Goal: Task Accomplishment & Management: Use online tool/utility

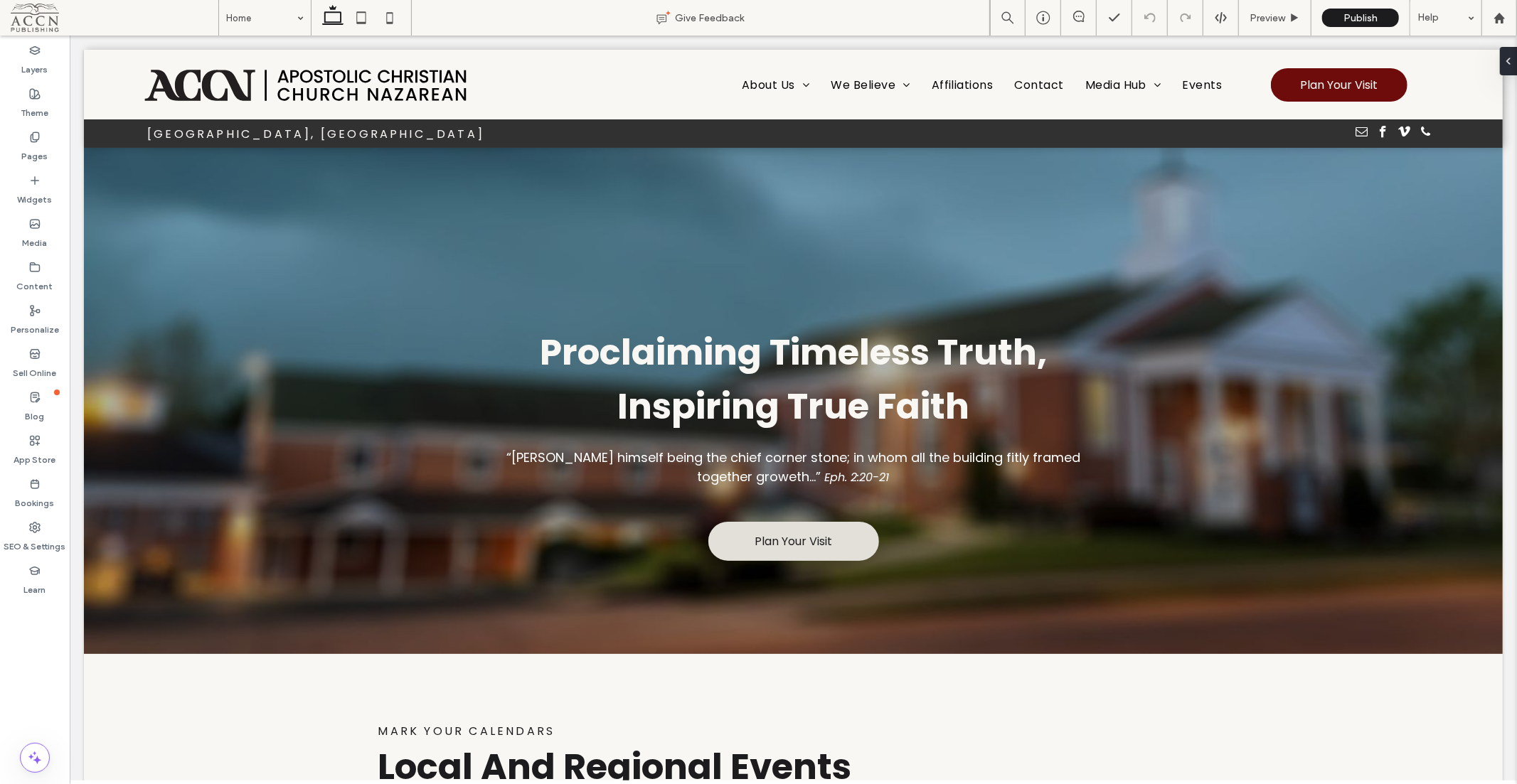
click at [1223, 147] on div at bounding box center [792, 147] width 1419 height 0
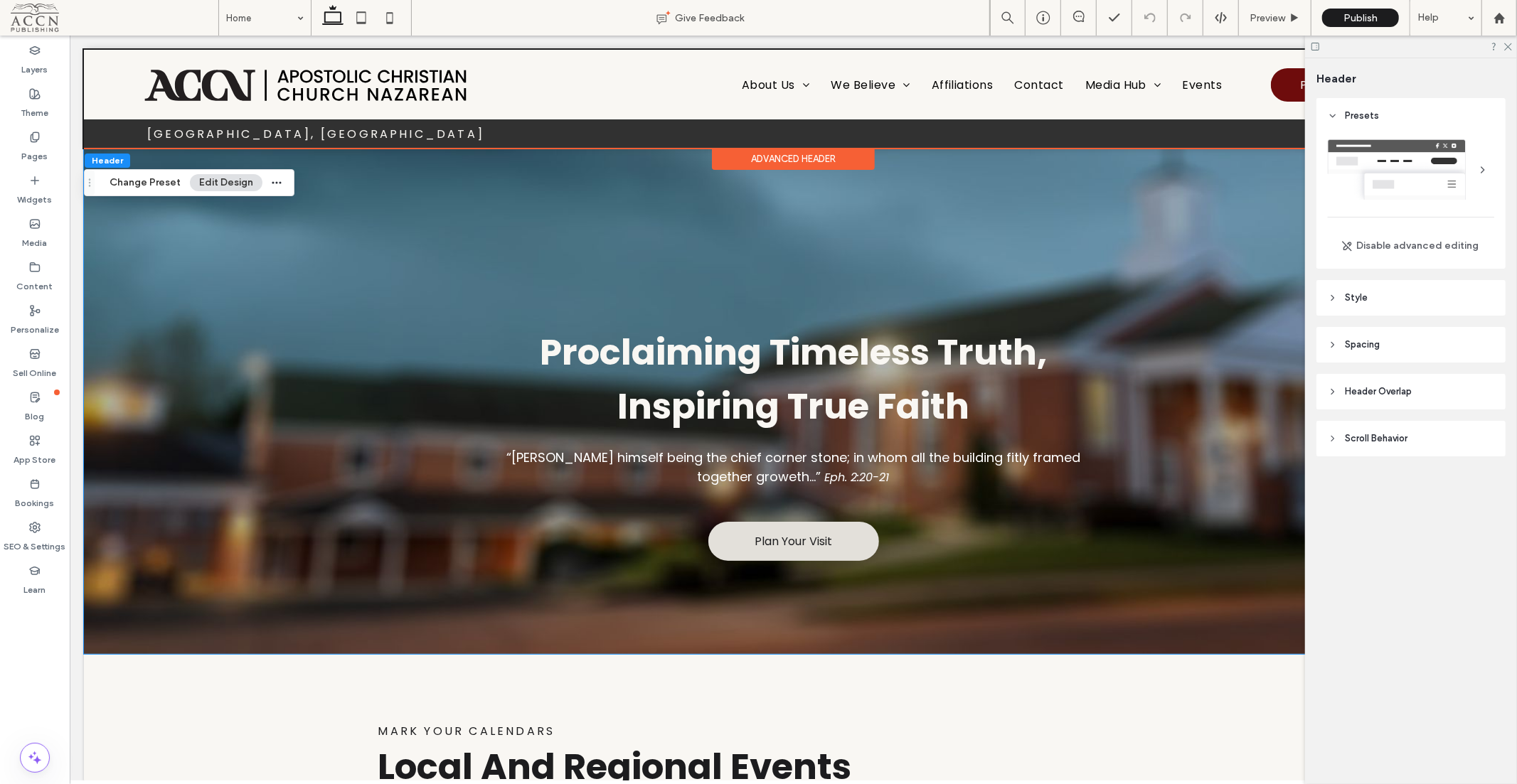
click at [1190, 260] on div "Proclaiming Timeless Truth, Inspiring True Faith “[PERSON_NAME] himself being t…" at bounding box center [792, 399] width 854 height 506
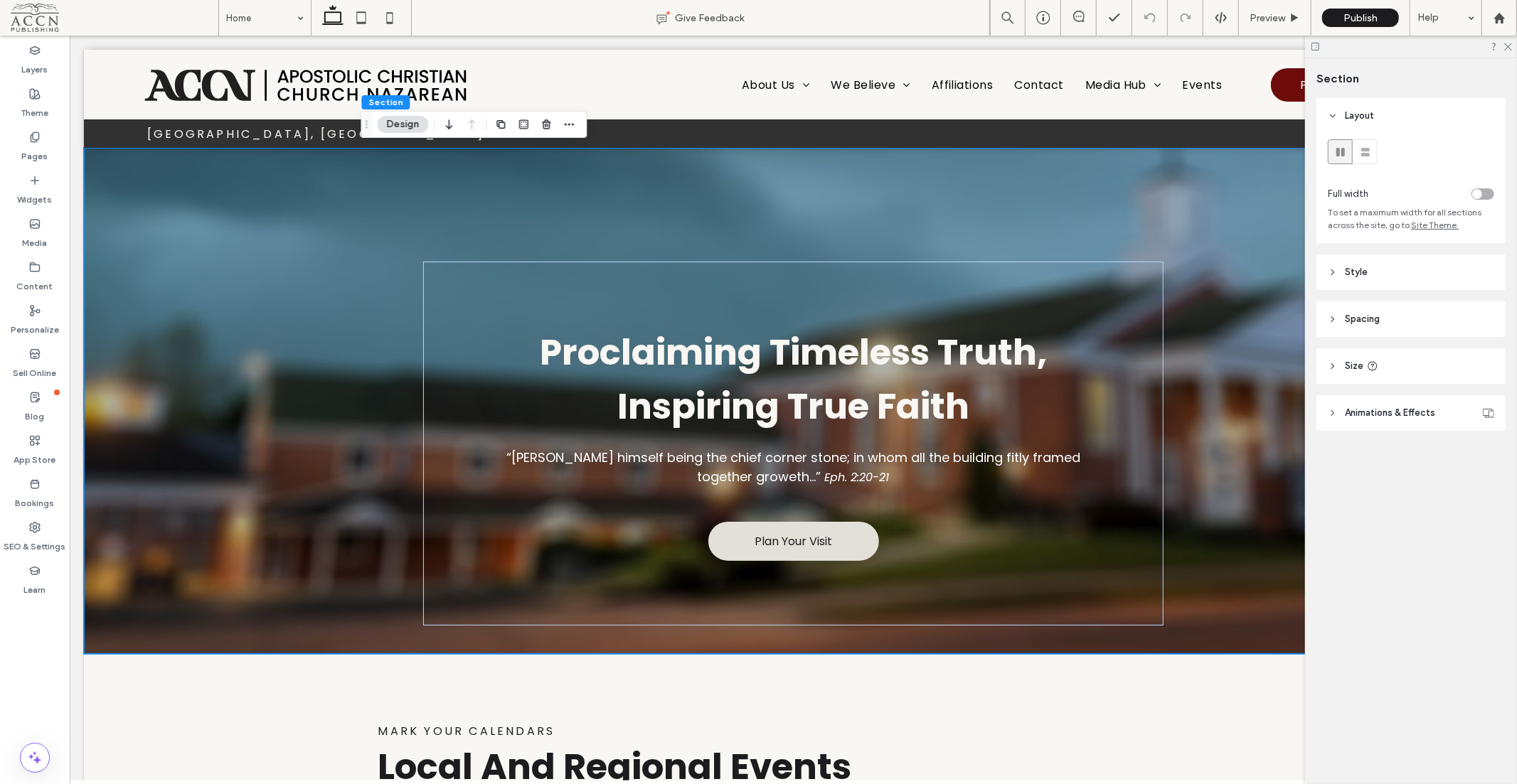
click at [1511, 43] on icon at bounding box center [1507, 46] width 9 height 9
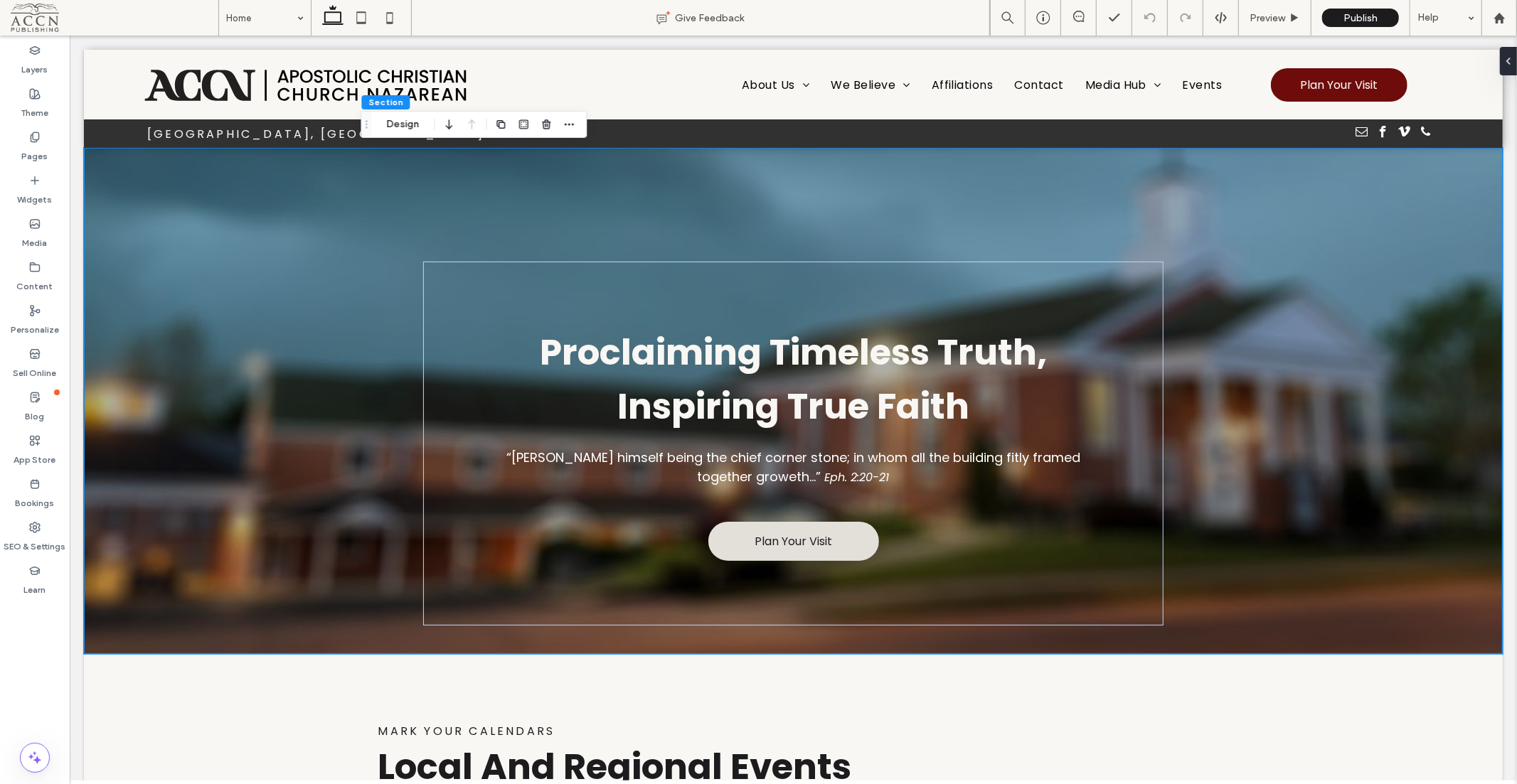
click at [1351, 147] on div at bounding box center [792, 147] width 1419 height 0
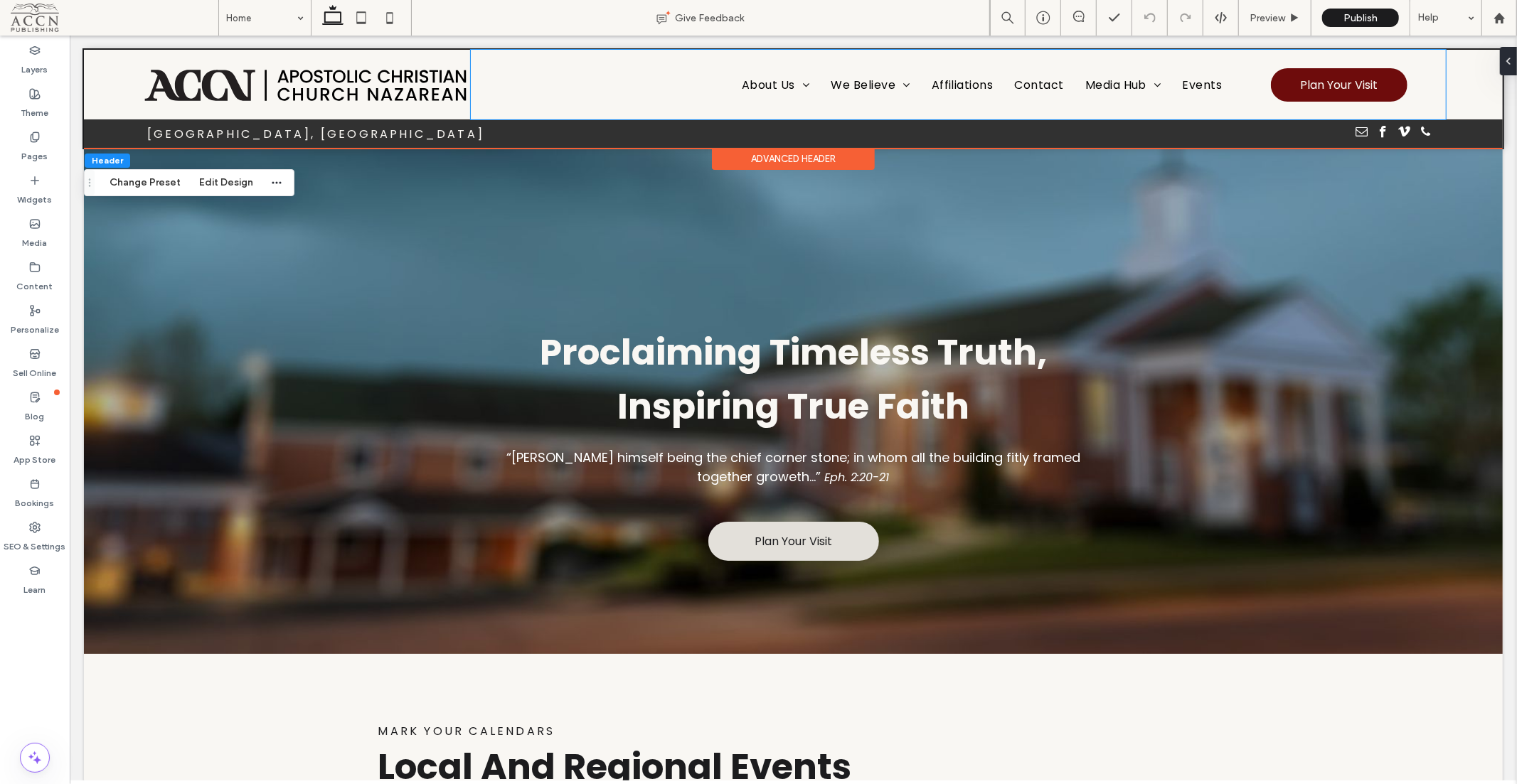
click at [1374, 59] on div "About Us Our History Our Identity We Believe Statement of Faith ACCN Viewpoints…" at bounding box center [957, 84] width 974 height 70
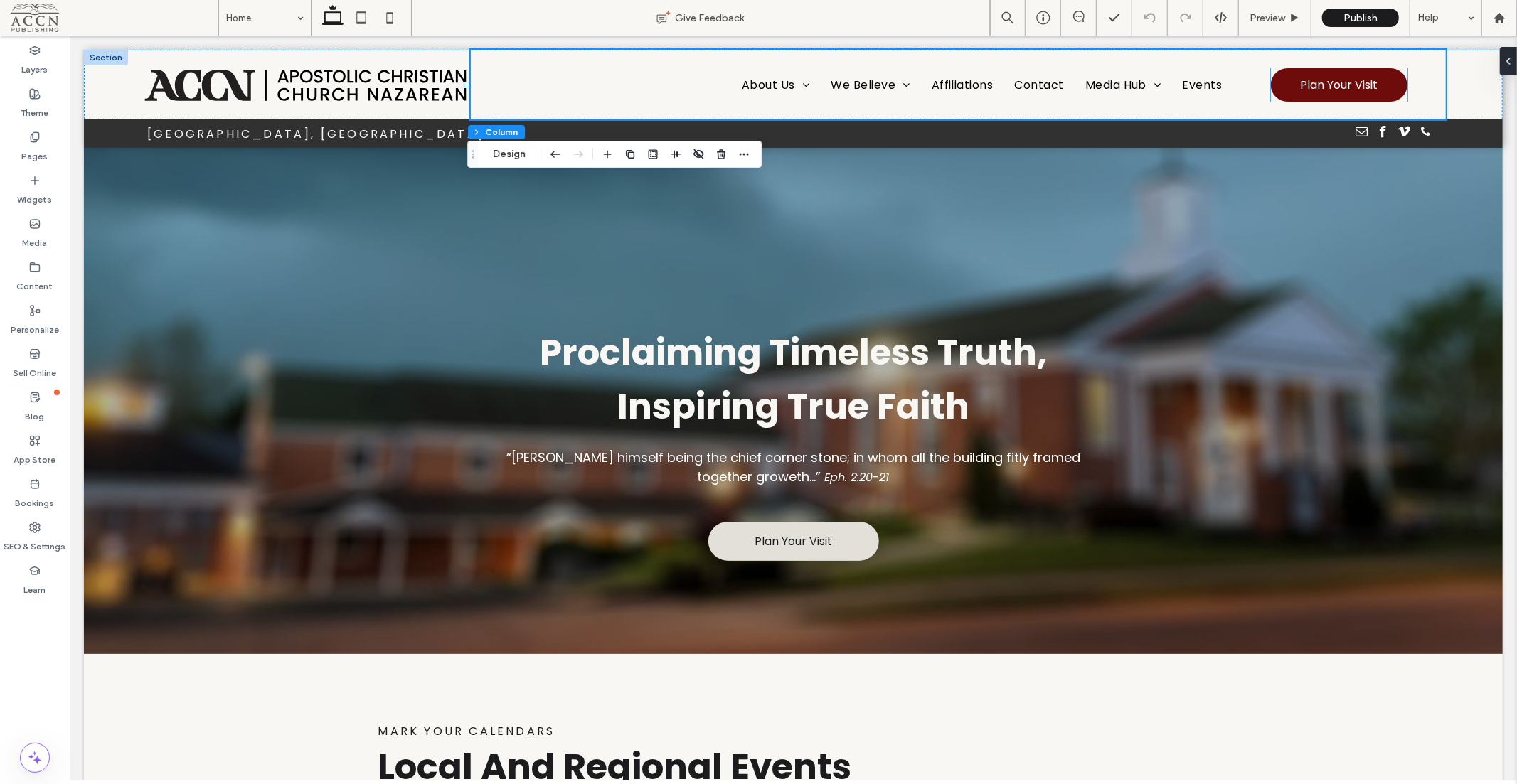
click at [1392, 98] on div "Plan Your Visit" at bounding box center [1338, 85] width 137 height 33
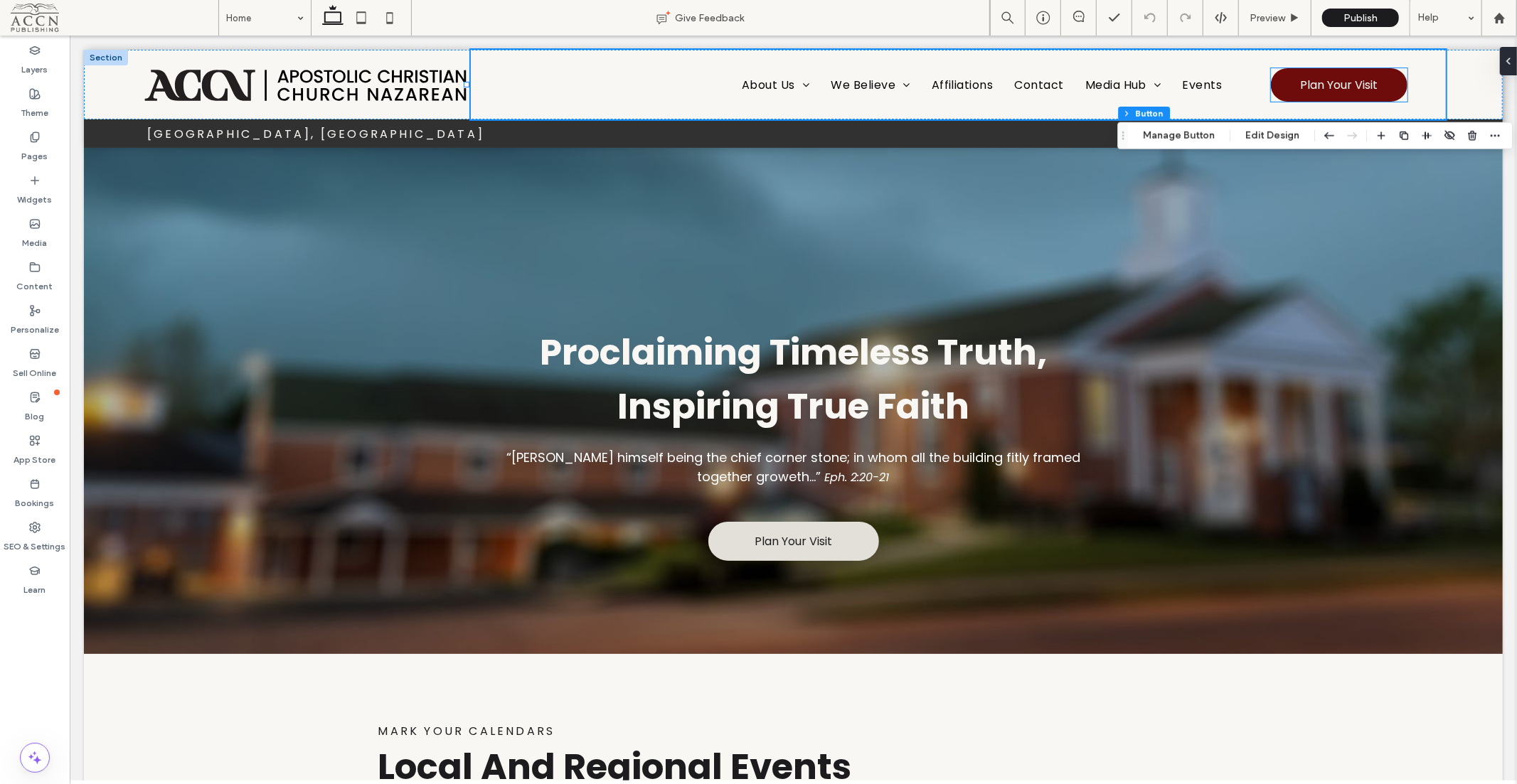
type input "**"
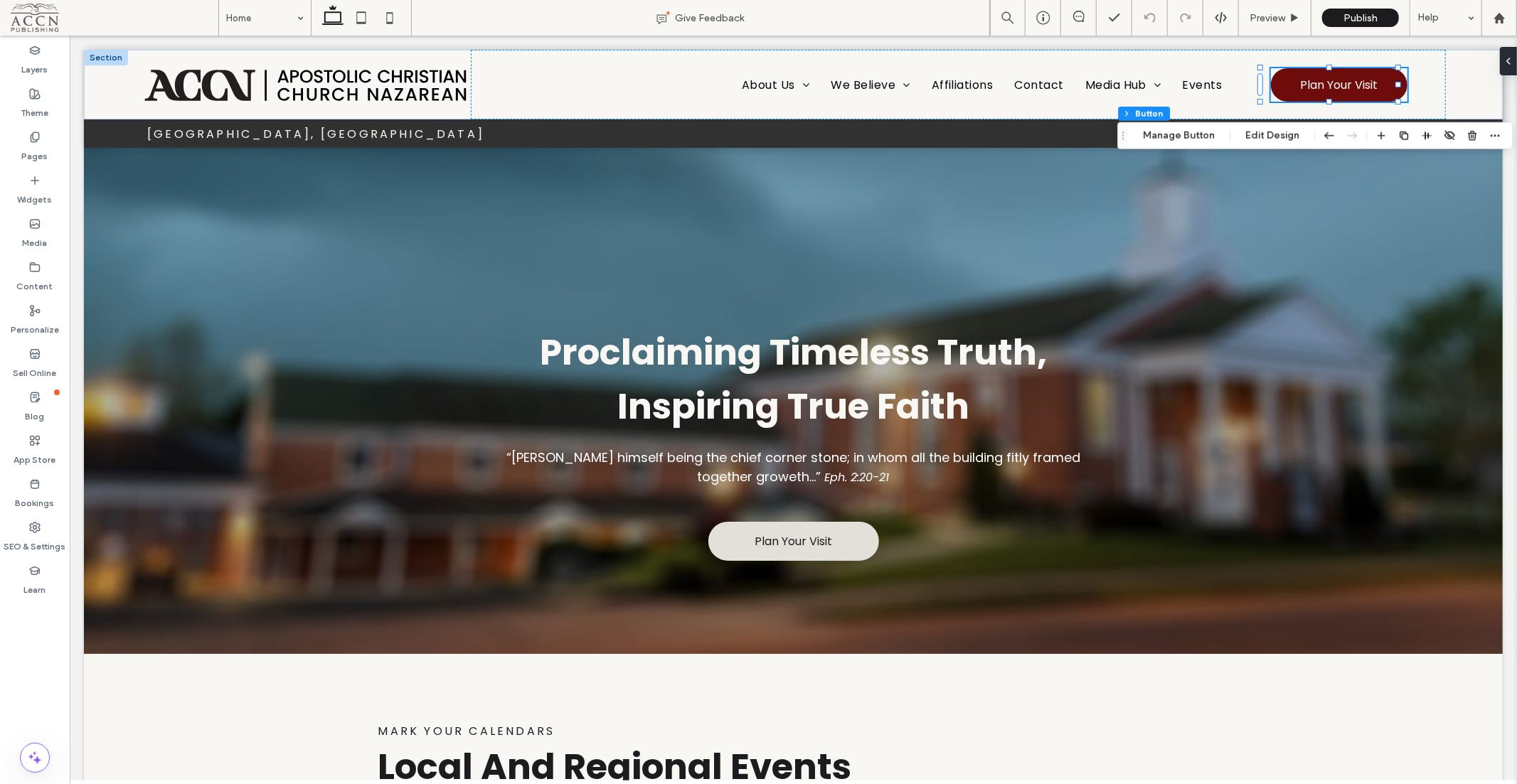
click at [1420, 137] on icon "button" at bounding box center [1426, 136] width 11 height 11
click at [1422, 60] on div "About Us Our History Our Identity We Believe Statement of Faith ACCN Viewpoints…" at bounding box center [957, 84] width 974 height 70
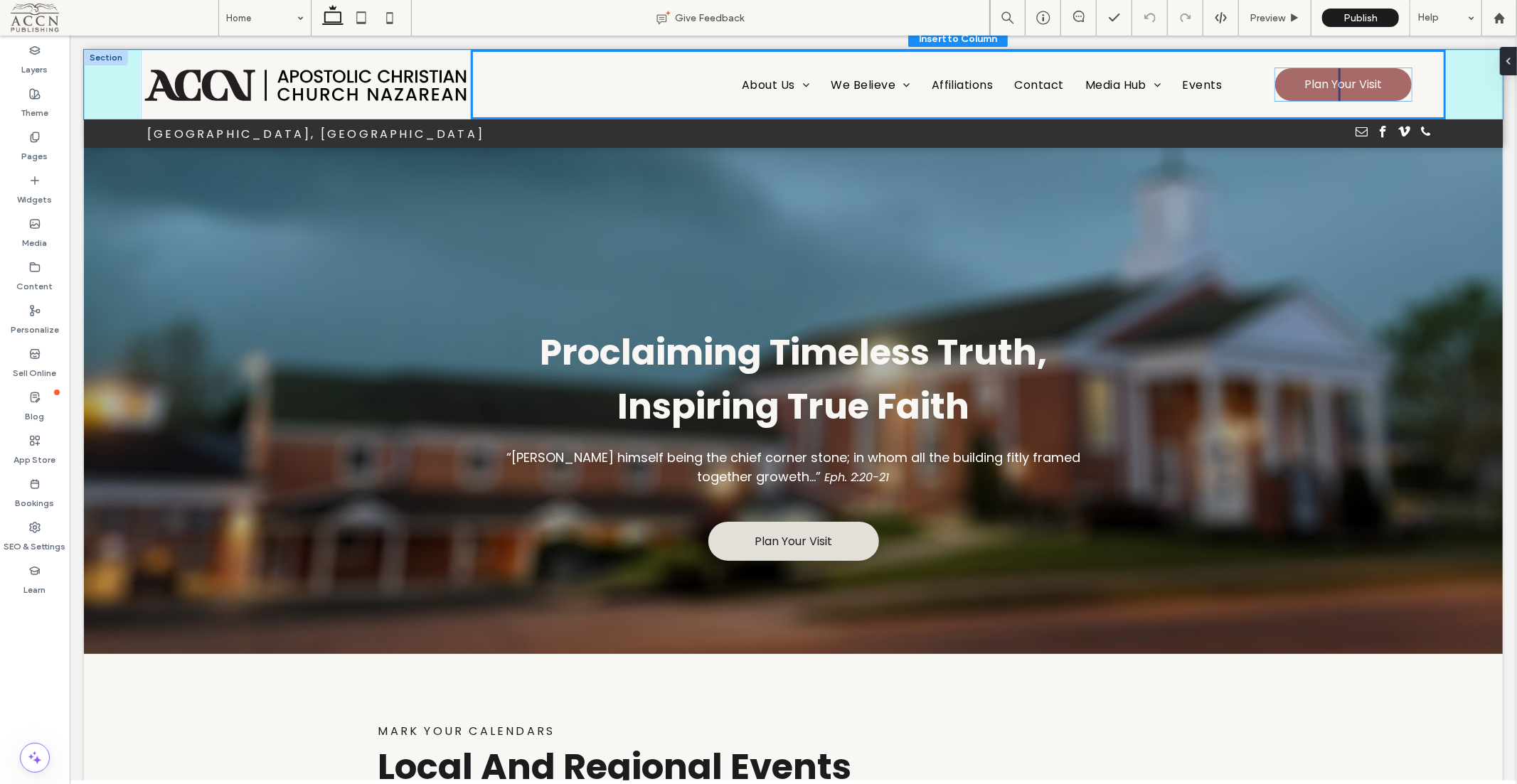
drag, startPoint x: 1335, startPoint y: 90, endPoint x: 1349, endPoint y: 90, distance: 14.0
type input "*"
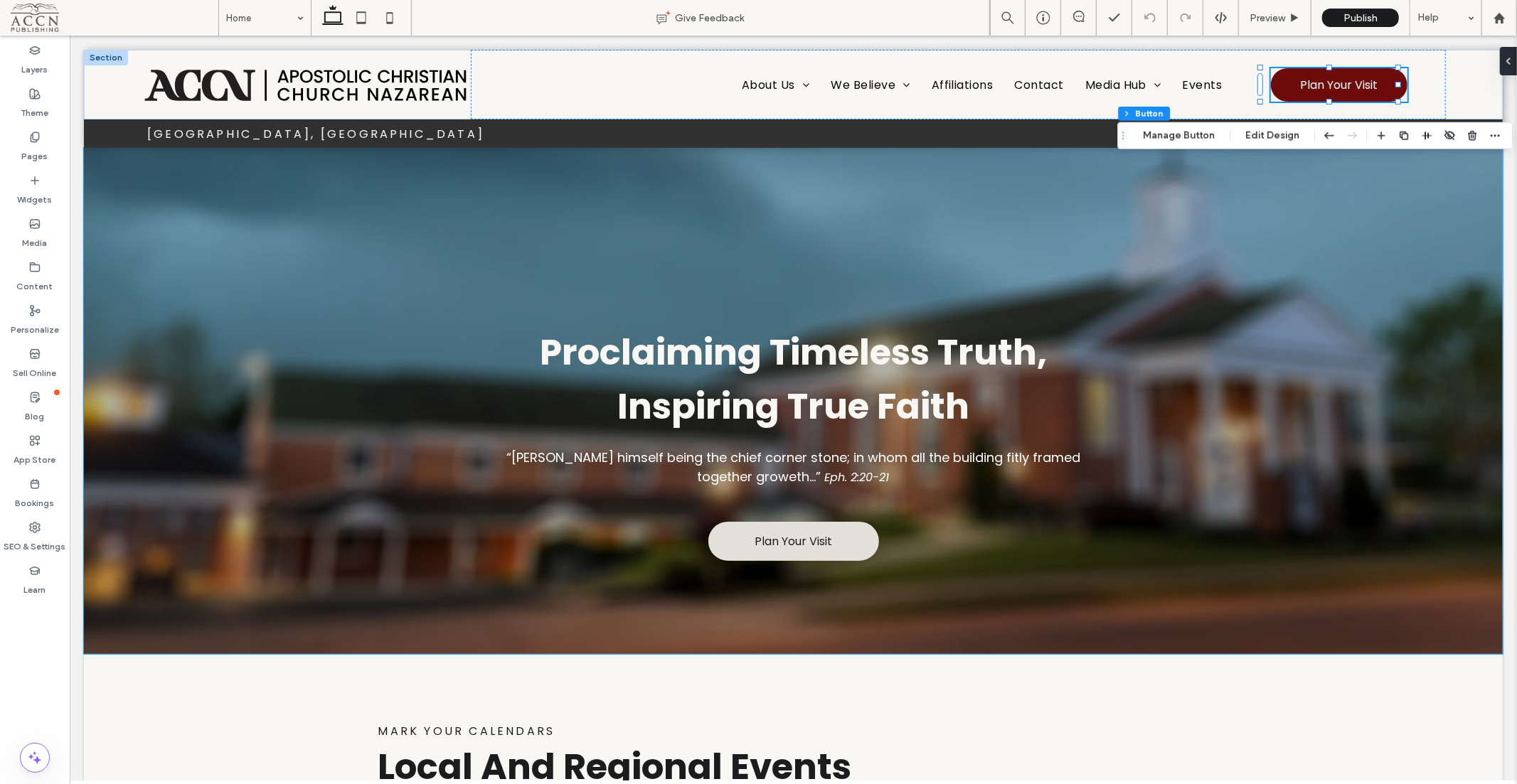
click at [1280, 291] on div "Proclaiming Timeless Truth, Inspiring True Faith “[PERSON_NAME] himself being t…" at bounding box center [792, 399] width 1419 height 506
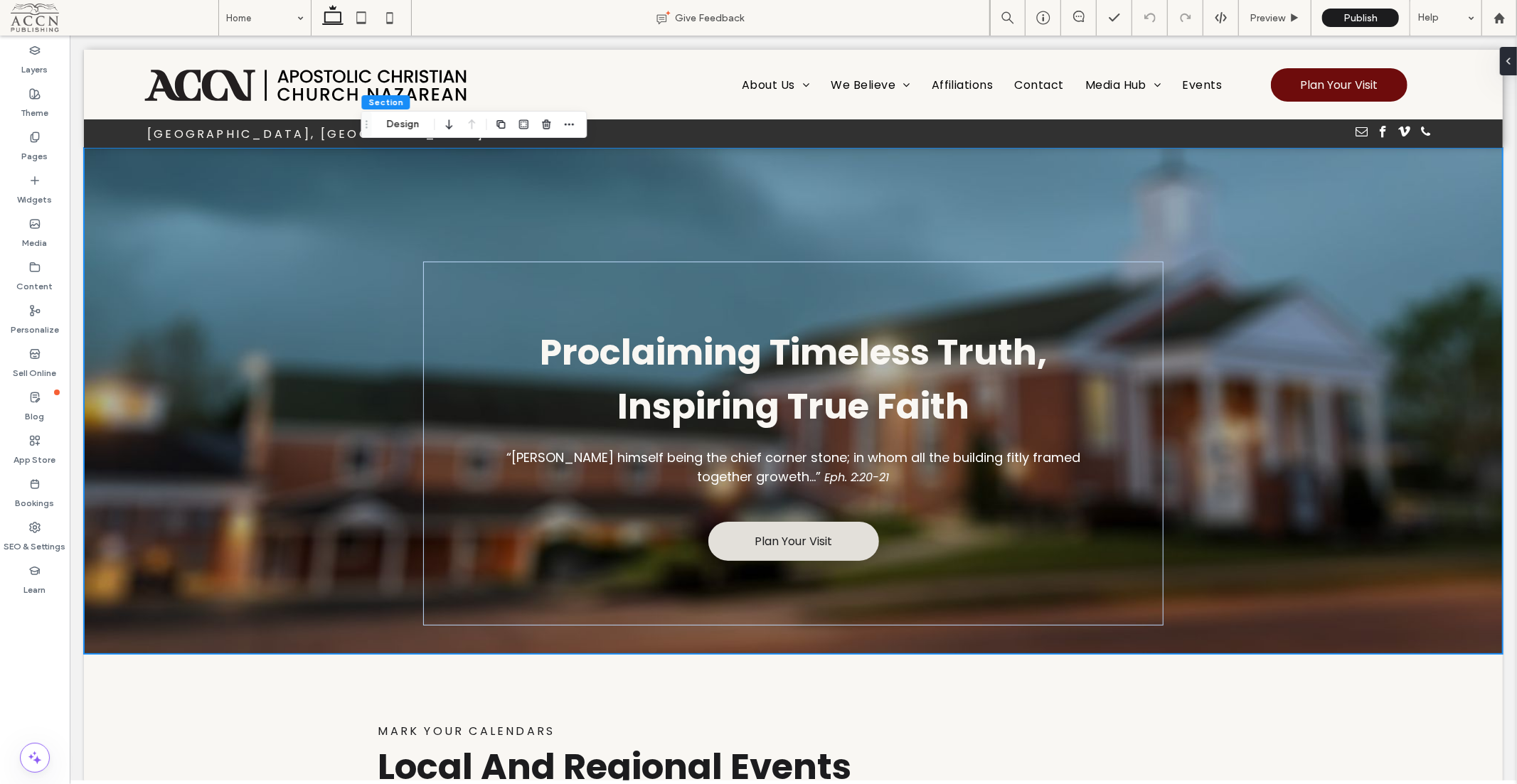
click at [1411, 147] on div at bounding box center [792, 147] width 1419 height 0
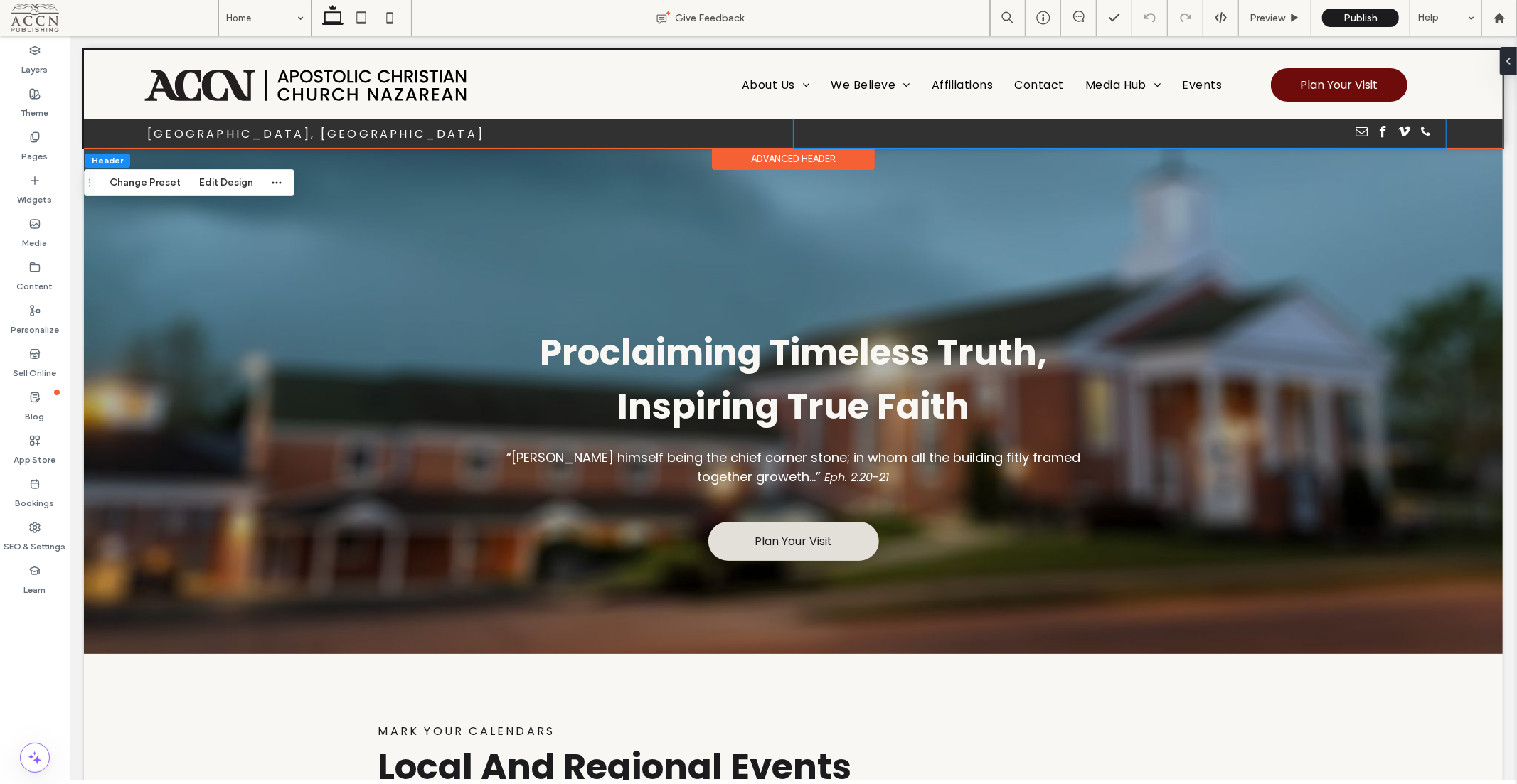
click at [1429, 132] on div at bounding box center [1118, 133] width 653 height 29
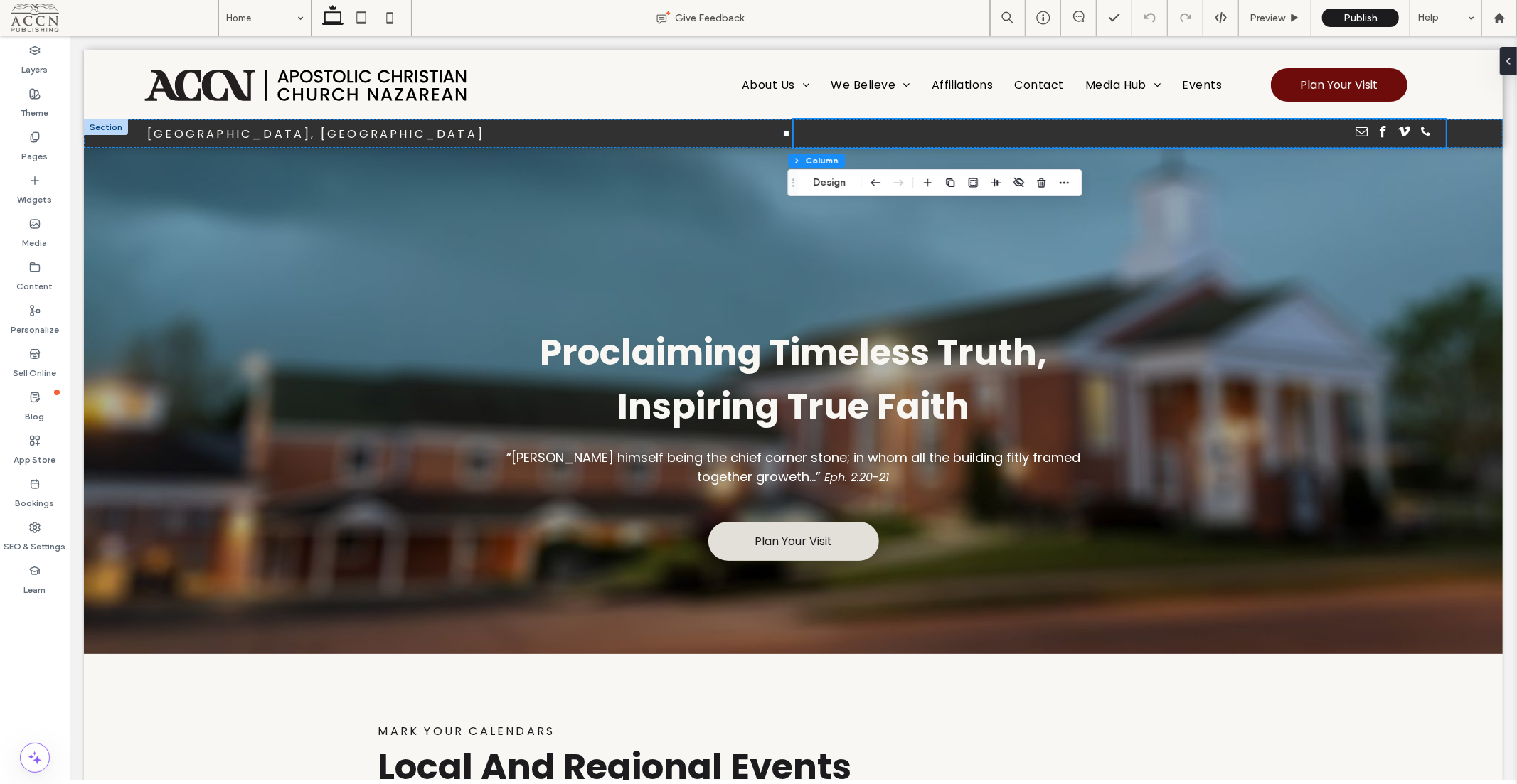
click at [830, 180] on button "Design" at bounding box center [829, 183] width 51 height 17
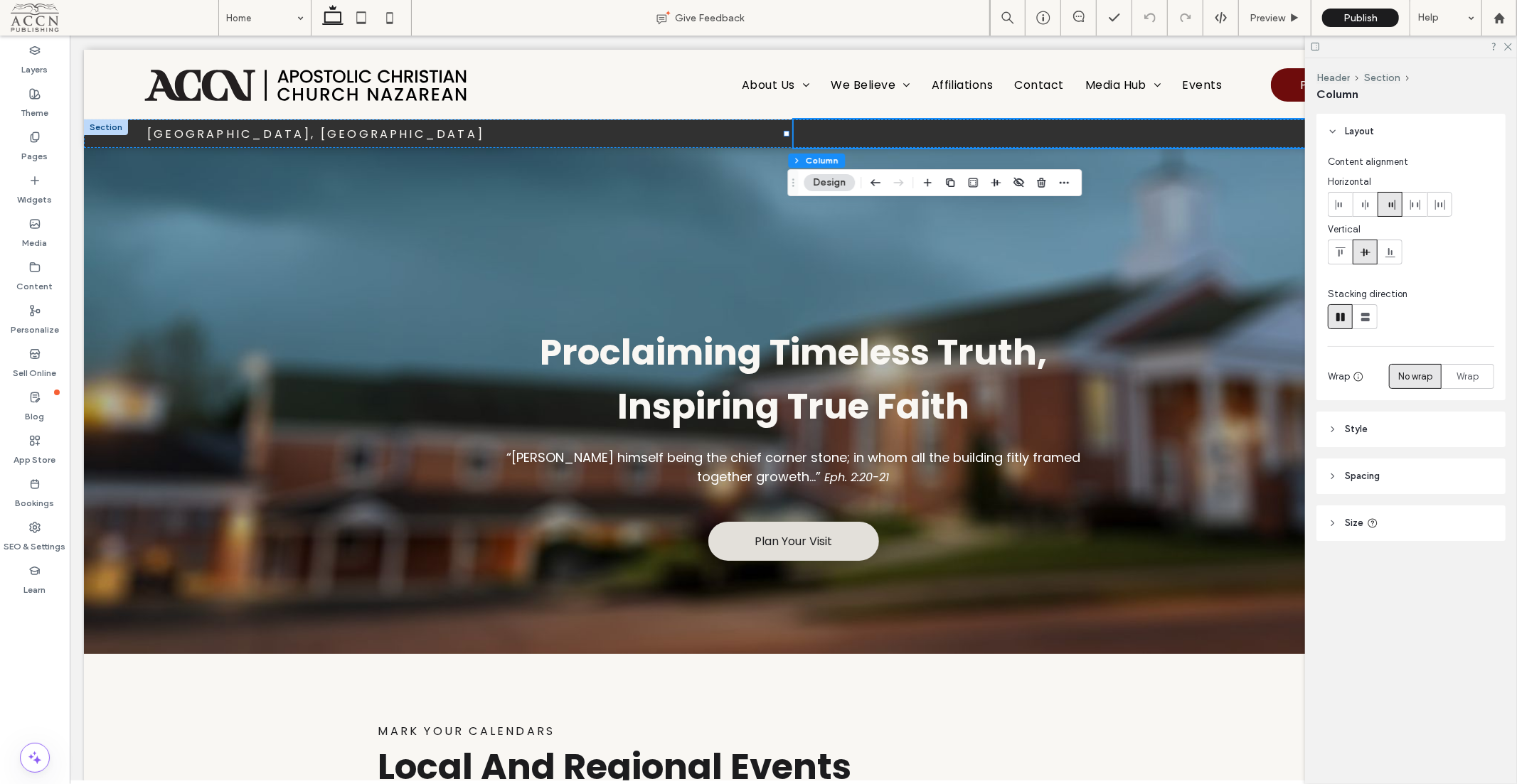
click at [1363, 481] on span "Spacing" at bounding box center [1362, 476] width 35 height 14
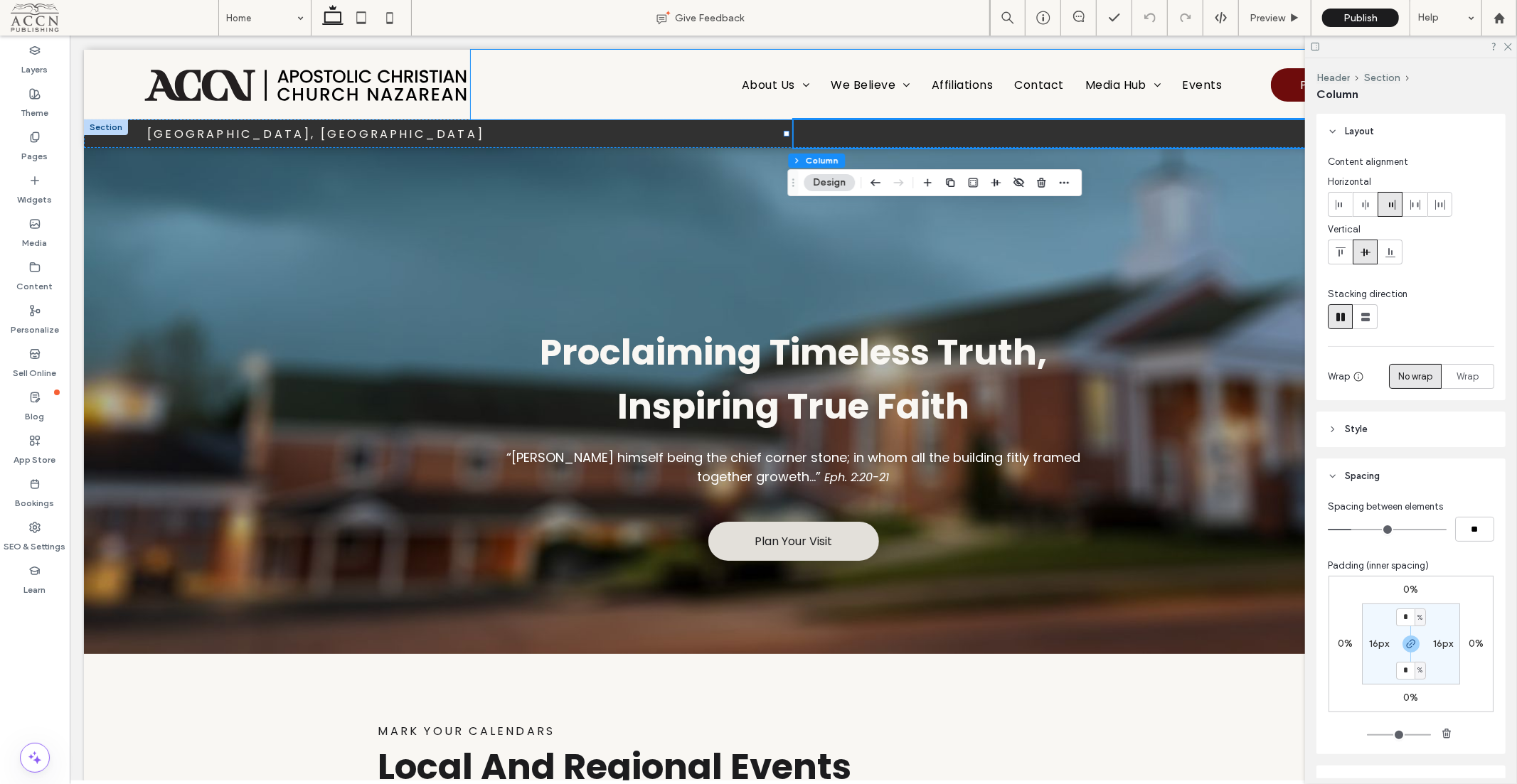
click at [1240, 56] on div "About Us Our History Our Identity We Believe Statement of Faith ACCN Viewpoints…" at bounding box center [957, 84] width 974 height 70
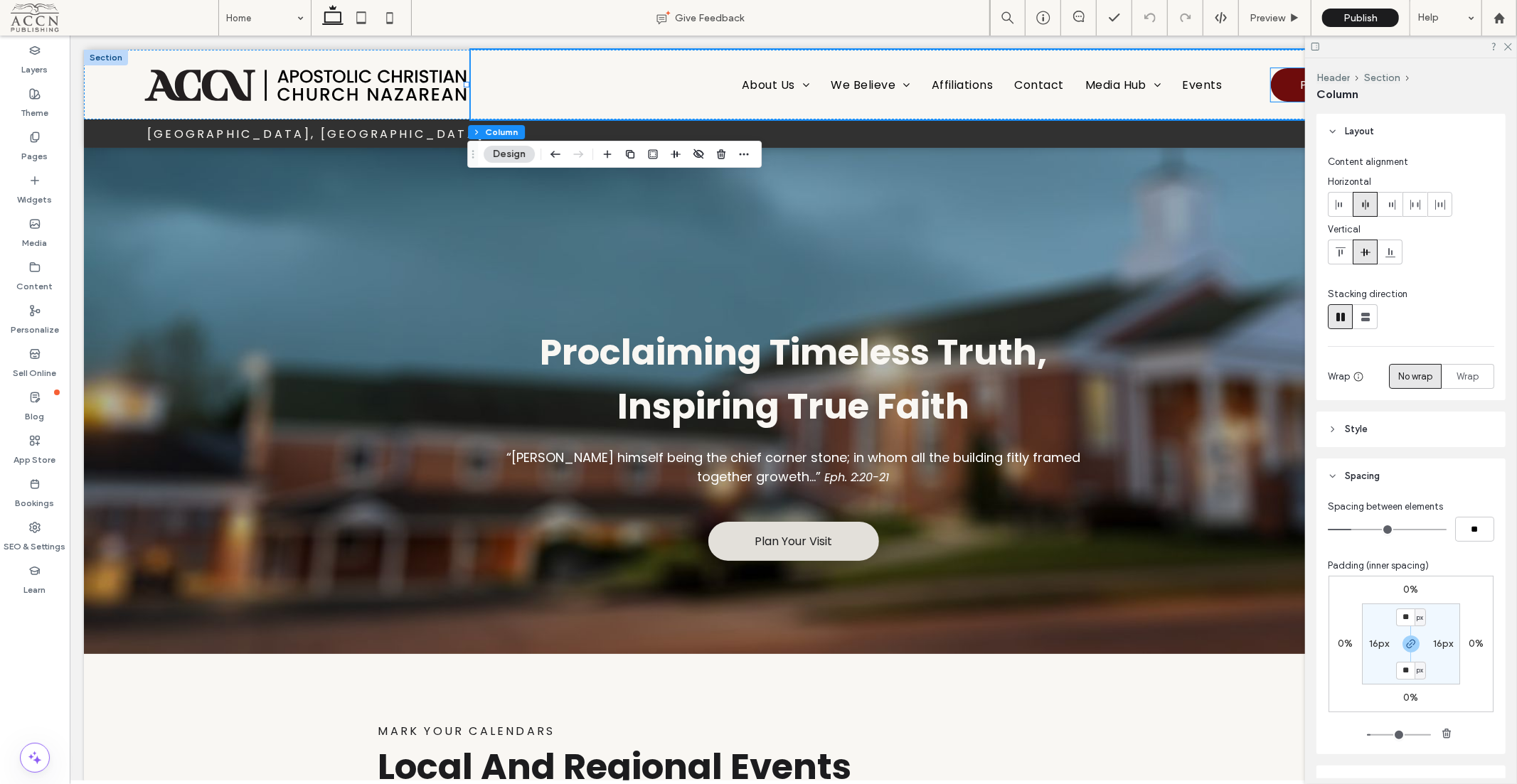
click at [1273, 74] on link "Plan Your Visit" at bounding box center [1338, 85] width 137 height 33
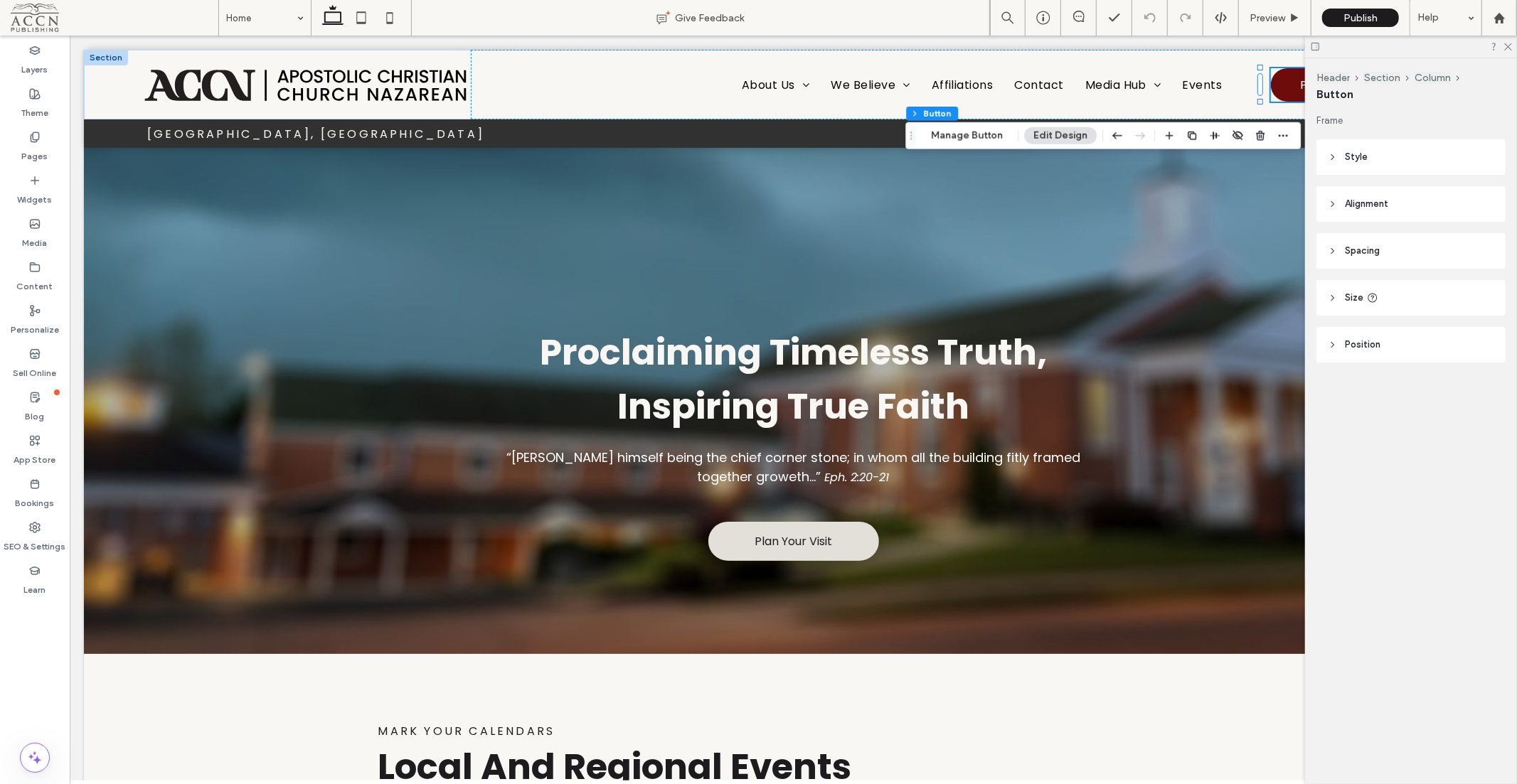
scroll to position [0, 211]
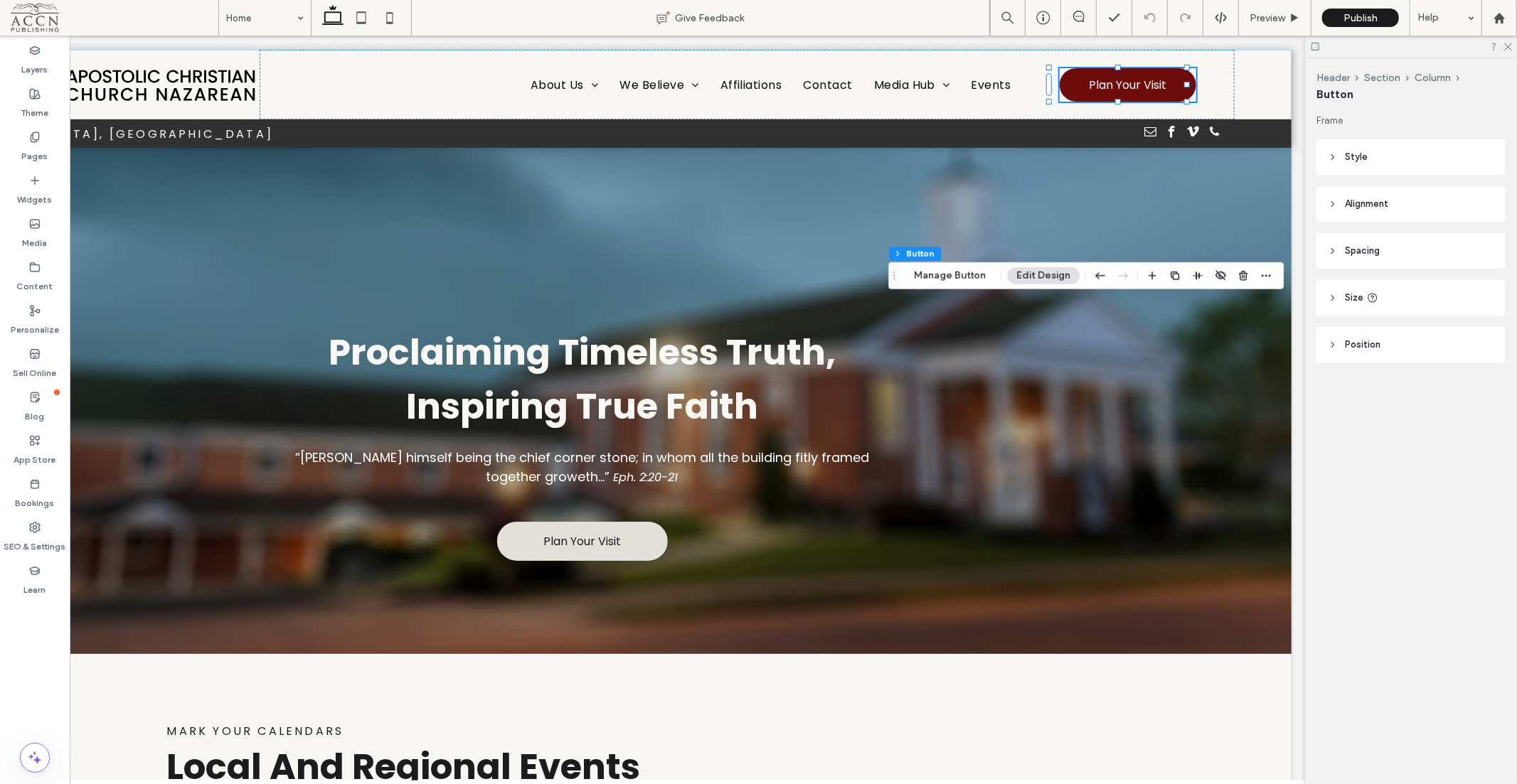
drag, startPoint x: 909, startPoint y: 134, endPoint x: 892, endPoint y: 282, distance: 149.0
click at [892, 281] on icon "Drag" at bounding box center [894, 276] width 11 height 10
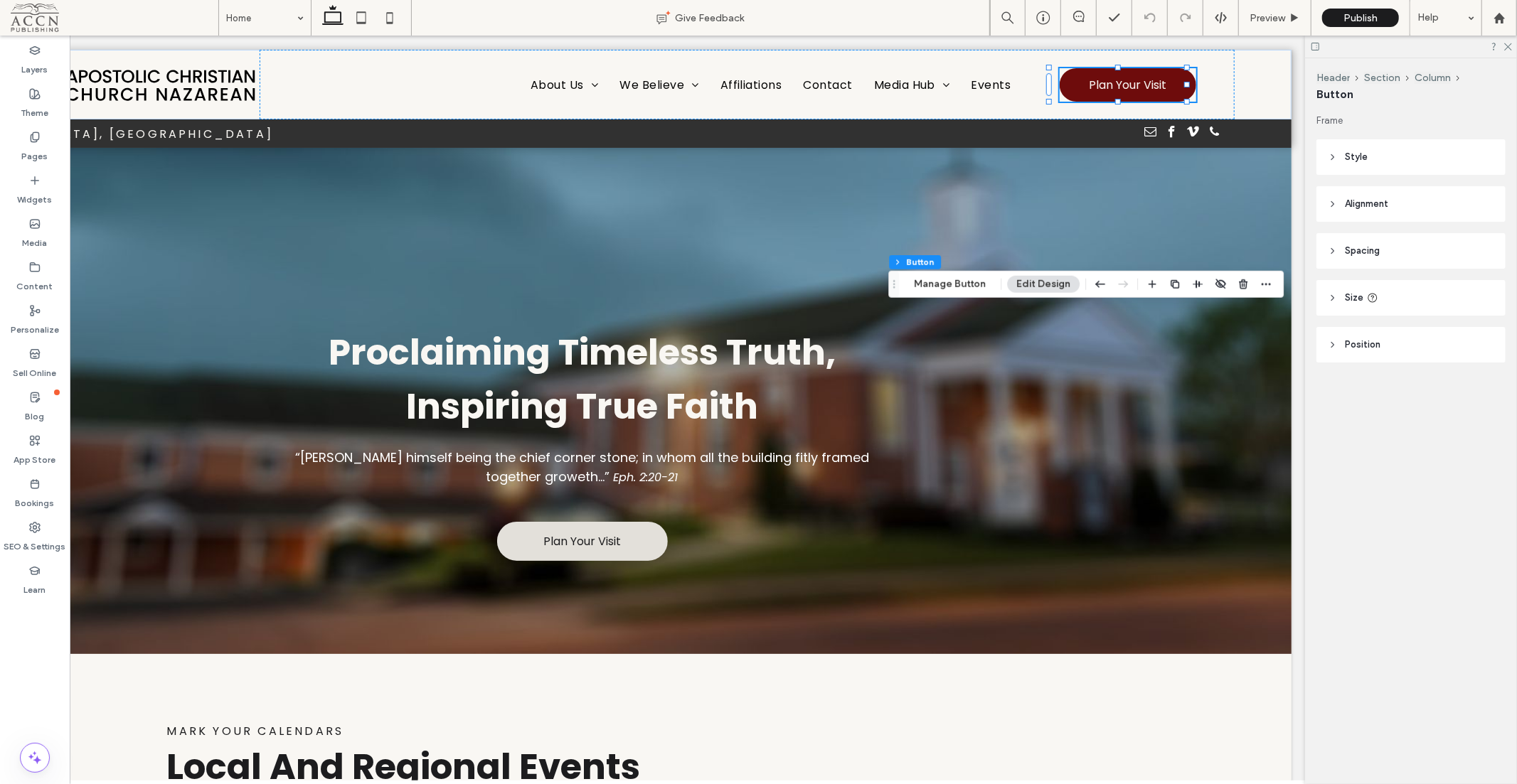
click at [1324, 199] on header "Alignment" at bounding box center [1411, 204] width 190 height 35
click at [1328, 295] on icon at bounding box center [1332, 293] width 10 height 10
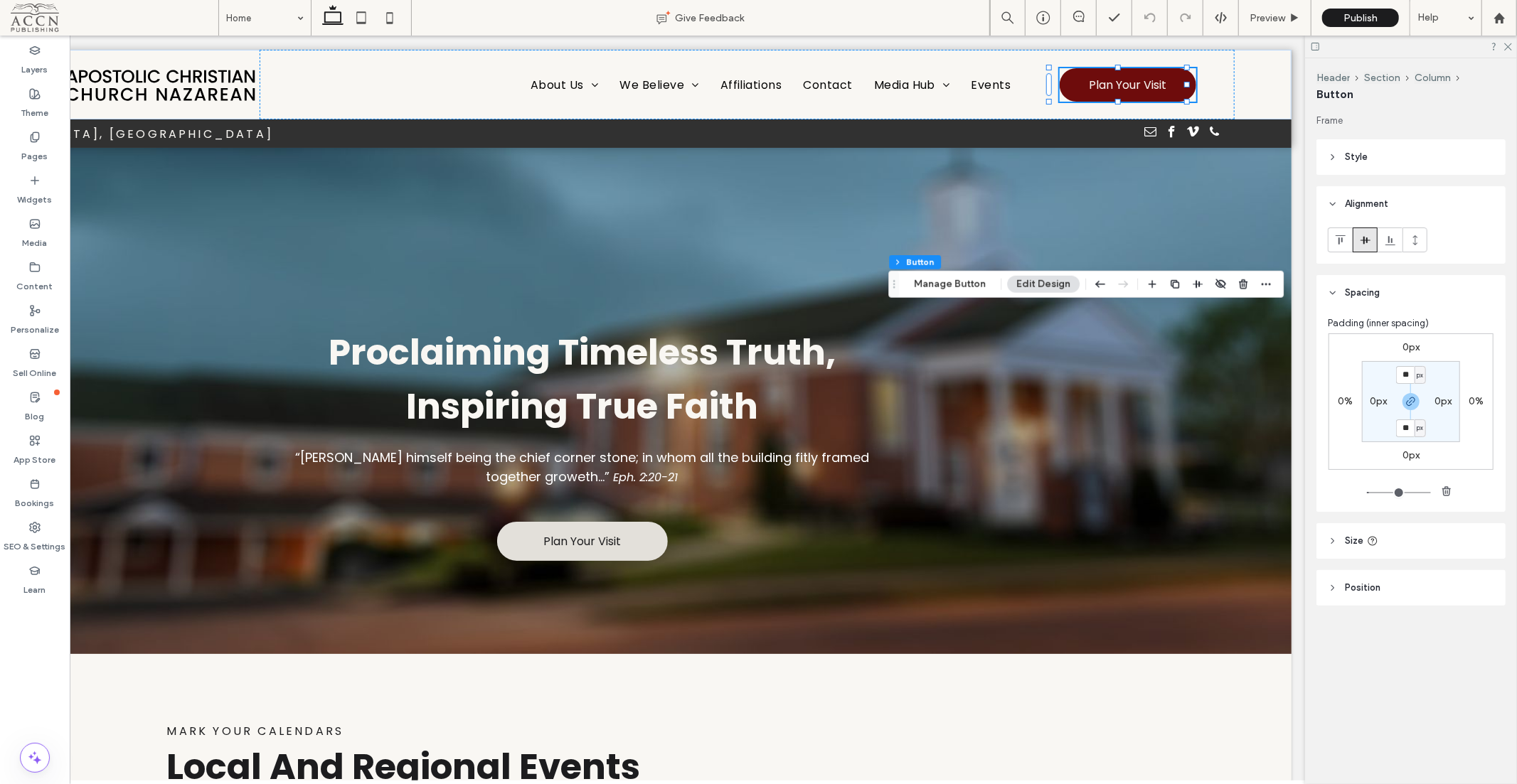
click at [1381, 583] on header "Position" at bounding box center [1411, 588] width 190 height 35
click at [1454, 641] on div "Default" at bounding box center [1406, 641] width 143 height 14
click at [1493, 705] on div "Frame Style Primary Secondary Select Layout Button style Button text Background…" at bounding box center [1416, 417] width 199 height 608
click at [1222, 97] on div "About Us Our History Our Identity We Believe Statement of Faith ACCN Viewpoints…" at bounding box center [747, 84] width 974 height 70
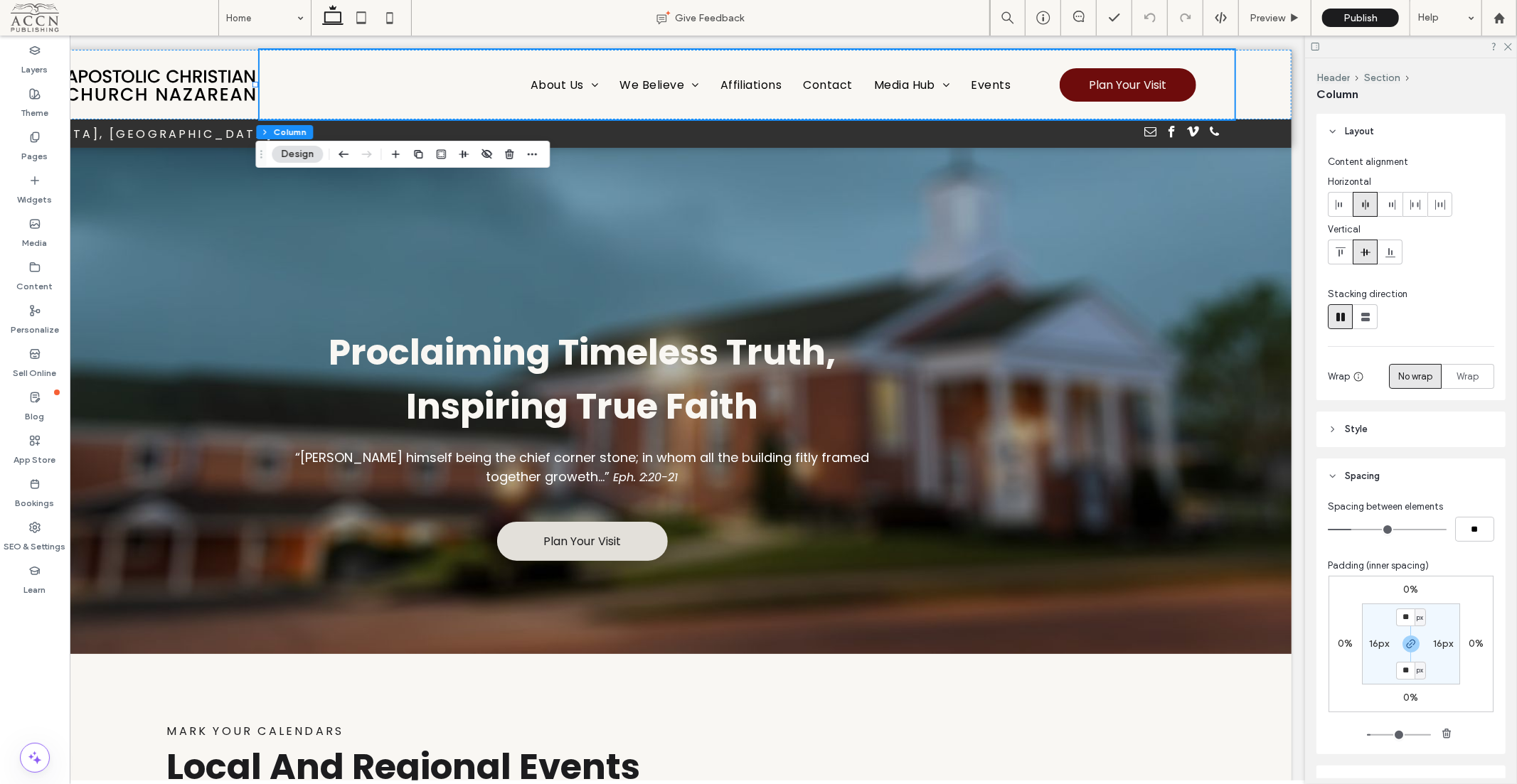
type input "*"
type input "**"
type input "*"
type input "**"
type input "*"
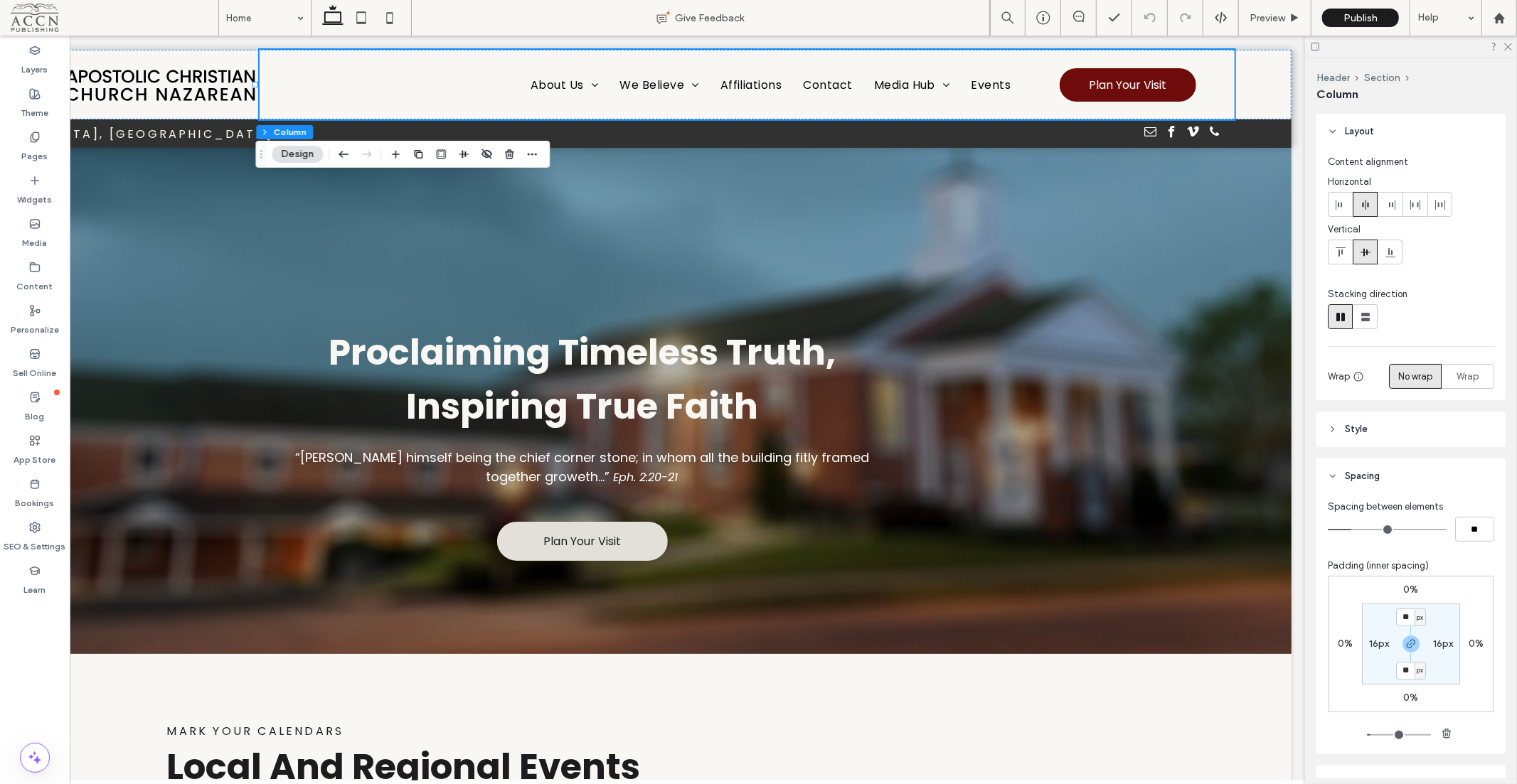
type input "**"
drag, startPoint x: 1358, startPoint y: 528, endPoint x: 1350, endPoint y: 529, distance: 8.1
click at [1350, 529] on input "range" at bounding box center [1387, 530] width 119 height 2
type input "*"
type input "**"
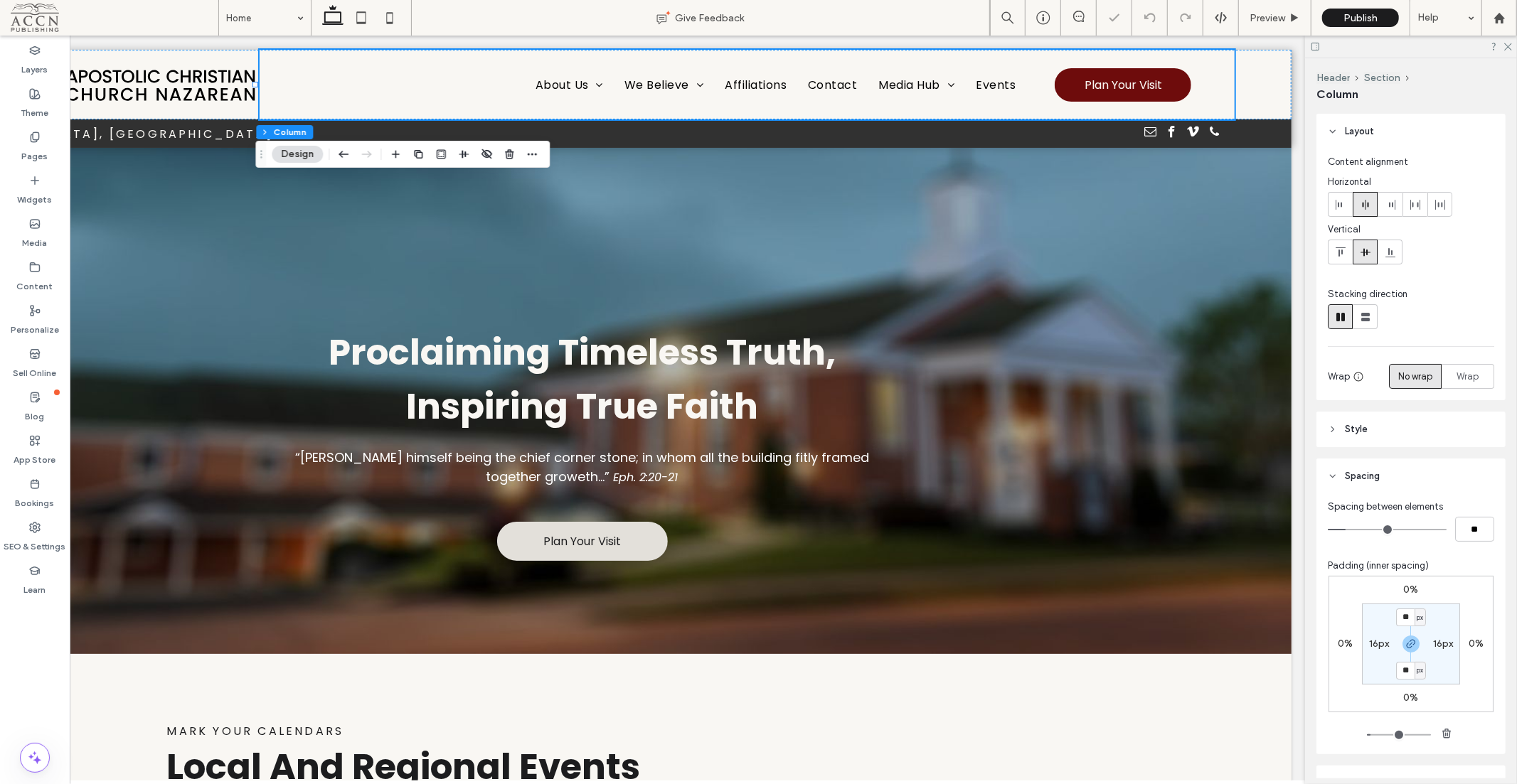
type input "*"
click at [1354, 529] on input "range" at bounding box center [1387, 530] width 119 height 2
click at [1432, 644] on label "16px" at bounding box center [1442, 644] width 20 height 12
click at [1433, 644] on input "**" at bounding box center [1437, 644] width 19 height 18
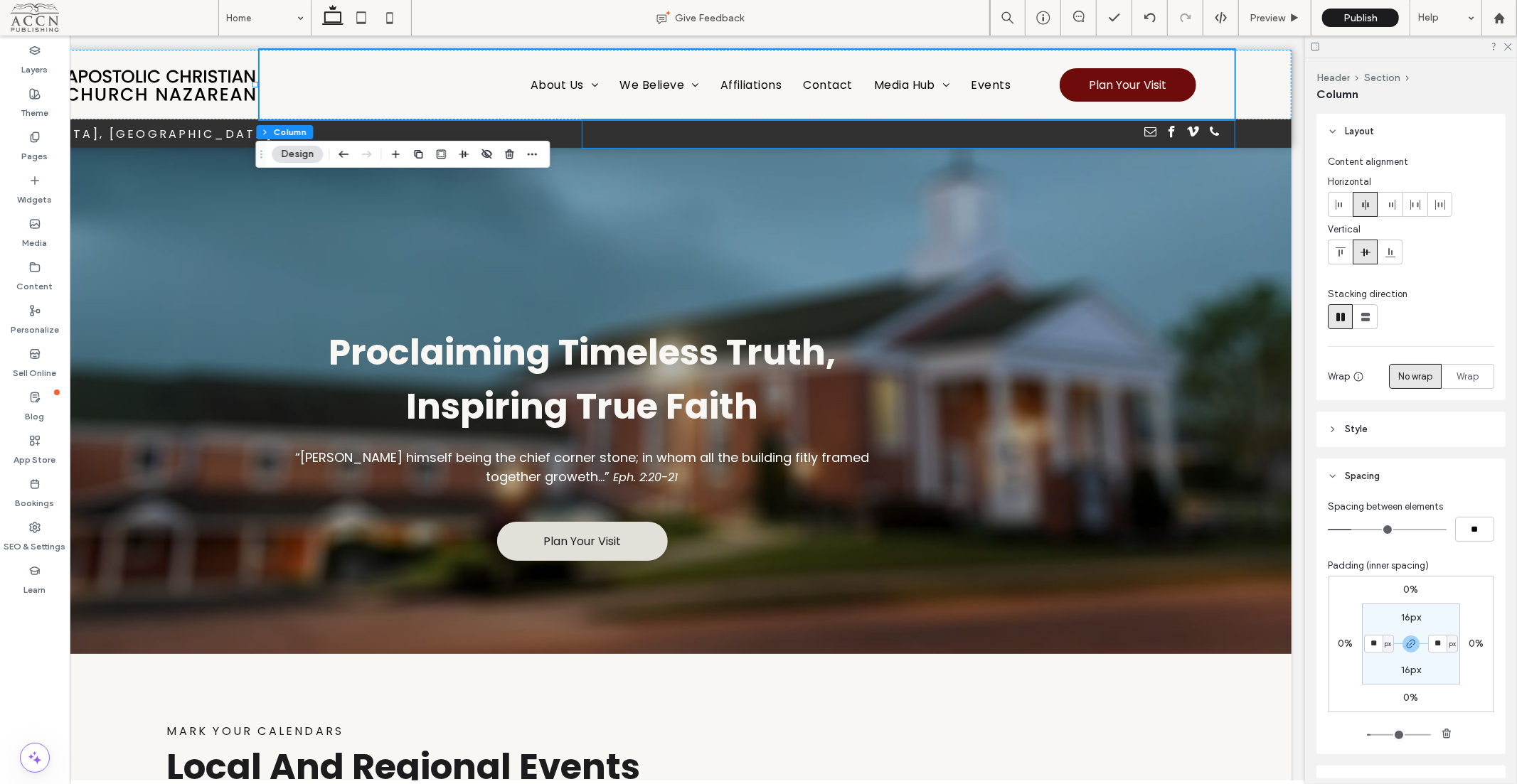
click at [1220, 129] on div at bounding box center [909, 133] width 653 height 29
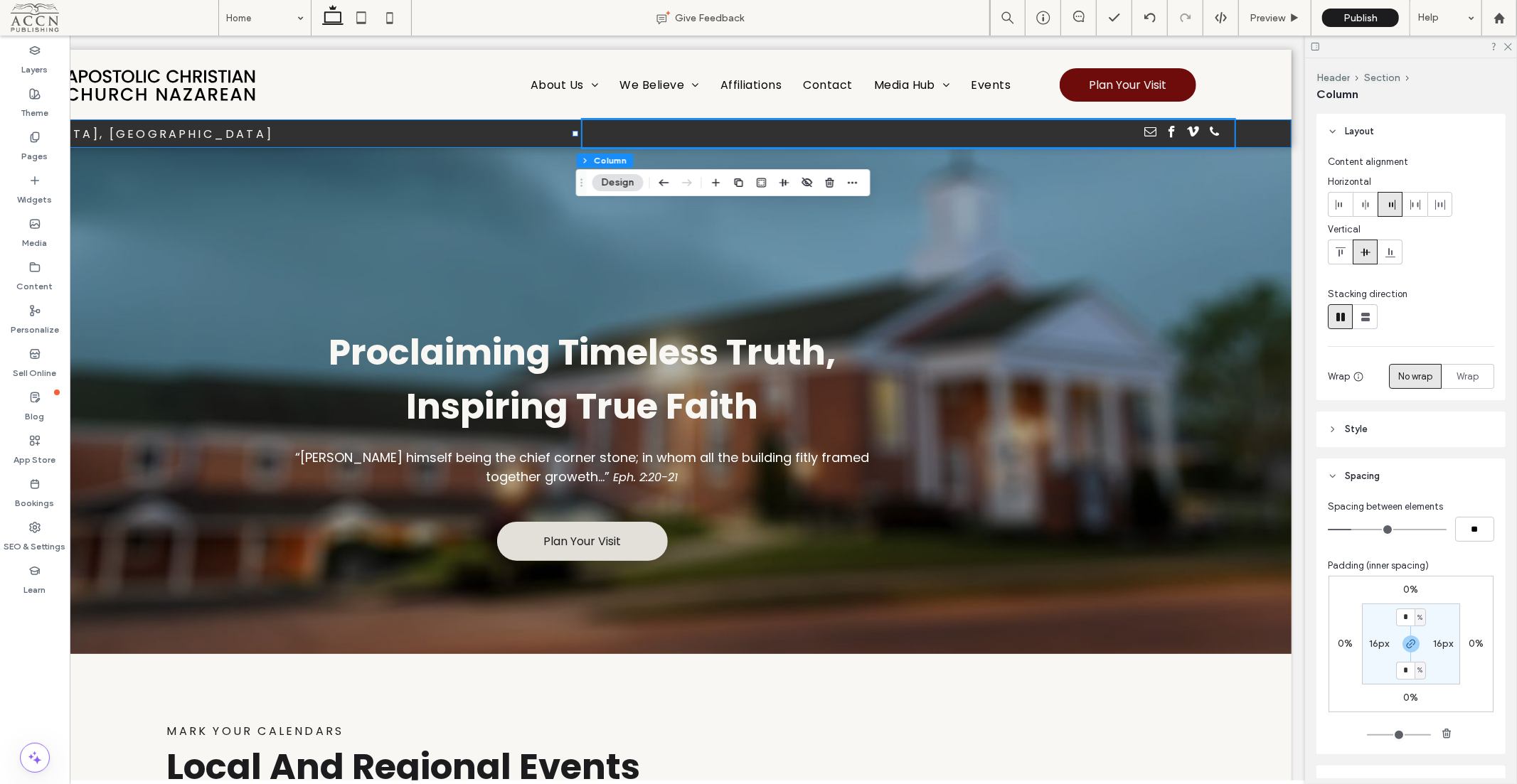
click at [1255, 132] on div "[GEOGRAPHIC_DATA], [GEOGRAPHIC_DATA]" at bounding box center [582, 133] width 1419 height 29
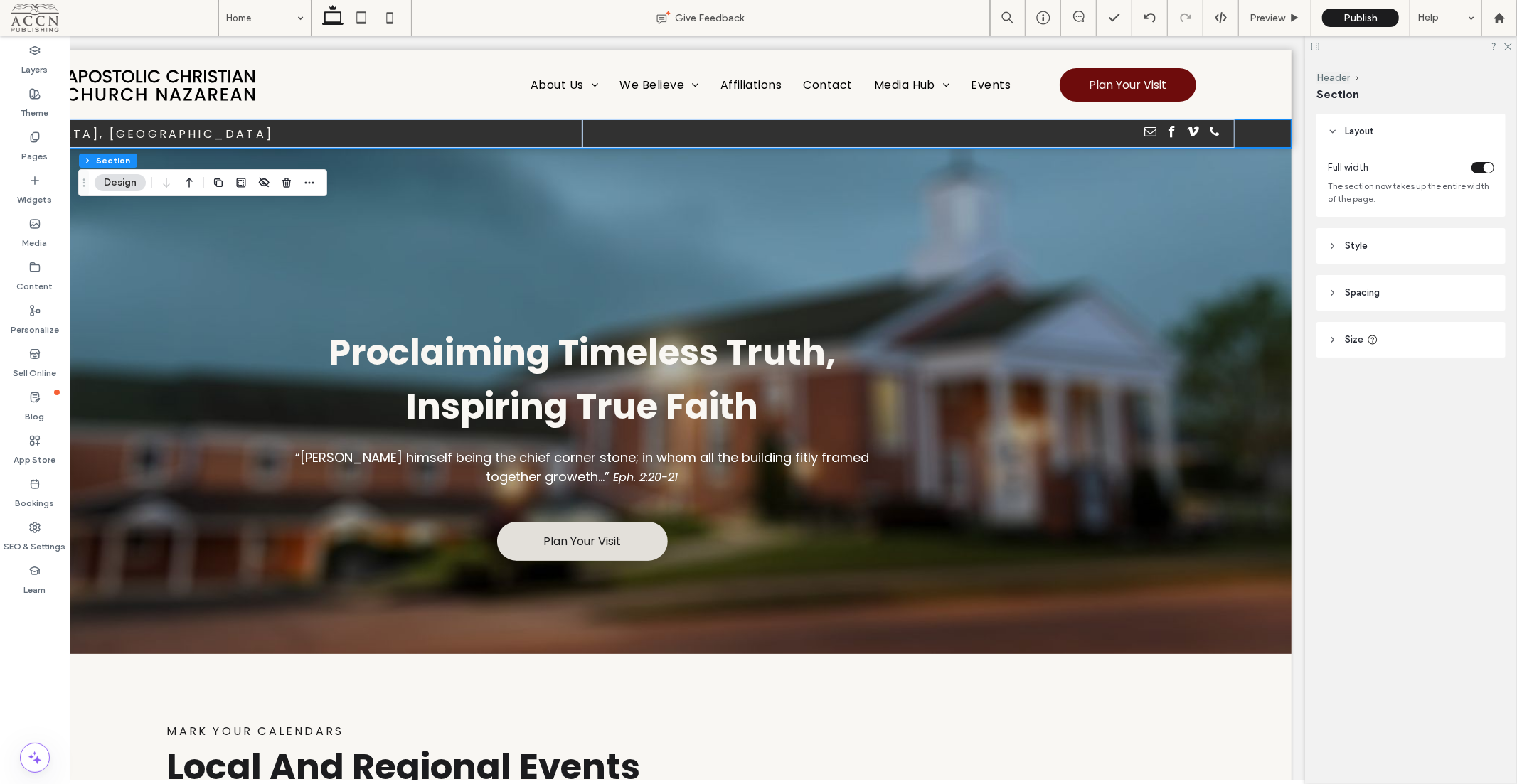
click at [1339, 294] on header "Spacing" at bounding box center [1411, 293] width 190 height 35
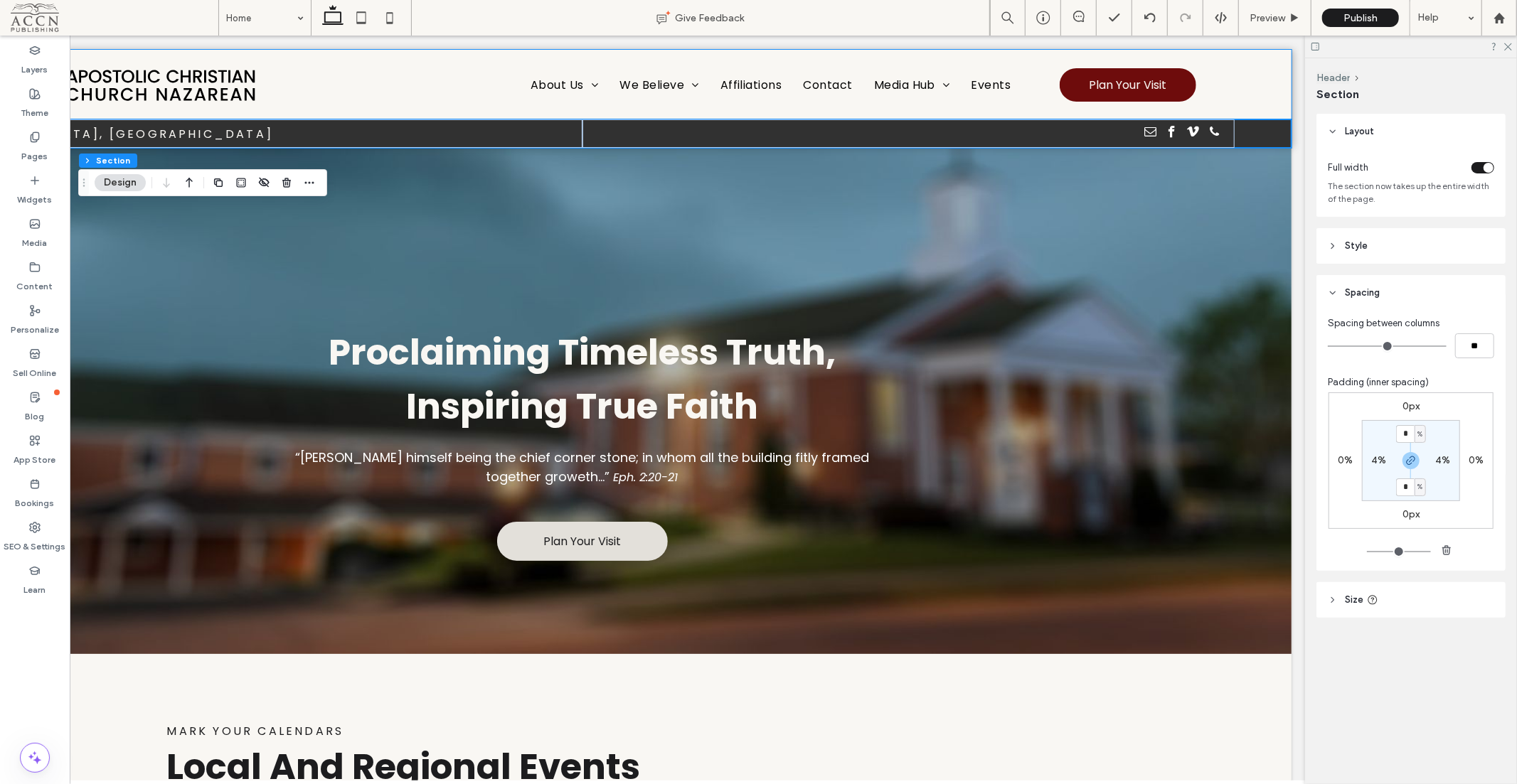
click at [1242, 72] on div "About Us Our History Our Identity We Believe Statement of Faith ACCN Viewpoints…" at bounding box center [582, 84] width 1419 height 70
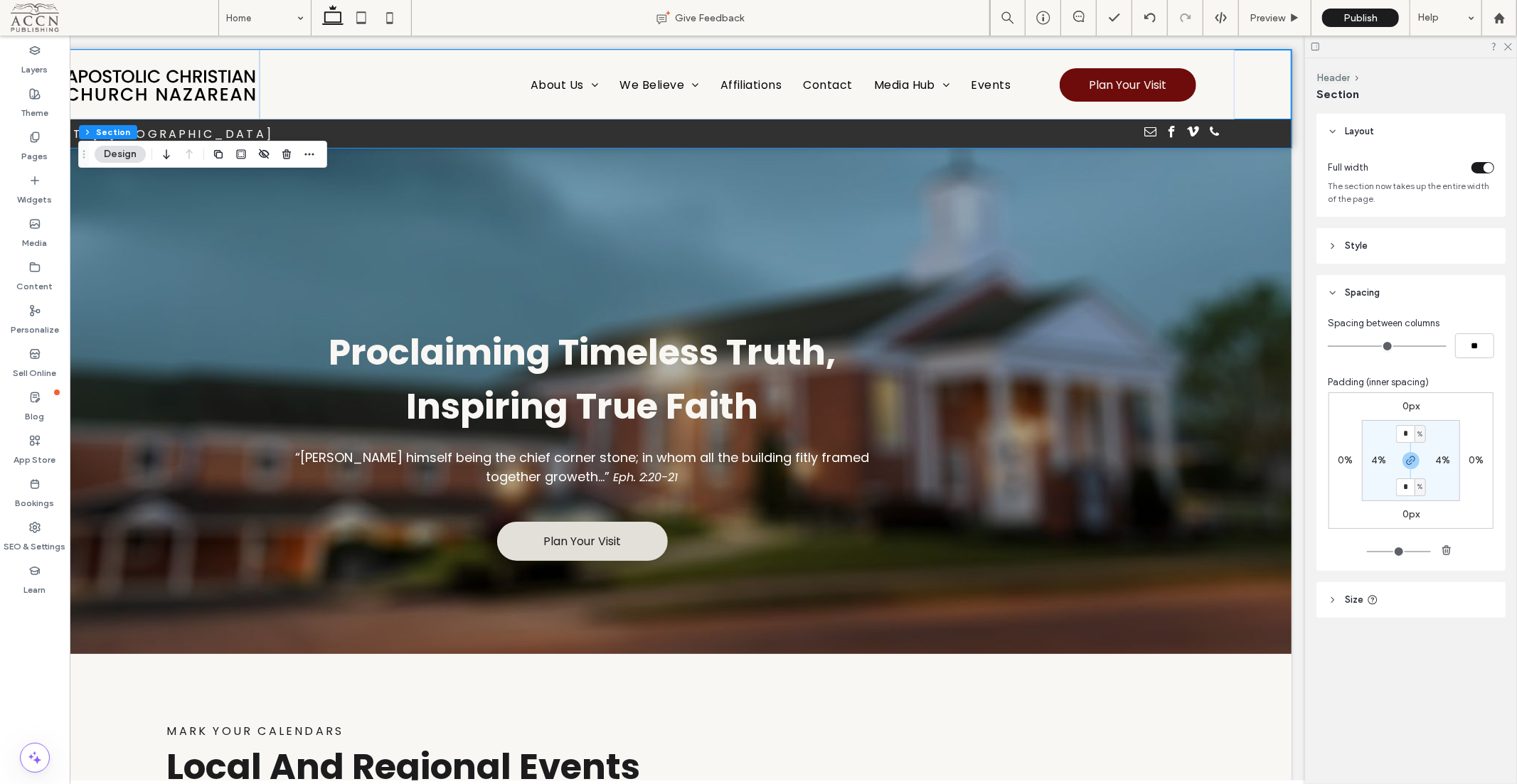
click at [1256, 135] on div "[GEOGRAPHIC_DATA], [GEOGRAPHIC_DATA]" at bounding box center [582, 133] width 1419 height 29
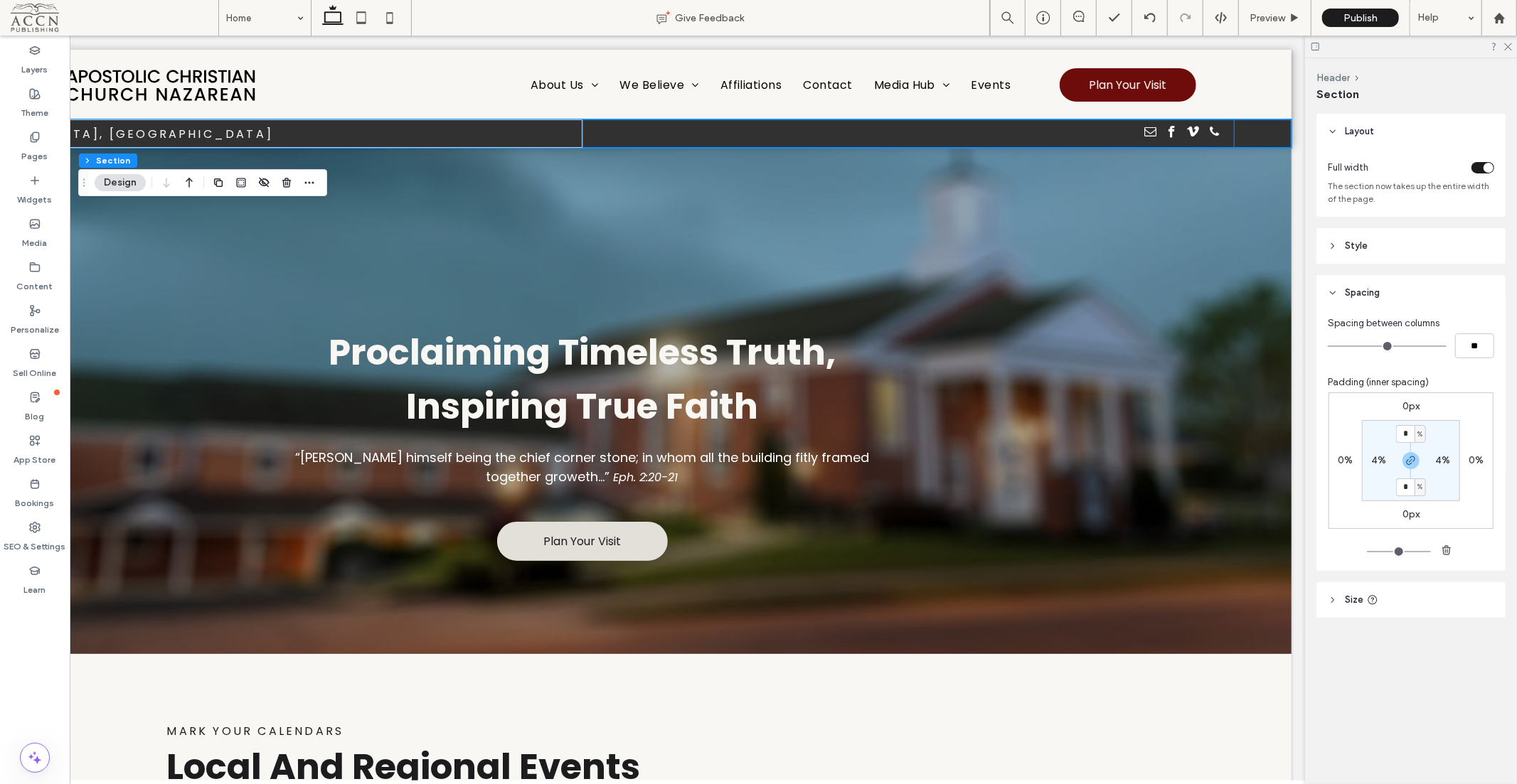
click at [1217, 131] on div at bounding box center [909, 133] width 653 height 29
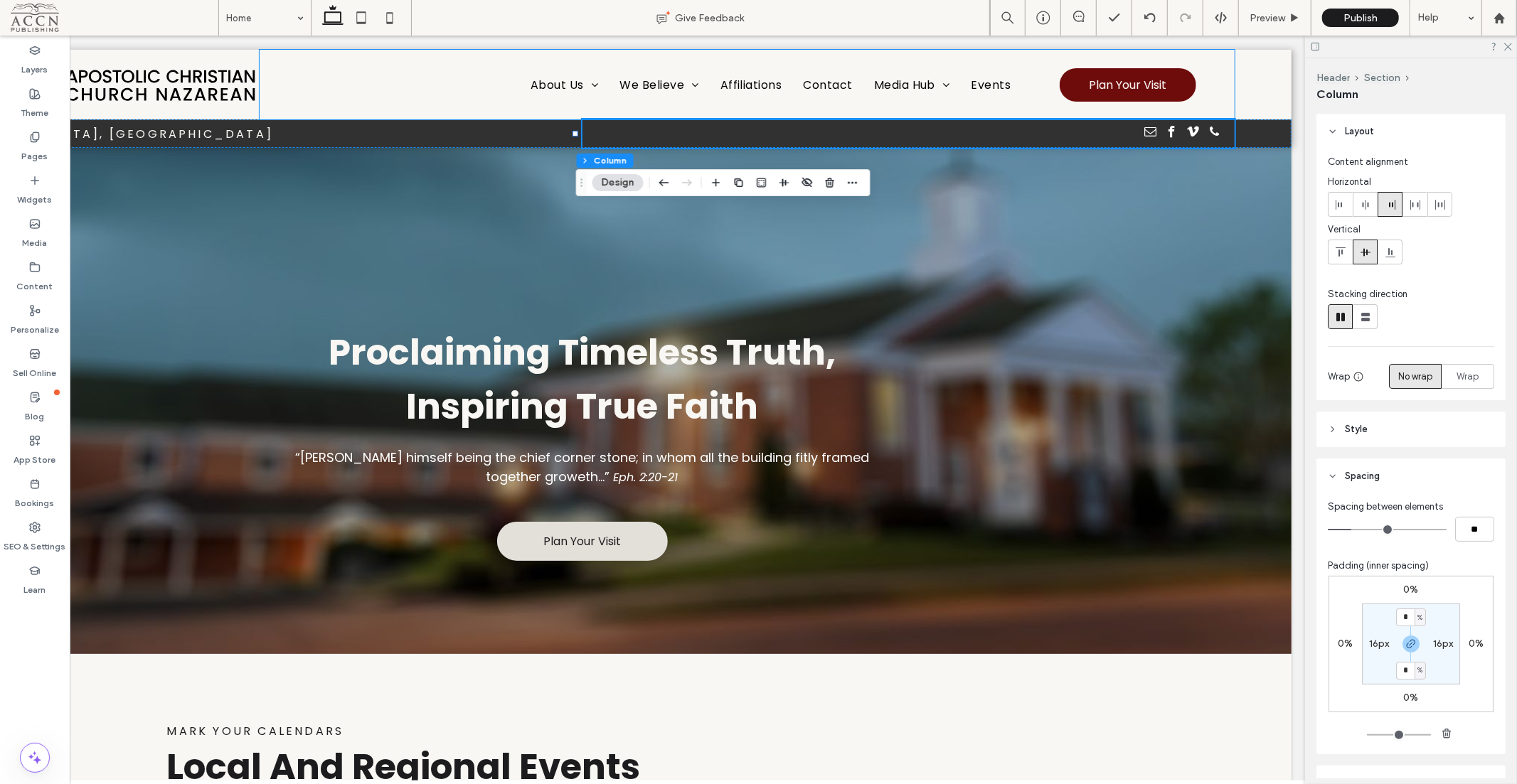
click at [1210, 72] on div "About Us Our History Our Identity We Believe Statement of Faith ACCN Viewpoints…" at bounding box center [747, 84] width 974 height 70
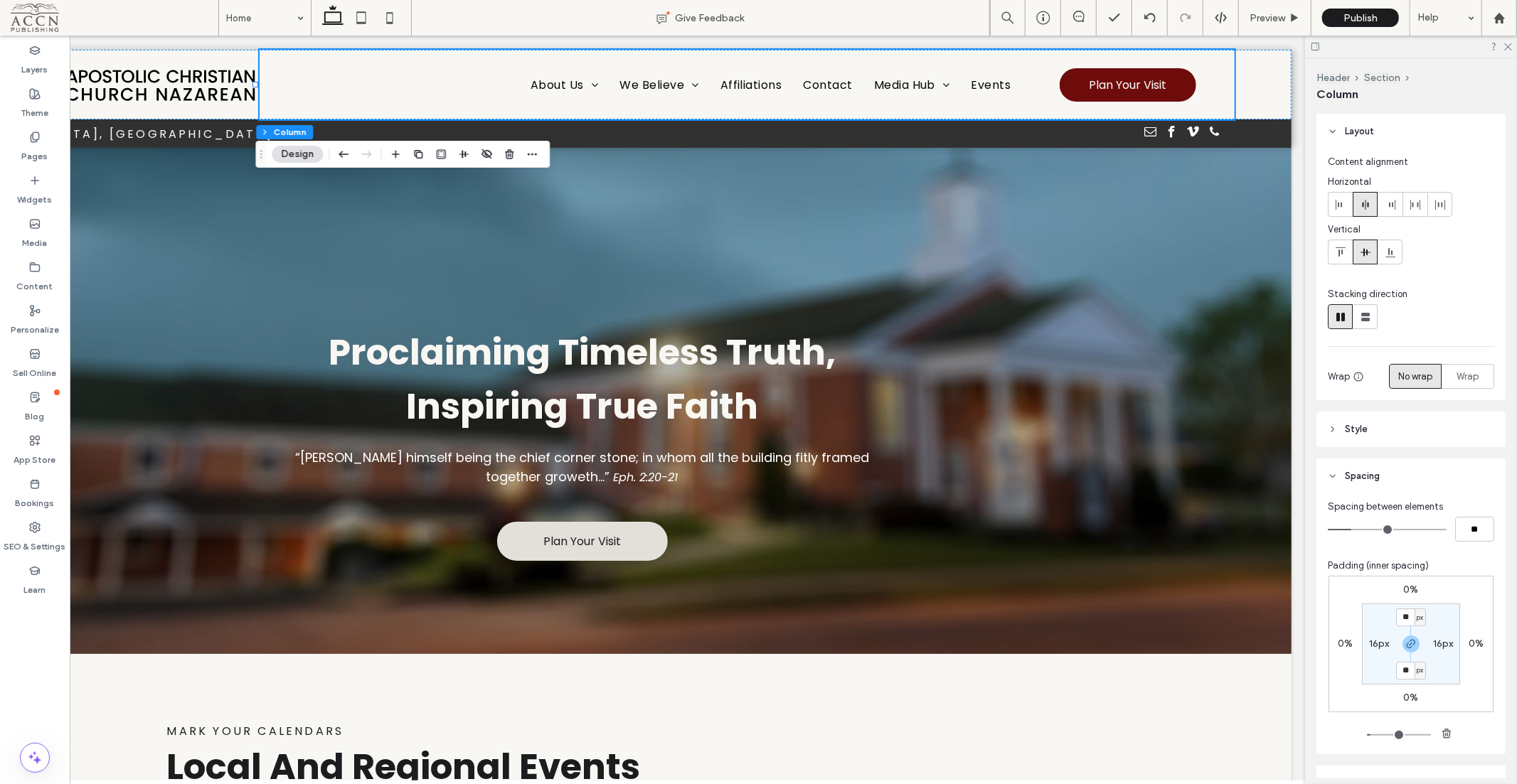
click at [1432, 647] on label "16px" at bounding box center [1442, 644] width 20 height 12
click at [1428, 647] on input "**" at bounding box center [1437, 644] width 19 height 18
type input "*"
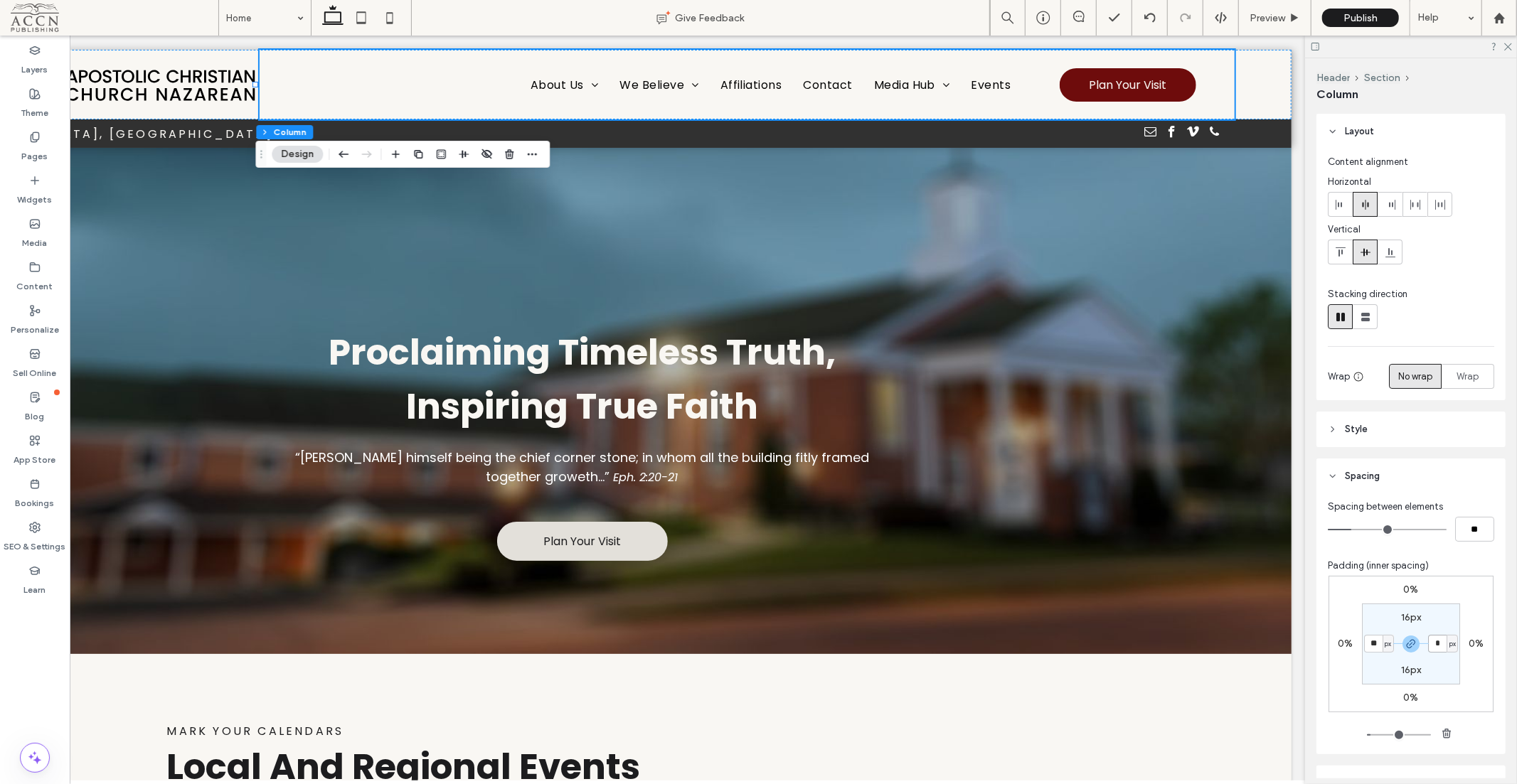
type input "*"
click at [1202, 67] on div "About Us Our History Our Identity We Believe Statement of Faith ACCN Viewpoints…" at bounding box center [747, 84] width 974 height 70
click at [1410, 208] on use at bounding box center [1415, 204] width 10 height 10
click at [1208, 105] on div "About Us Our History Our Identity We Believe Statement of Faith ACCN Viewpoints…" at bounding box center [747, 84] width 974 height 70
click at [1431, 647] on input "*" at bounding box center [1437, 644] width 19 height 18
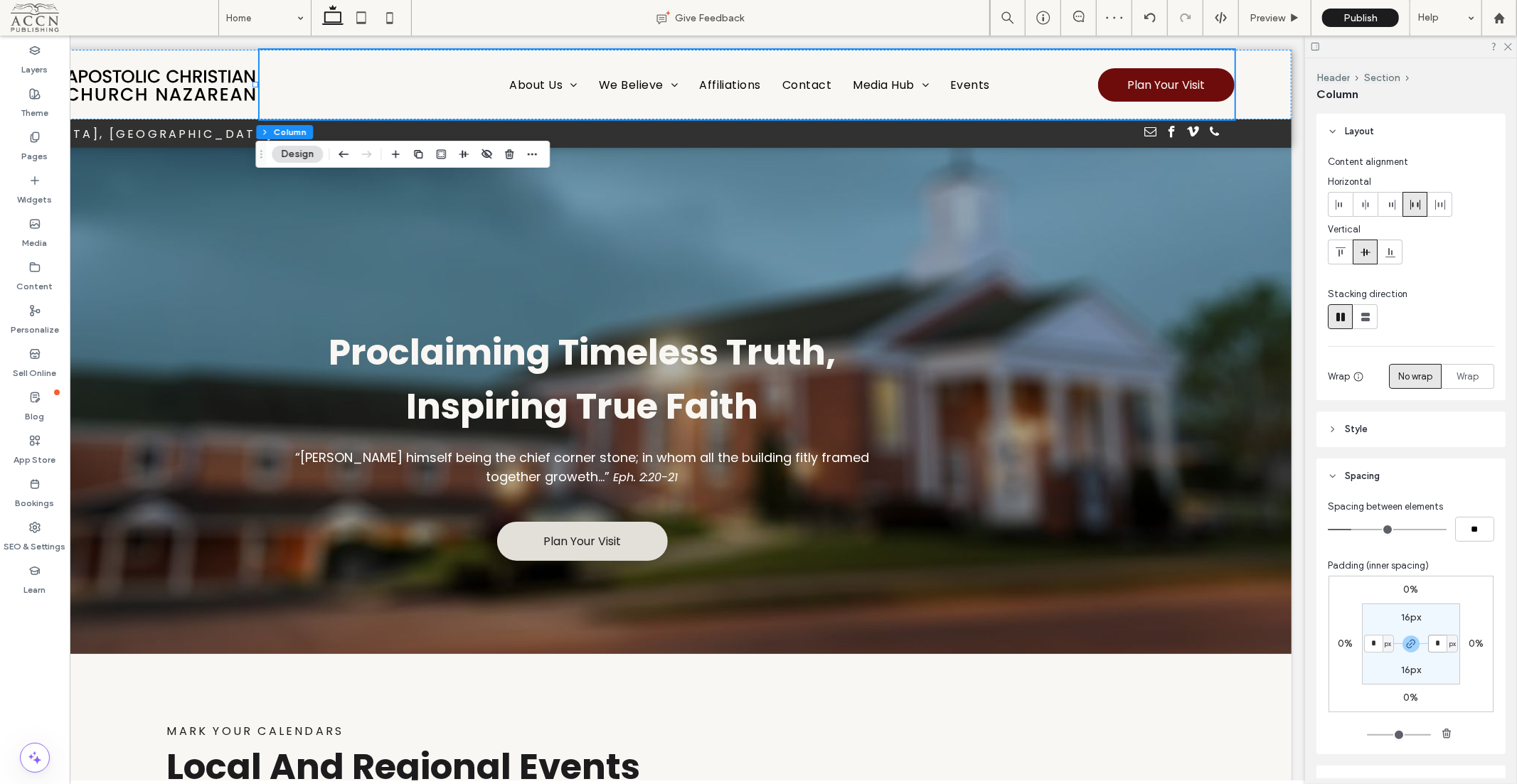
click at [1431, 647] on input "*" at bounding box center [1437, 644] width 19 height 18
type input "**"
click at [1226, 447] on div "Proclaiming Timeless Truth, Inspiring True Faith “[PERSON_NAME] himself being t…" at bounding box center [582, 399] width 1419 height 506
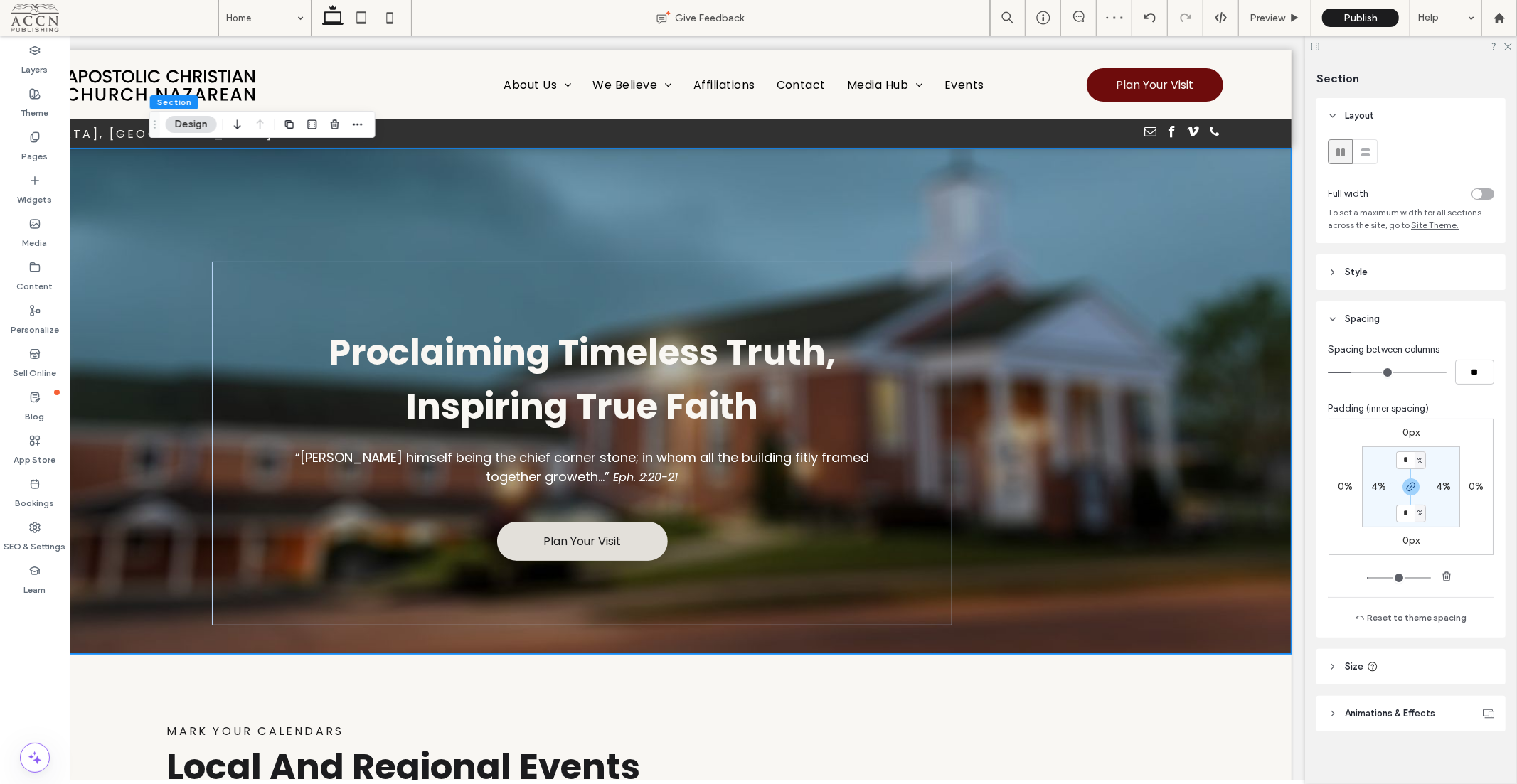
click at [1049, 147] on div at bounding box center [582, 147] width 1419 height 0
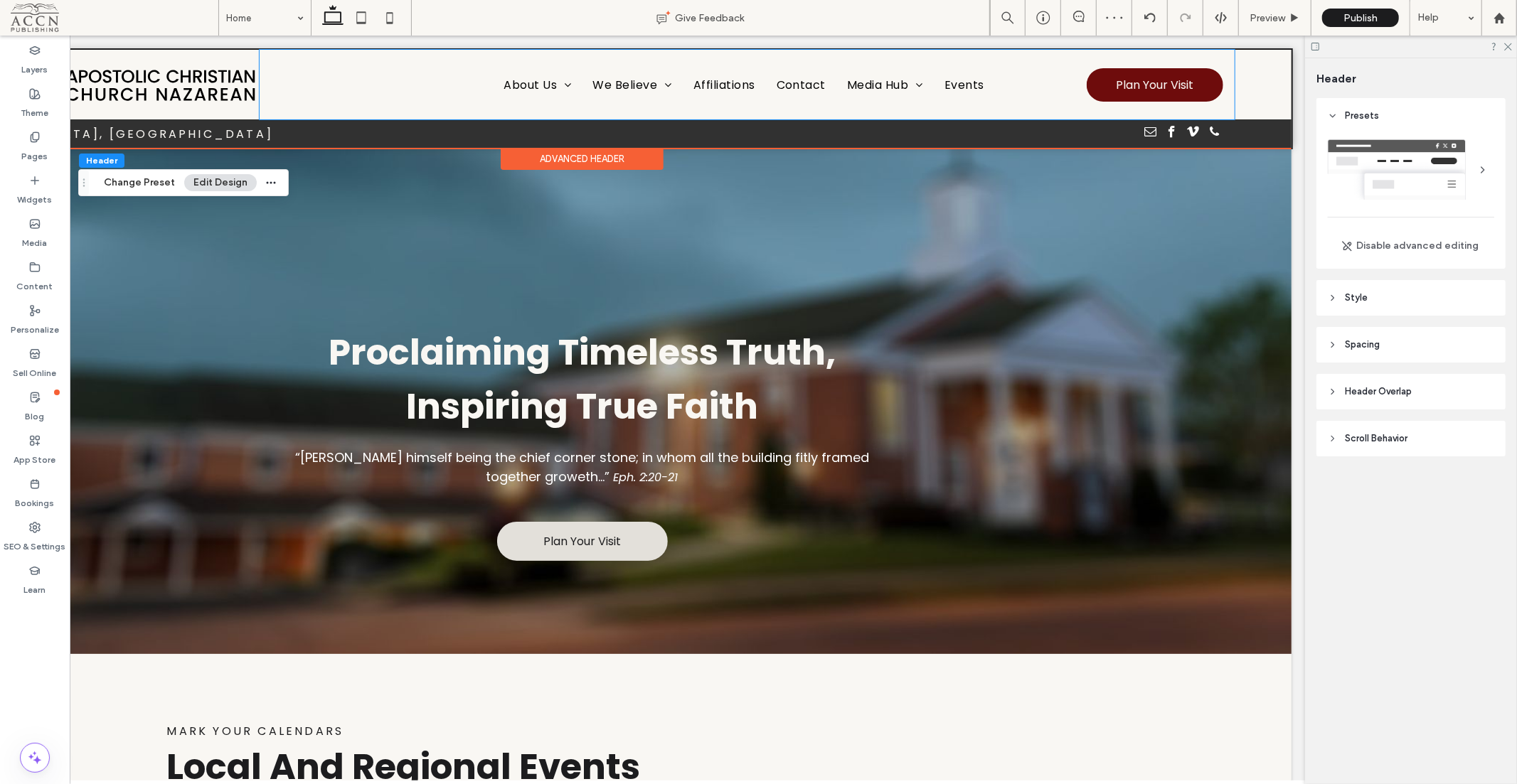
click at [1040, 73] on div "About Us Our History Our Identity We Believe Statement of Faith ACCN Viewpoints…" at bounding box center [747, 84] width 974 height 70
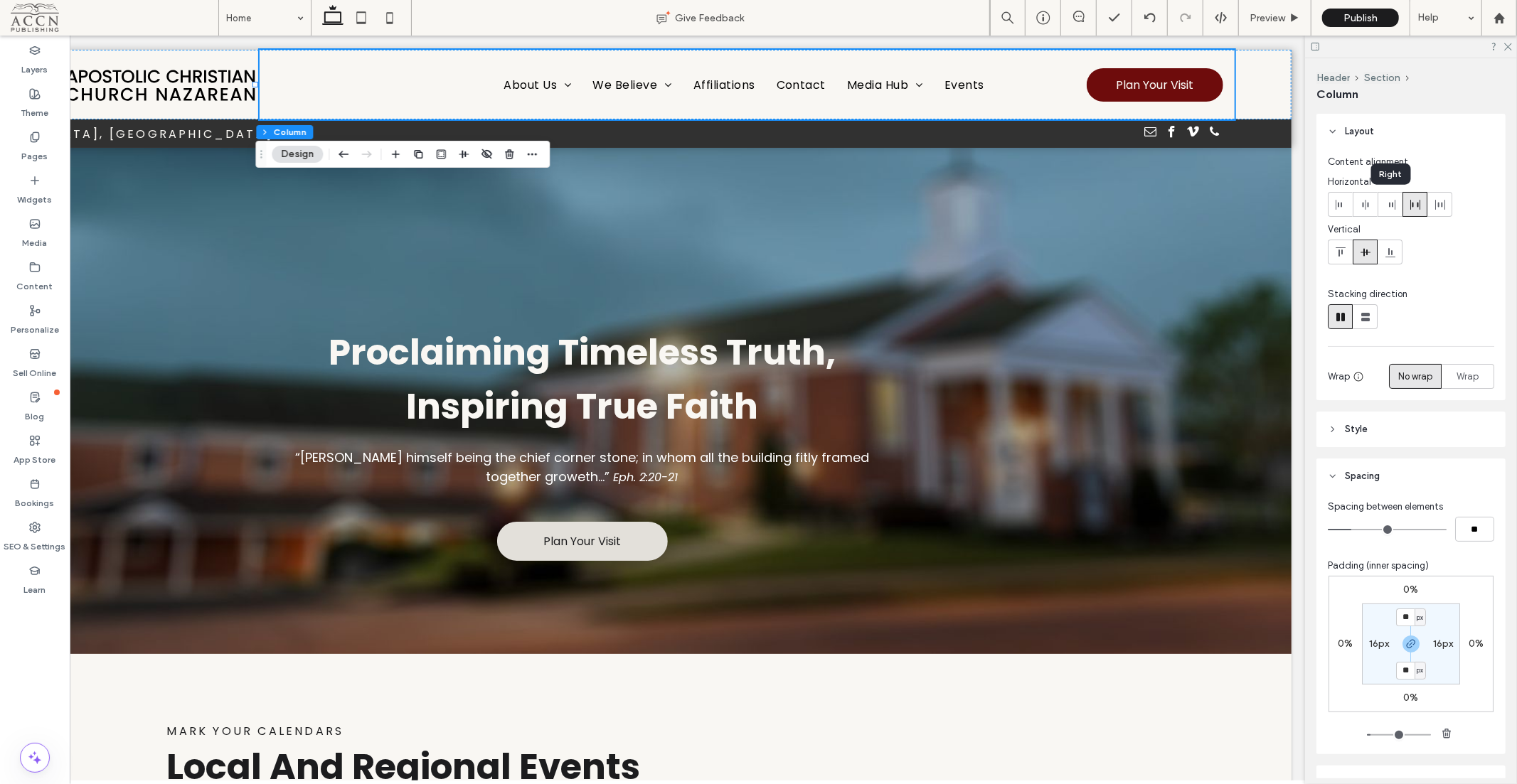
click at [1395, 210] on span at bounding box center [1390, 203] width 11 height 23
click at [1419, 200] on icon at bounding box center [1415, 204] width 11 height 11
click at [1511, 47] on div at bounding box center [1411, 46] width 212 height 22
drag, startPoint x: 1367, startPoint y: 83, endPoint x: 684, endPoint y: 223, distance: 697.2
click at [188, 135] on h6 "[GEOGRAPHIC_DATA], [GEOGRAPHIC_DATA]" at bounding box center [256, 133] width 639 height 18
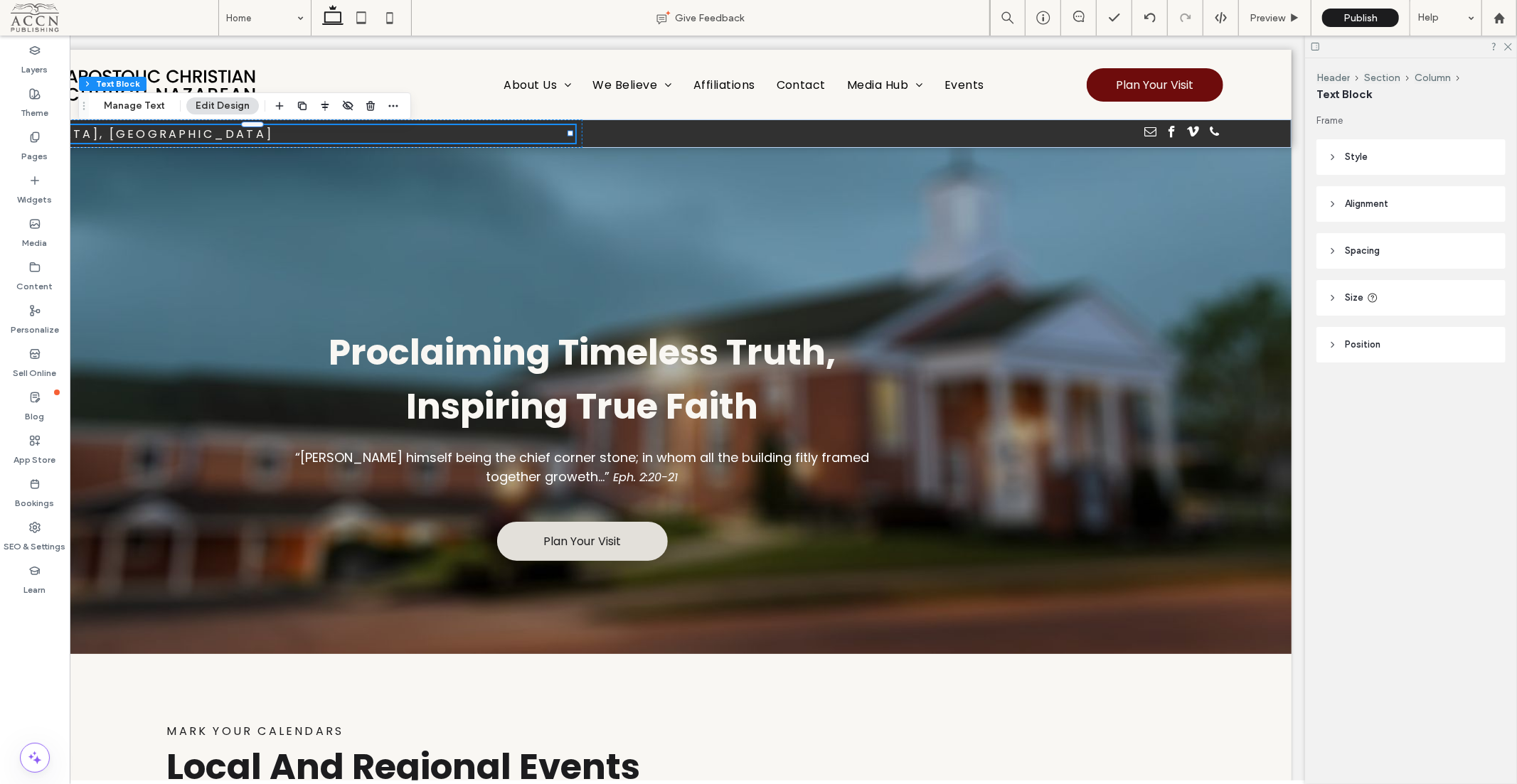
drag, startPoint x: 724, startPoint y: 776, endPoint x: 596, endPoint y: 47, distance: 740.2
click at [1266, 135] on div "[GEOGRAPHIC_DATA], [GEOGRAPHIC_DATA]" at bounding box center [582, 133] width 1419 height 29
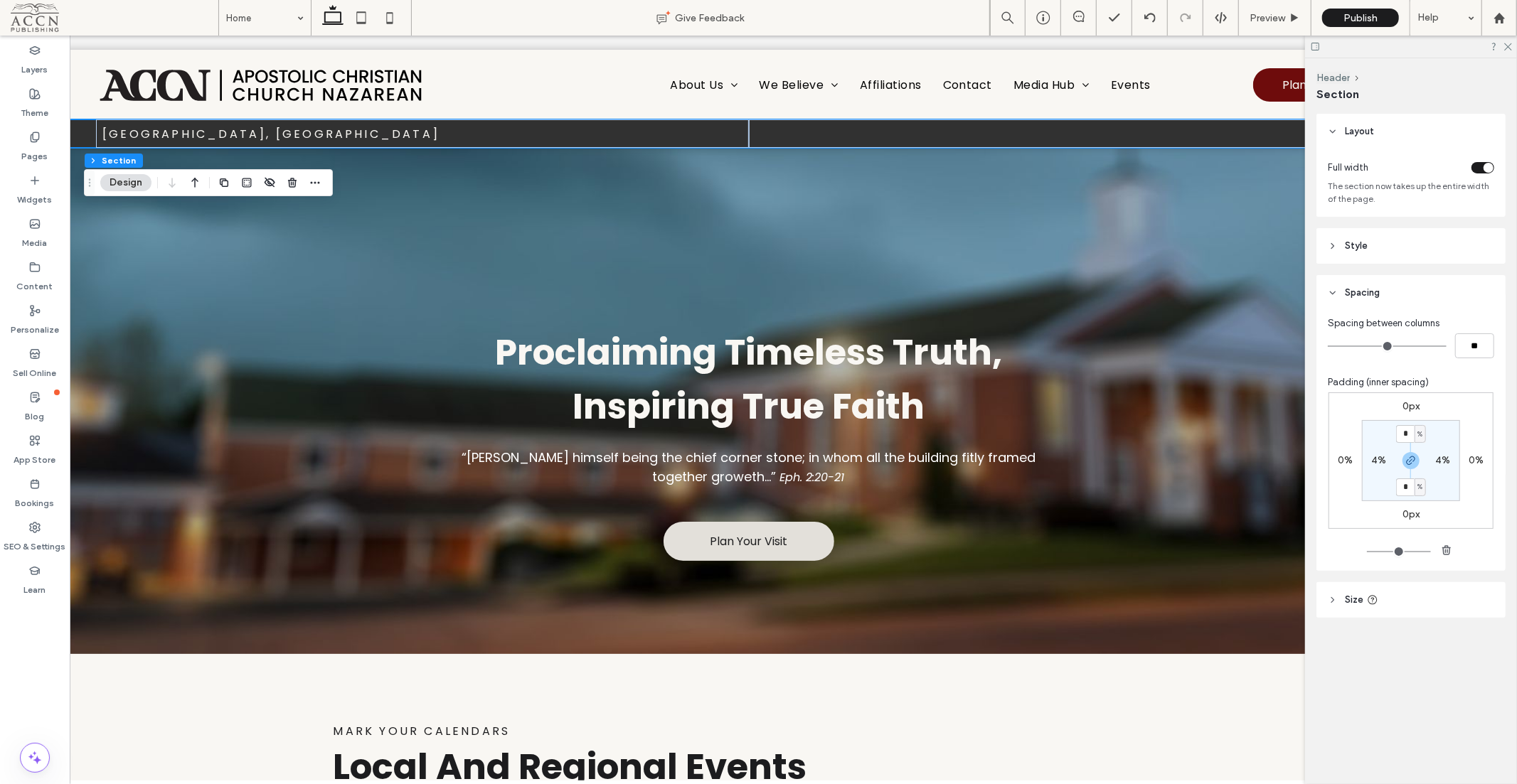
scroll to position [0, 0]
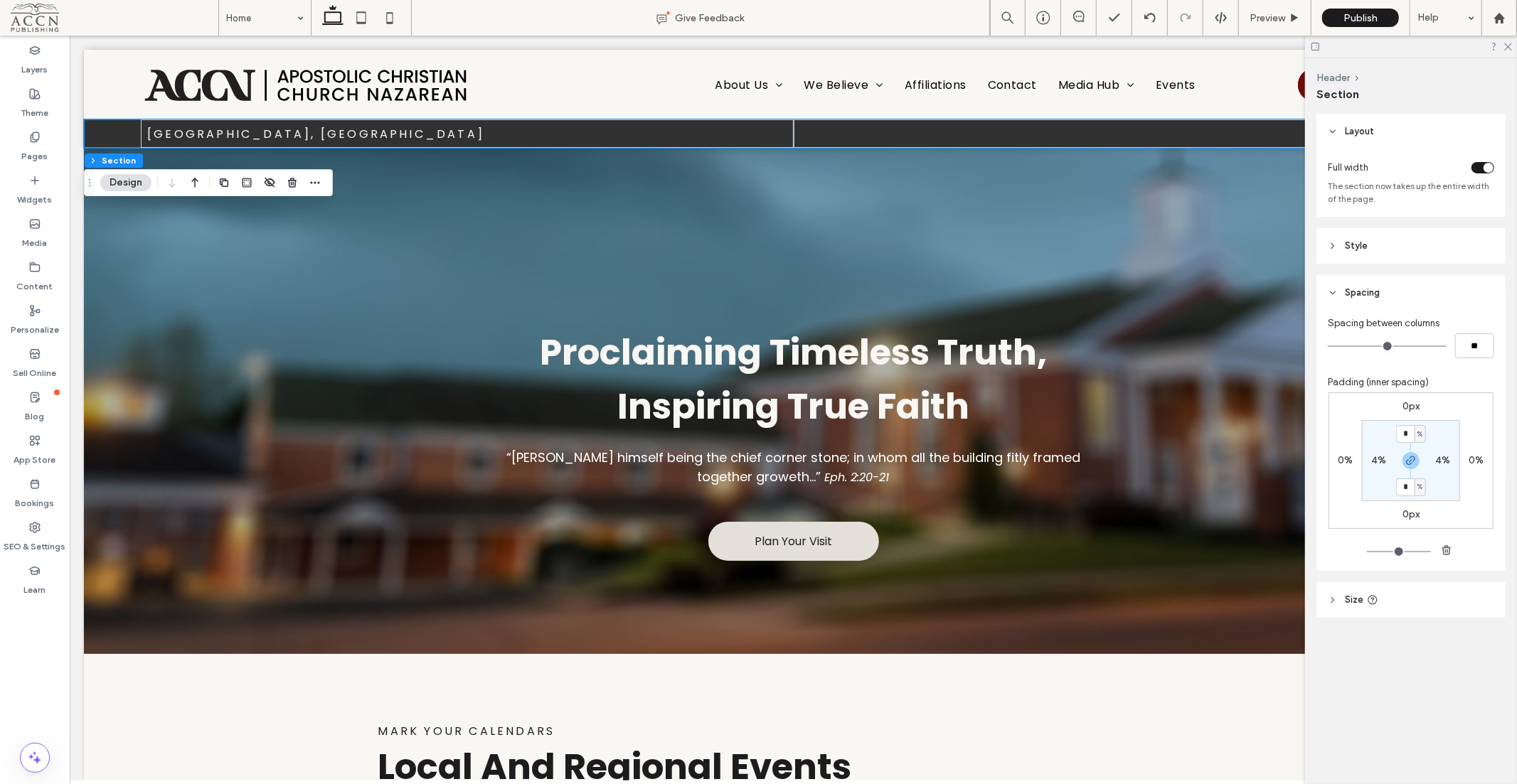
drag, startPoint x: 765, startPoint y: 784, endPoint x: 401, endPoint y: 311, distance: 596.8
click at [97, 135] on div "[GEOGRAPHIC_DATA], [GEOGRAPHIC_DATA]" at bounding box center [792, 133] width 1419 height 29
click at [320, 181] on icon "button" at bounding box center [315, 183] width 11 height 11
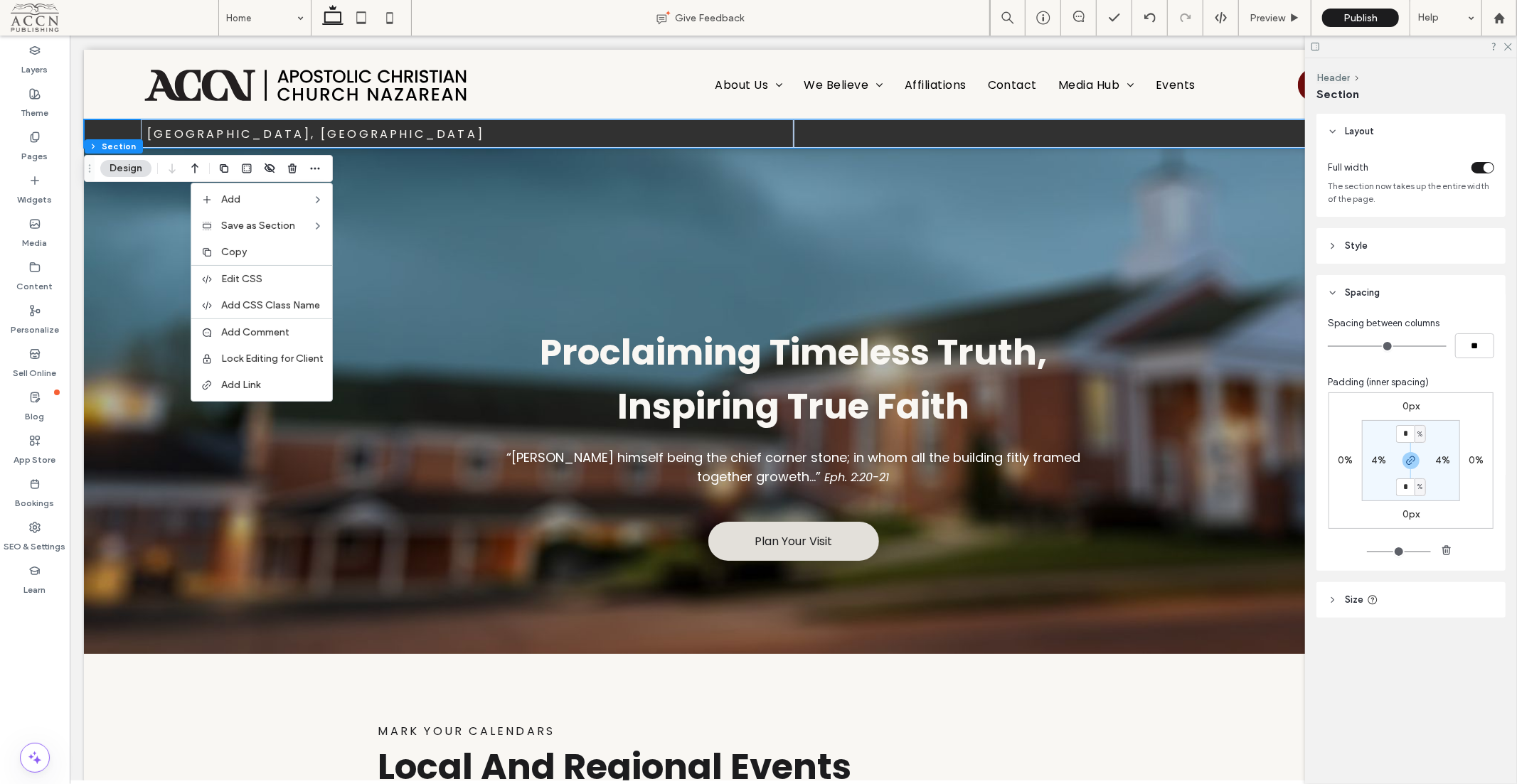
click at [117, 168] on button "Design" at bounding box center [125, 168] width 51 height 17
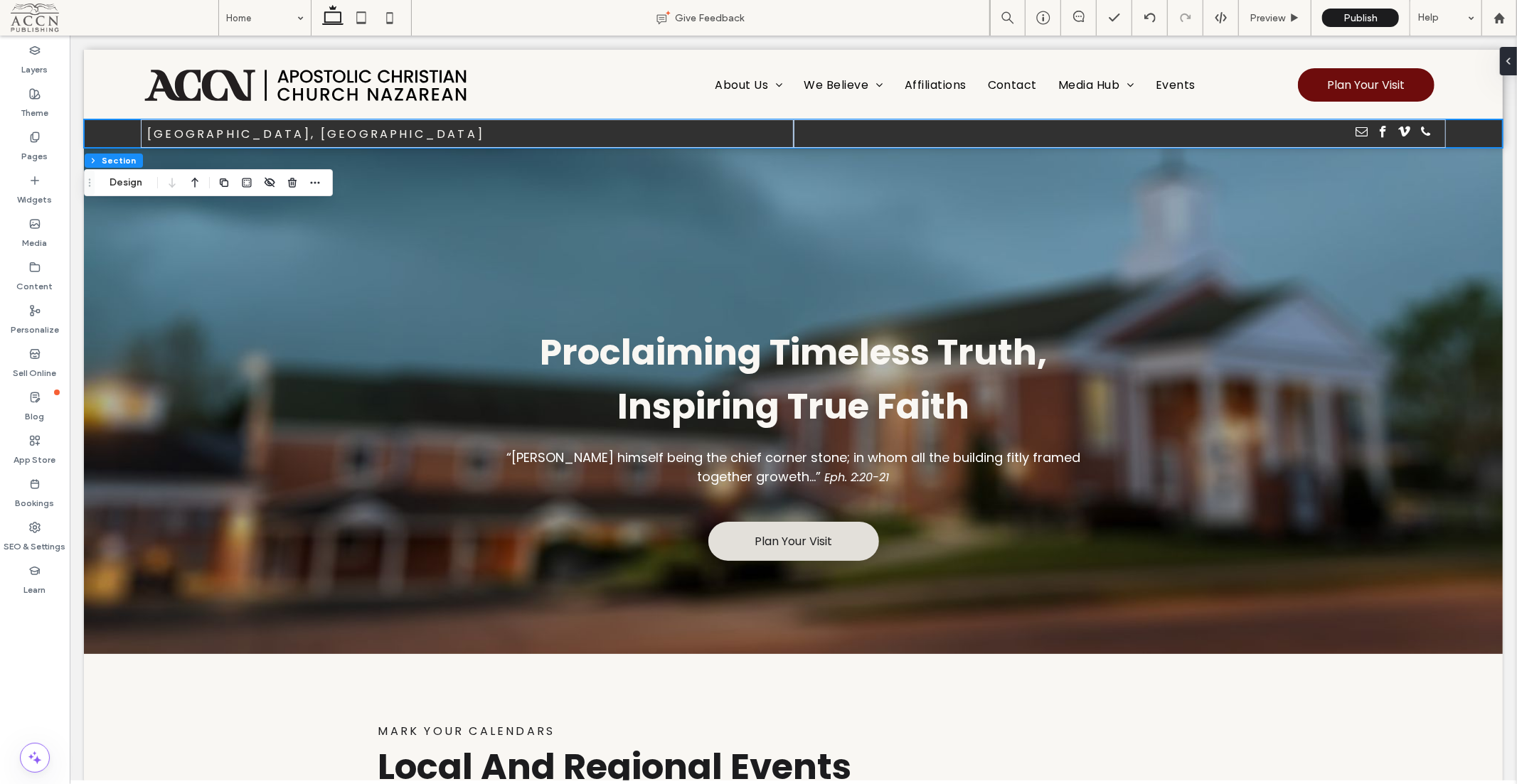
click at [108, 59] on div at bounding box center [105, 57] width 44 height 16
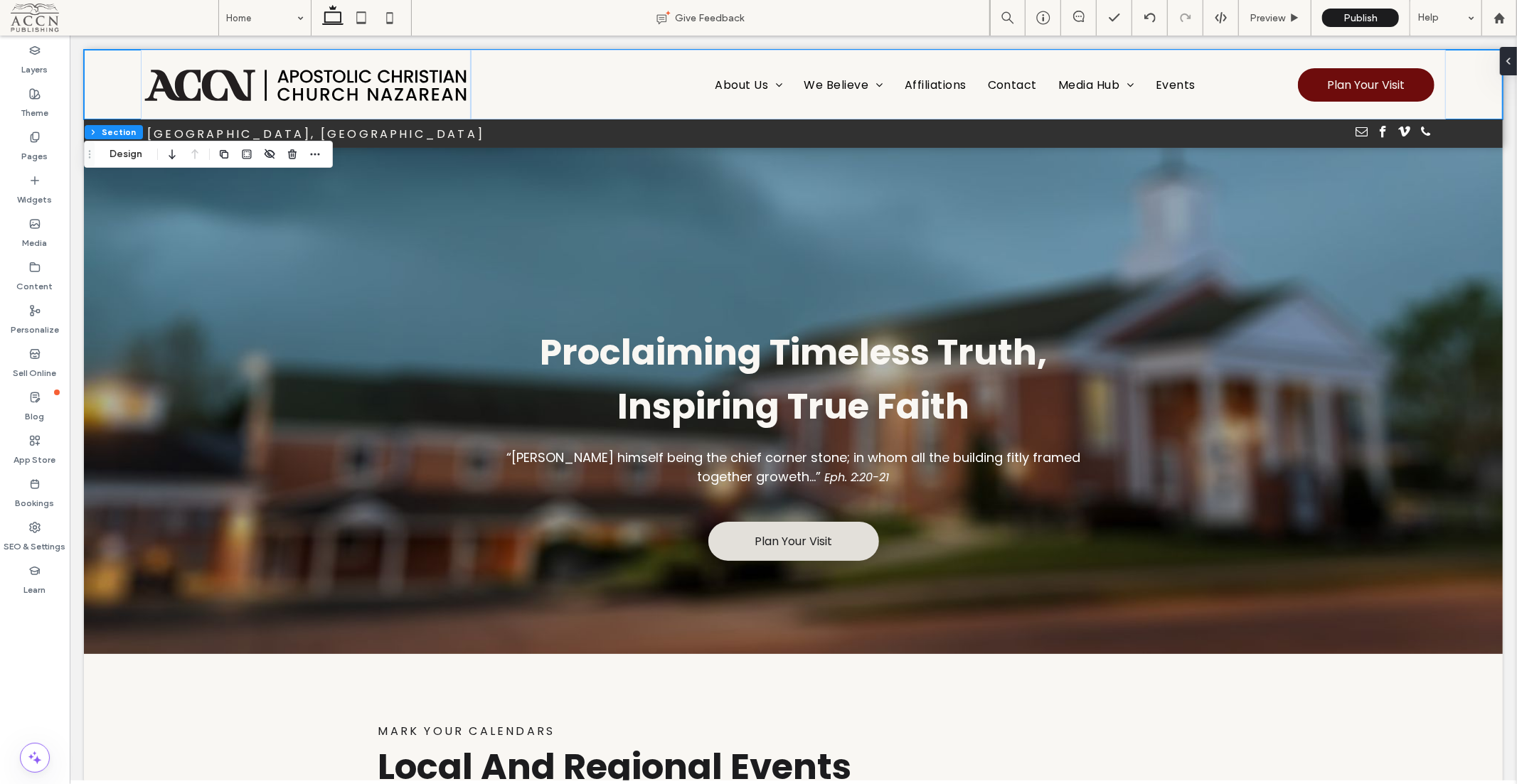
click at [129, 150] on button "Design" at bounding box center [125, 154] width 51 height 17
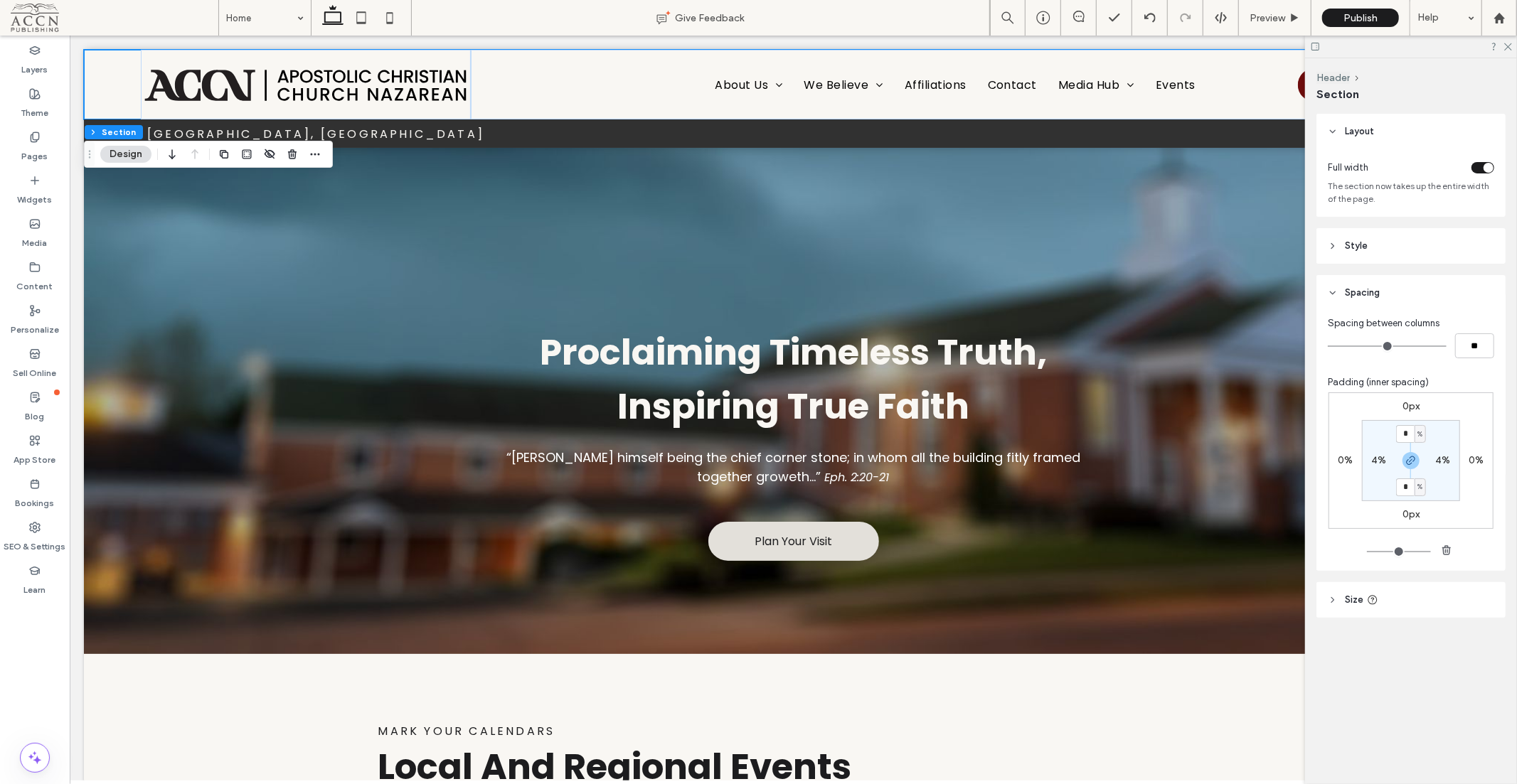
click at [1356, 250] on span "Style" at bounding box center [1355, 245] width 22 height 14
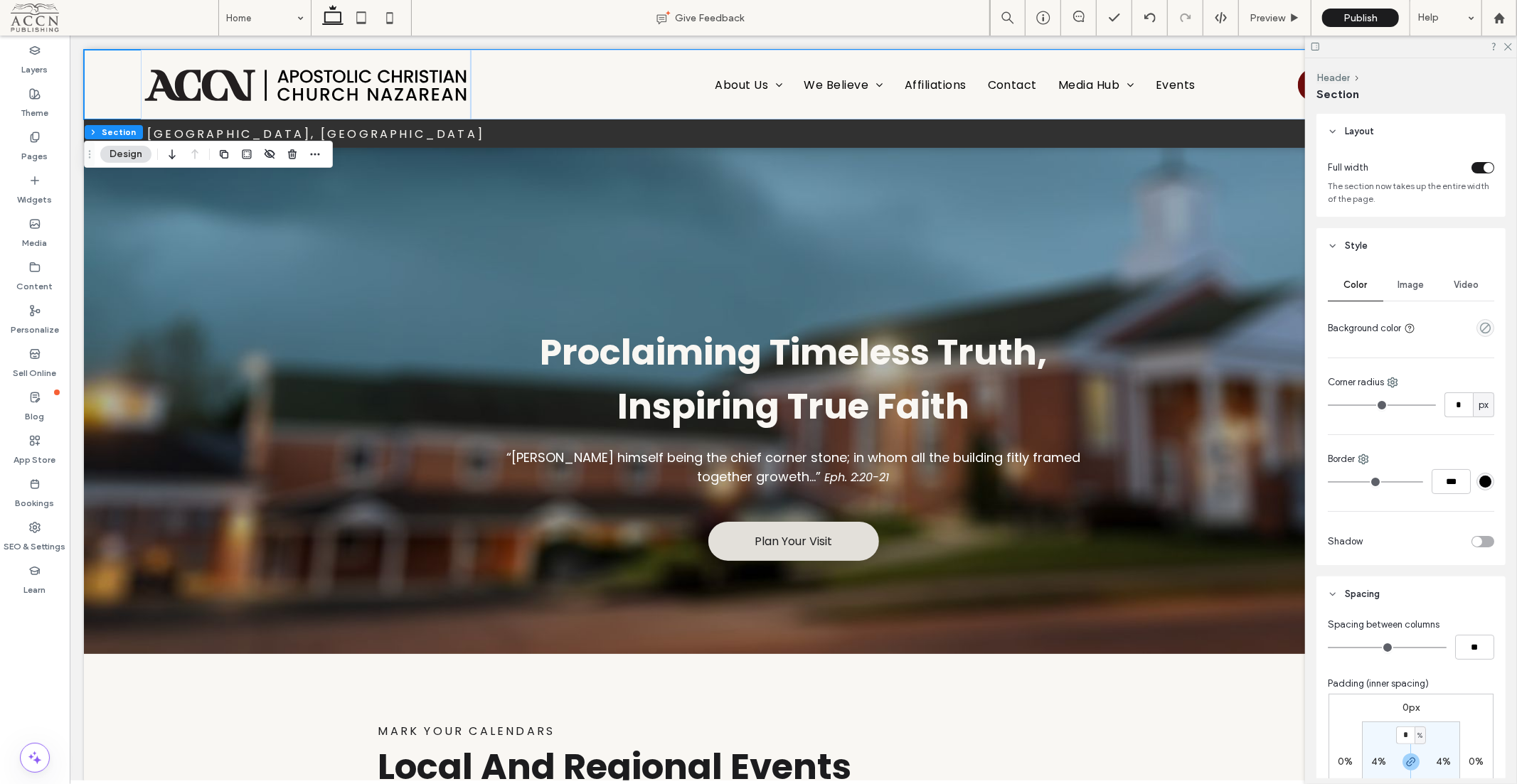
click at [784, 154] on div "Advanced Header" at bounding box center [791, 158] width 163 height 22
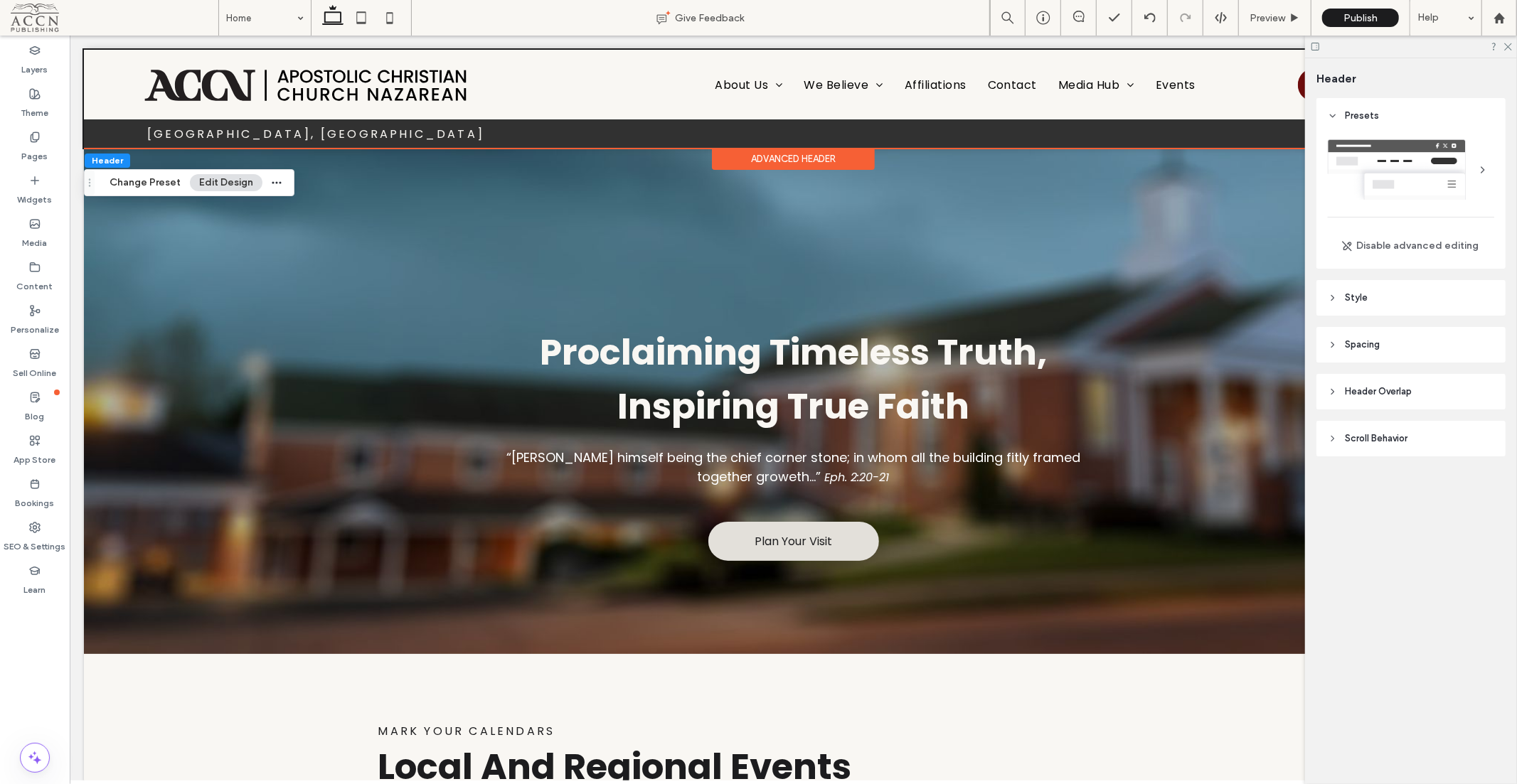
click at [1371, 294] on header "Style" at bounding box center [1411, 298] width 190 height 35
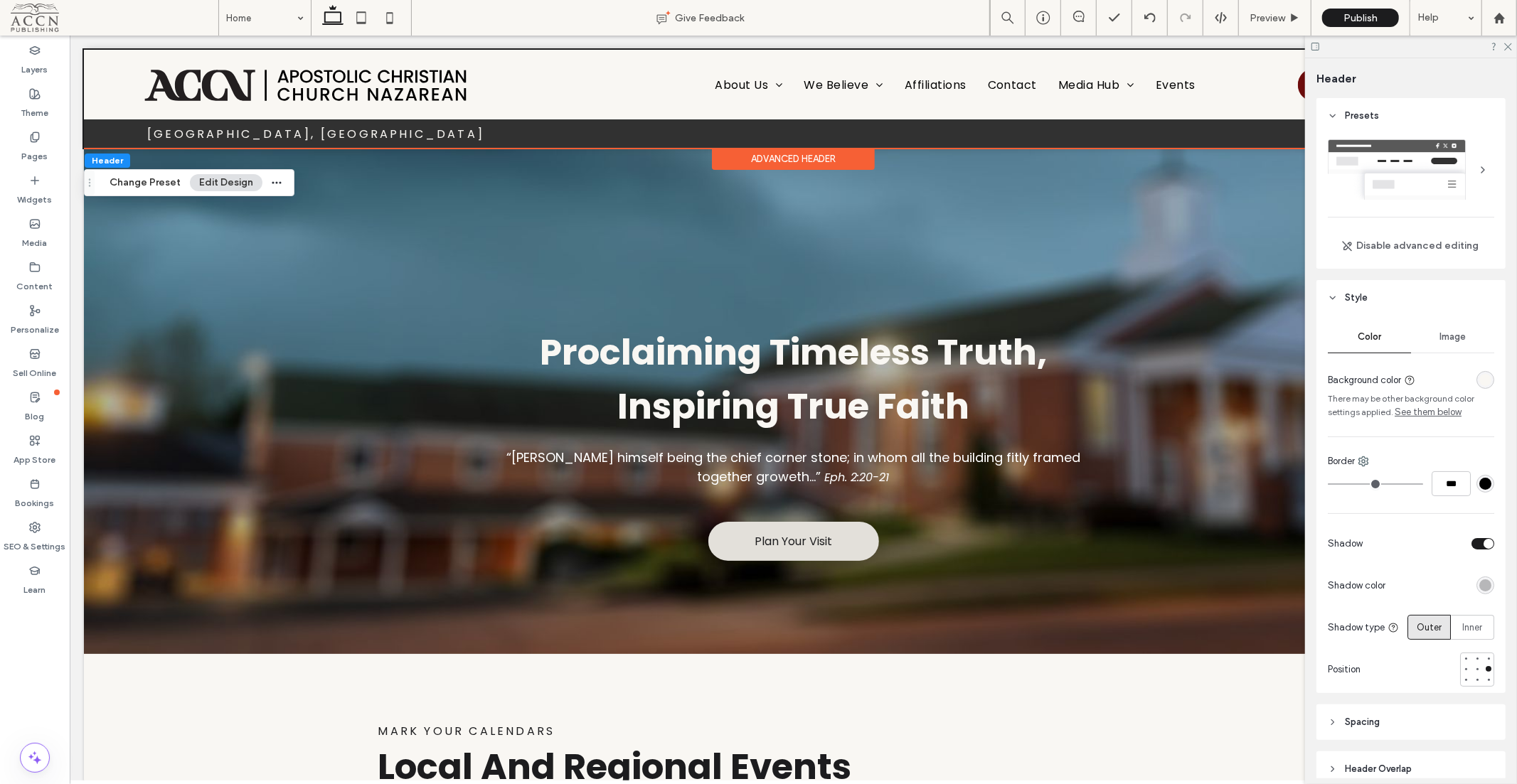
scroll to position [112, 0]
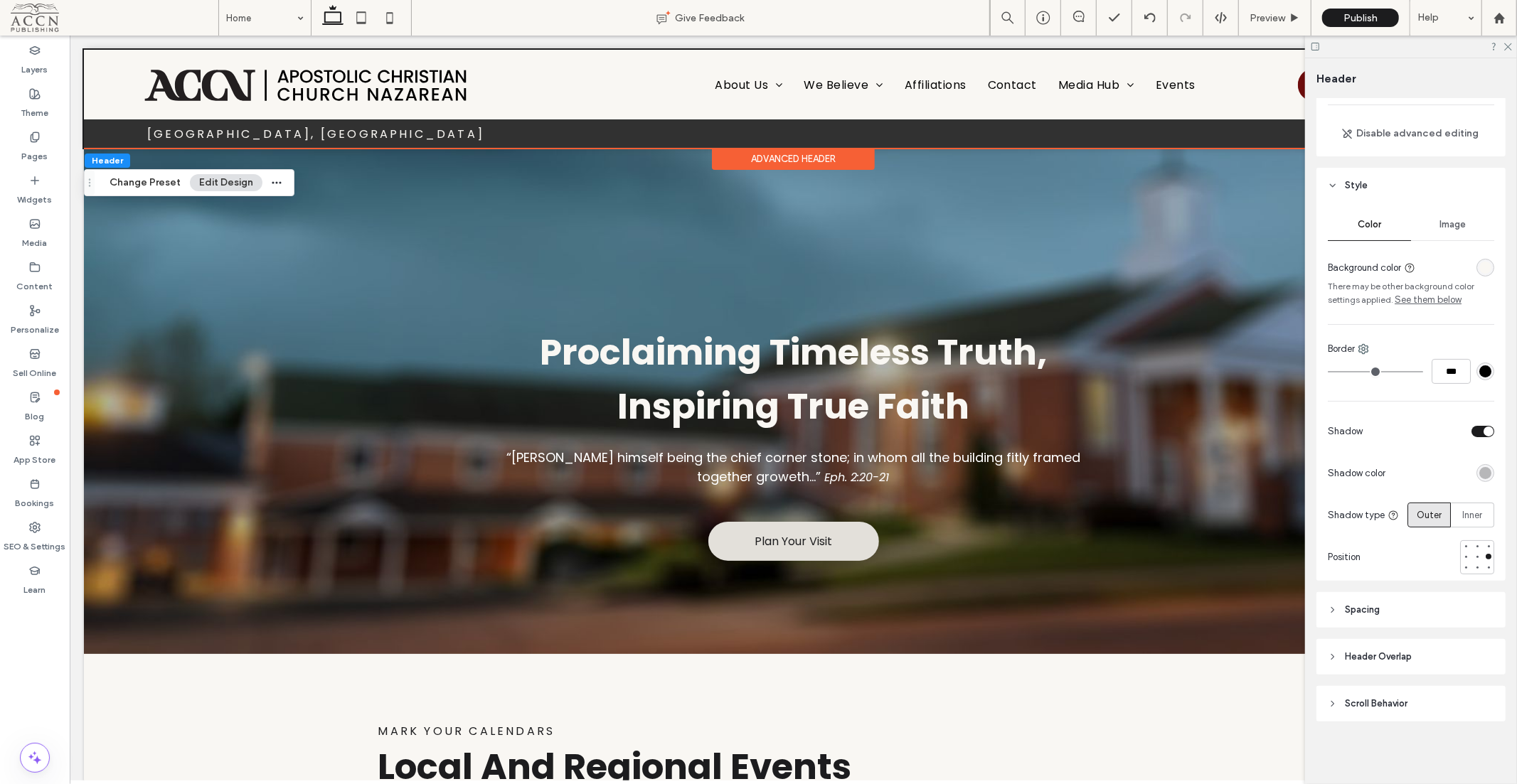
click at [1363, 693] on header "Scroll Behavior" at bounding box center [1411, 704] width 190 height 35
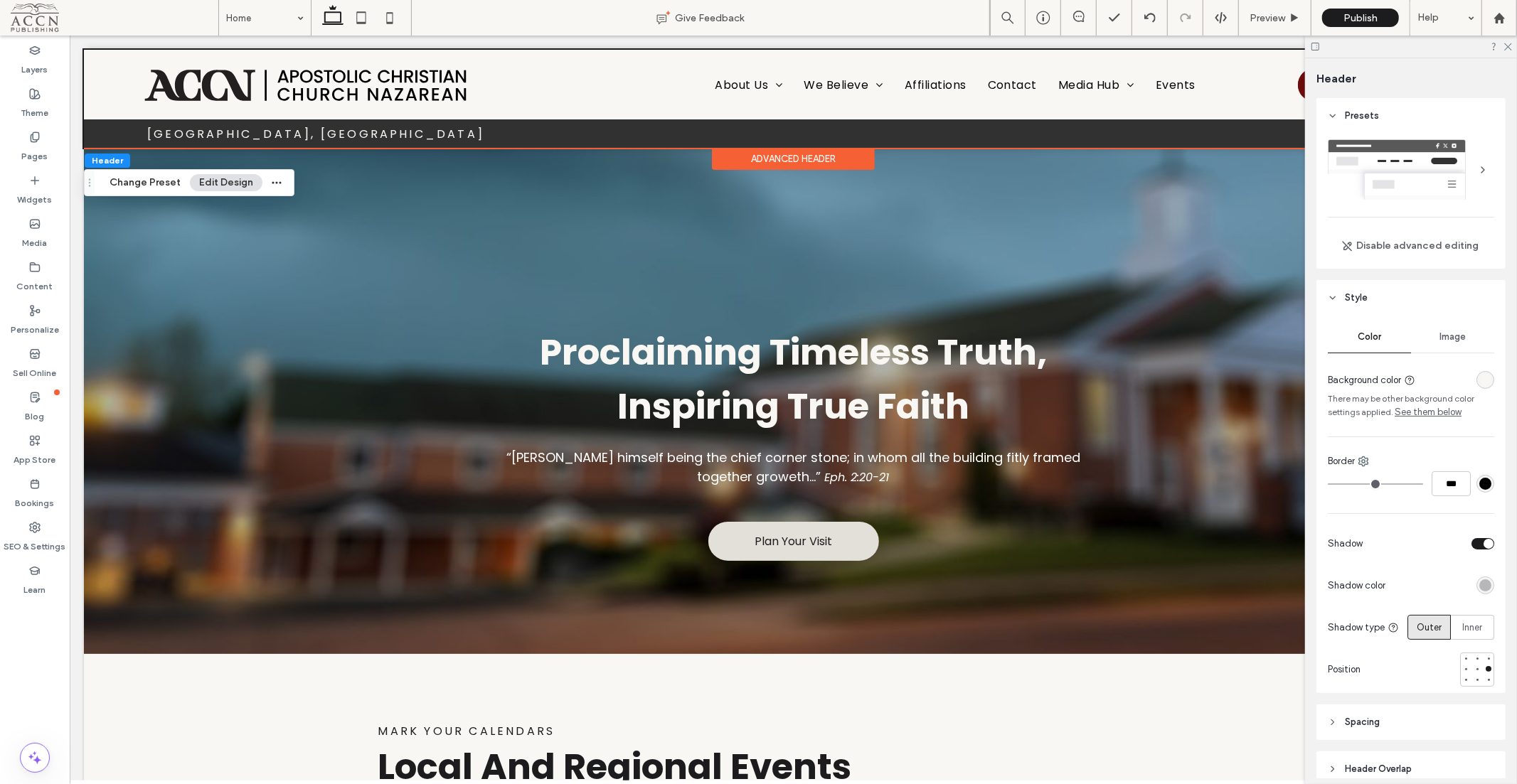
click at [113, 129] on div at bounding box center [105, 126] width 44 height 16
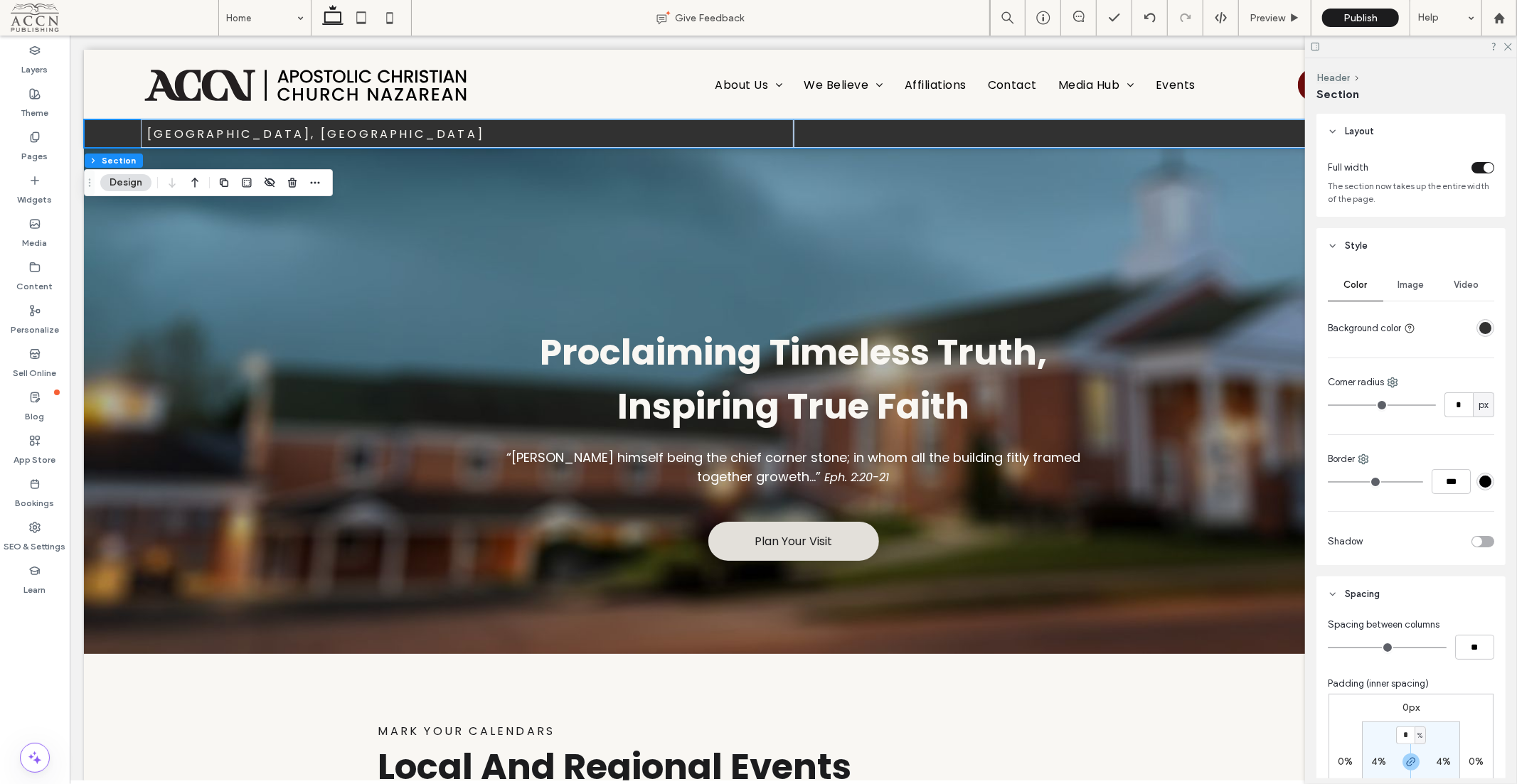
click at [322, 177] on span "button" at bounding box center [315, 183] width 17 height 17
click at [274, 181] on use "button" at bounding box center [269, 182] width 10 height 9
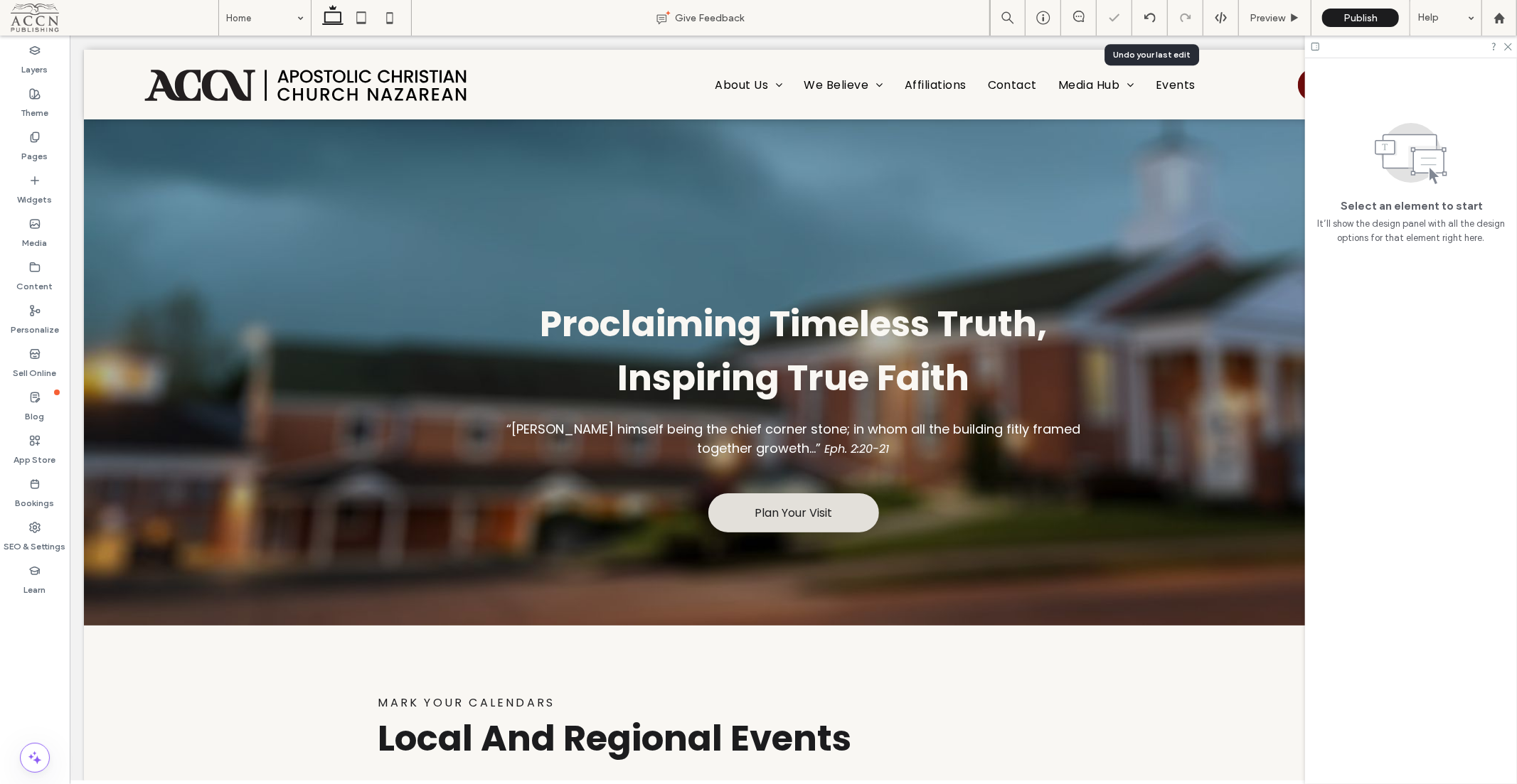
click at [1157, 18] on div at bounding box center [1150, 18] width 35 height 11
click at [44, 65] on label "Layers" at bounding box center [35, 65] width 26 height 20
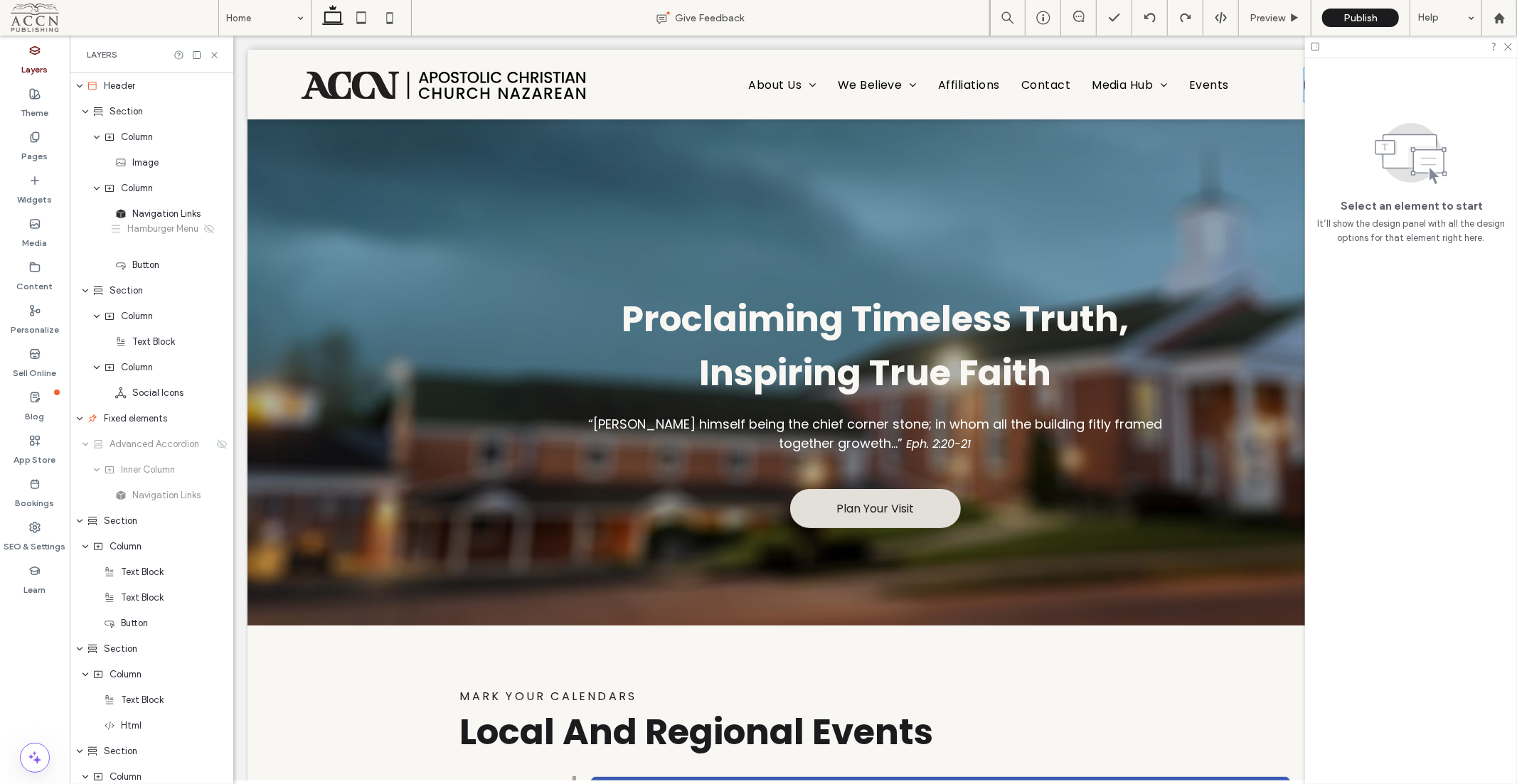
drag, startPoint x: 214, startPoint y: 244, endPoint x: 210, endPoint y: 238, distance: 7.2
click at [1151, 18] on icon at bounding box center [1150, 18] width 11 height 11
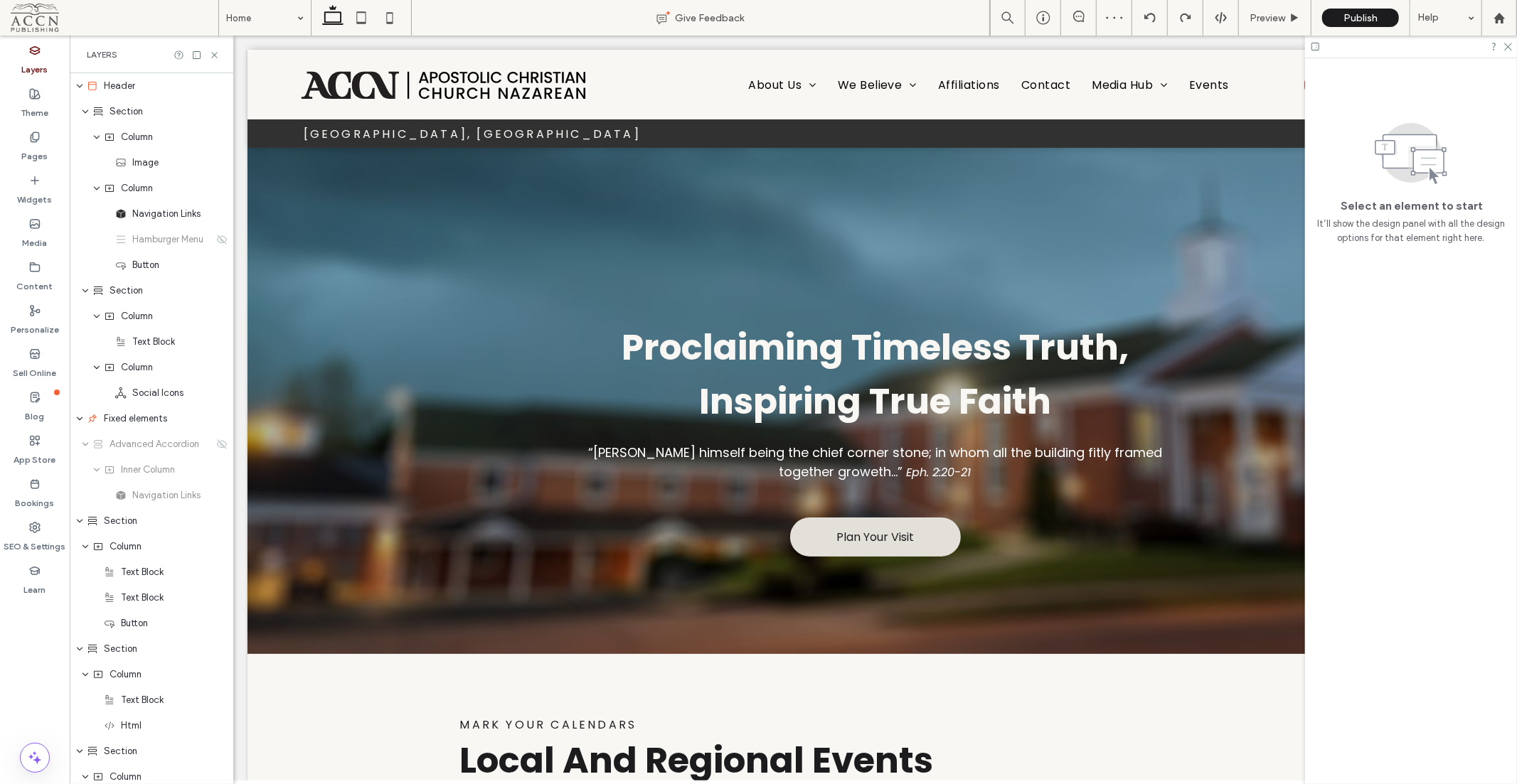
drag, startPoint x: 1510, startPoint y: 41, endPoint x: 1250, endPoint y: 16, distance: 261.2
click at [1510, 41] on icon at bounding box center [1507, 46] width 9 height 9
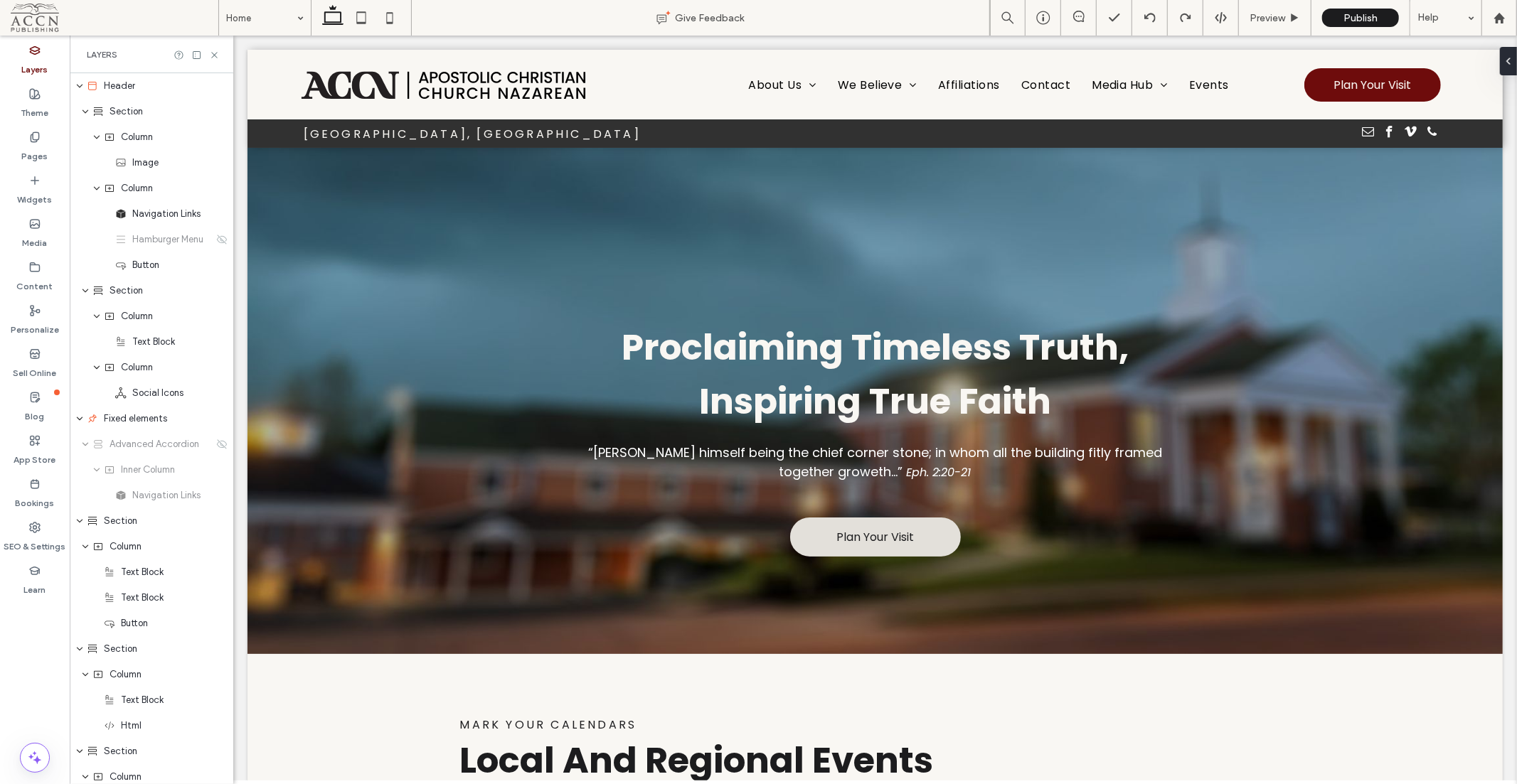
click at [275, 147] on div at bounding box center [874, 147] width 1255 height 0
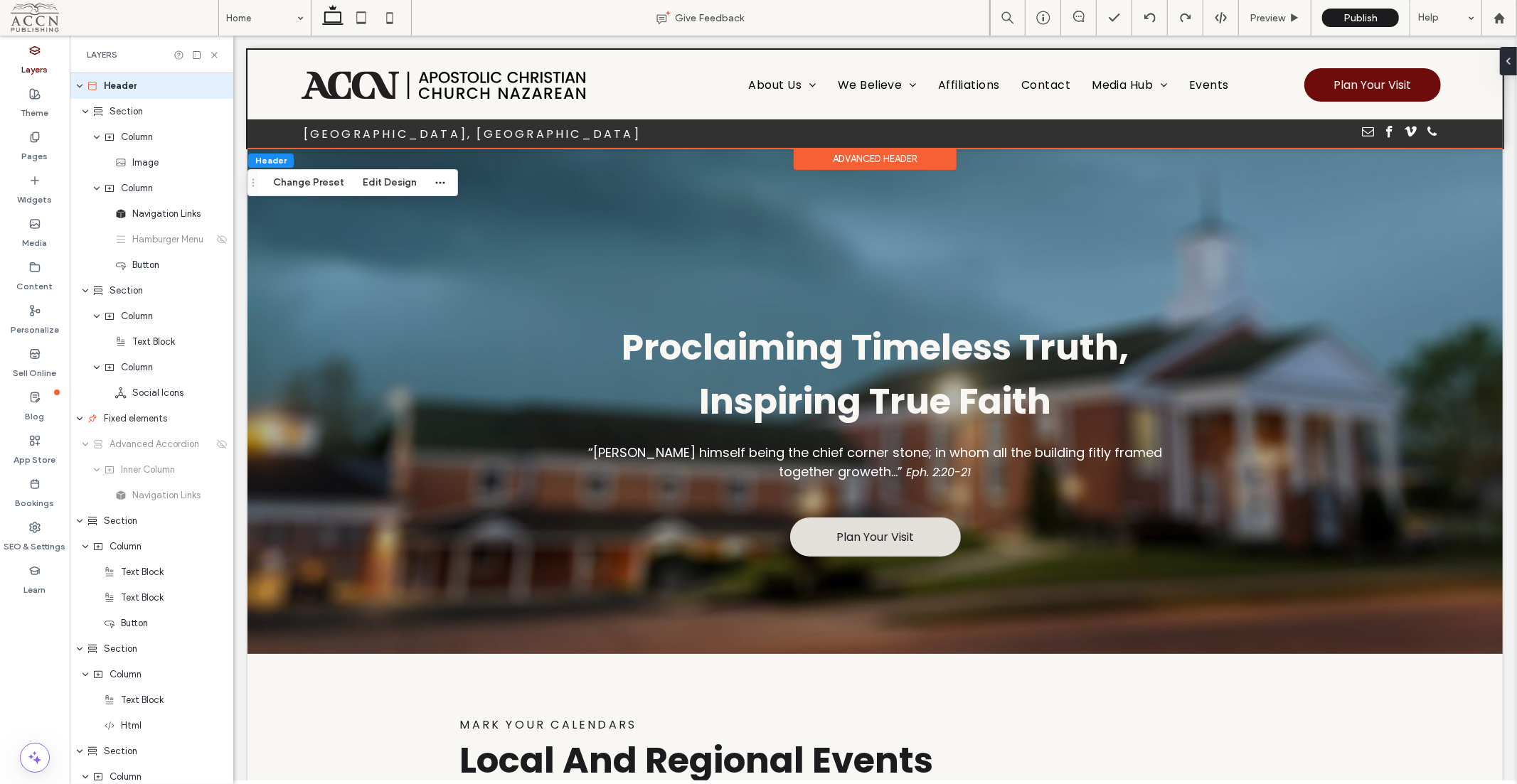
click at [257, 125] on div at bounding box center [268, 126] width 44 height 16
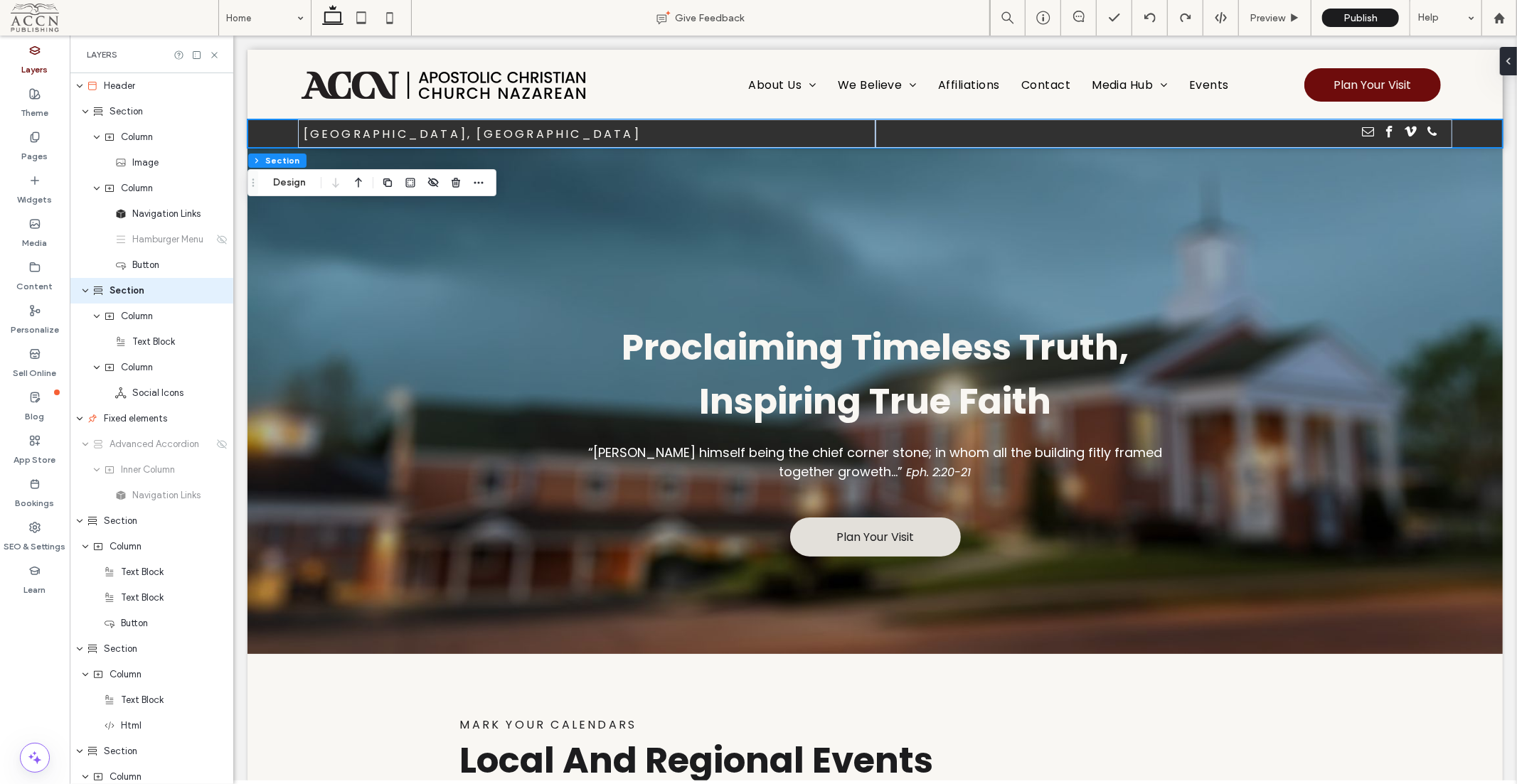
click at [123, 288] on span "Section" at bounding box center [127, 290] width 35 height 14
click at [477, 180] on icon "button" at bounding box center [478, 183] width 11 height 11
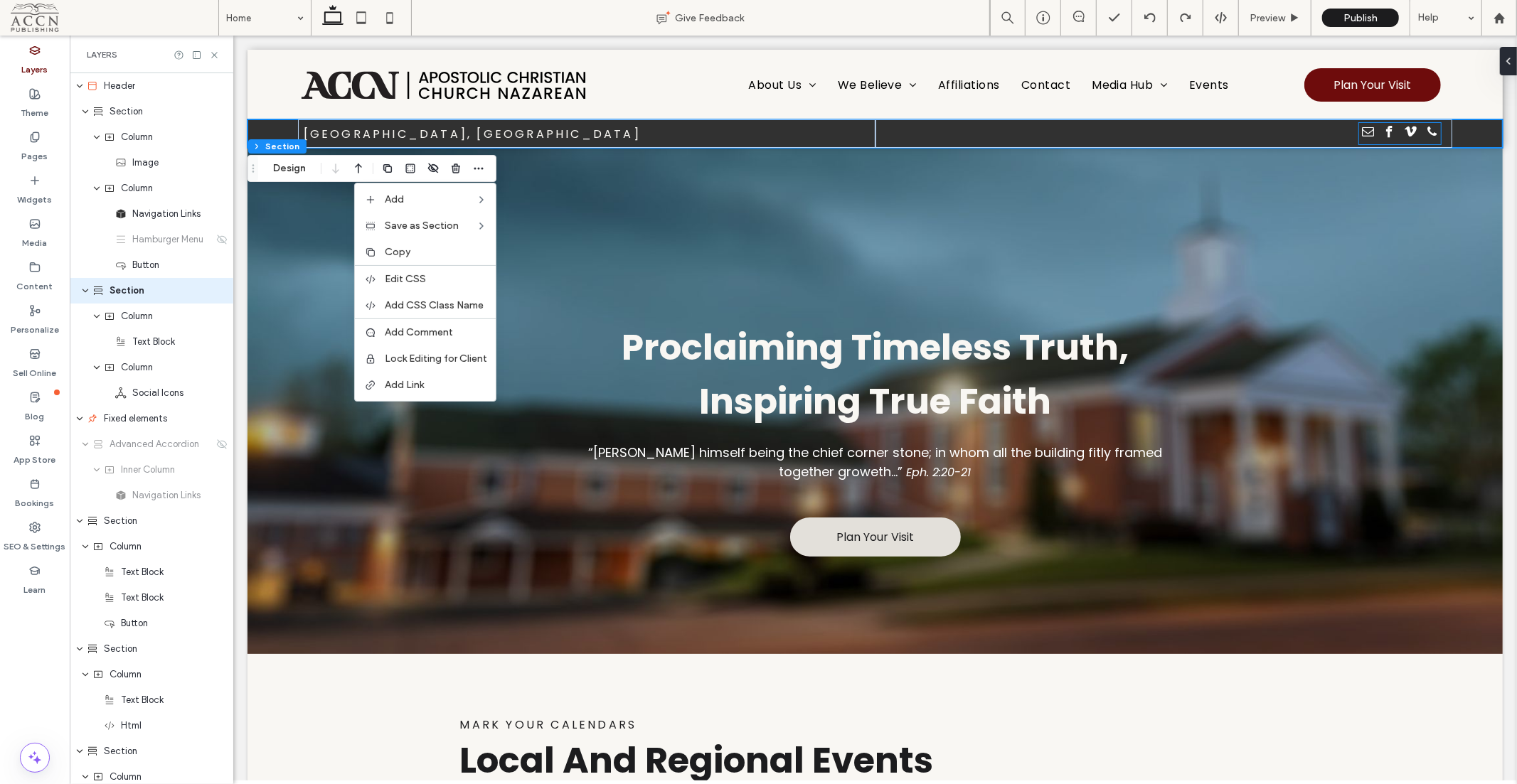
click at [1358, 136] on span "email" at bounding box center [1367, 131] width 18 height 18
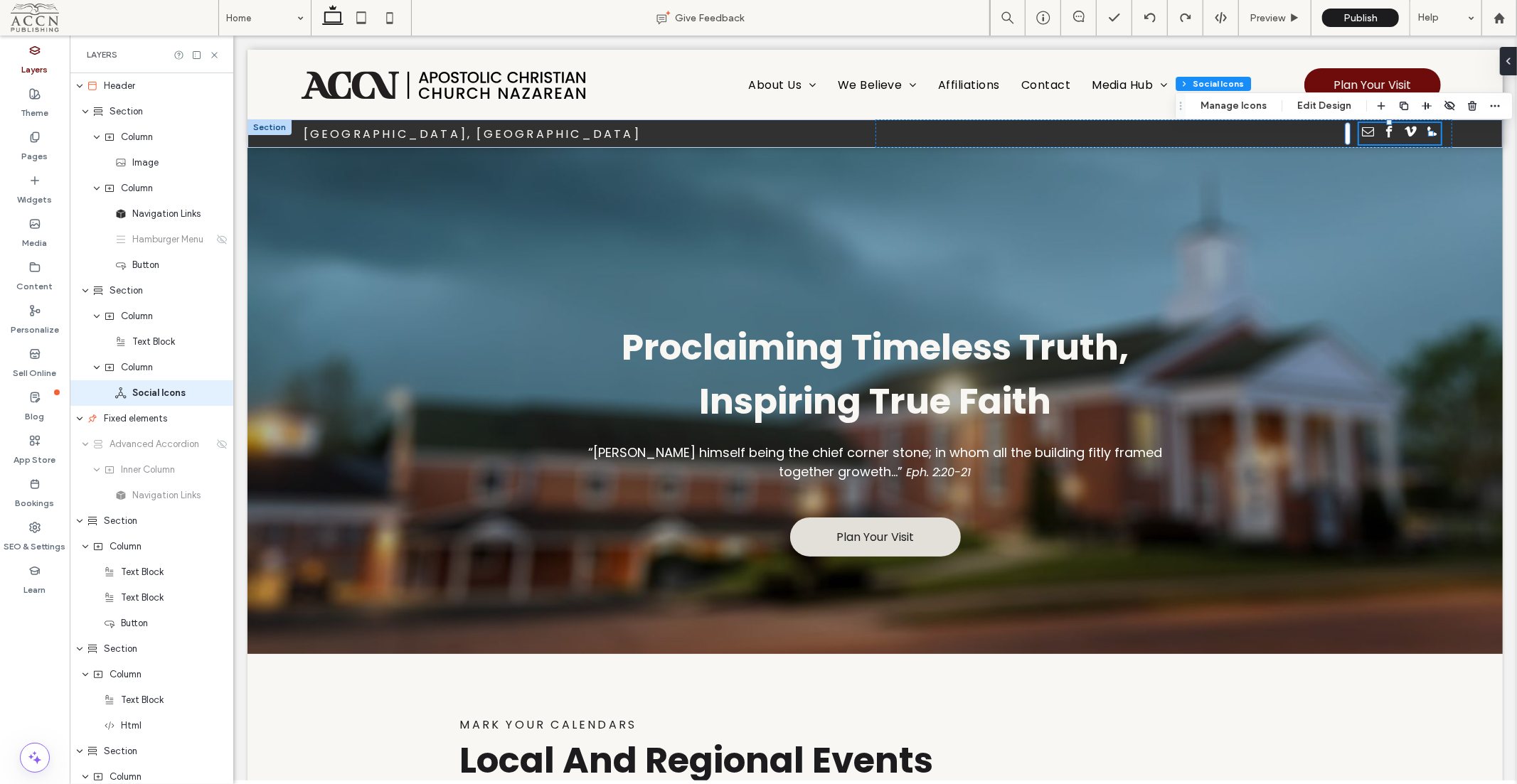
click at [1358, 129] on span "email" at bounding box center [1367, 131] width 18 height 18
click at [1259, 96] on div "Header Section Column Social Icons Manage Icons Edit Design" at bounding box center [1344, 106] width 338 height 27
click at [1253, 101] on button "Manage Icons" at bounding box center [1233, 106] width 85 height 17
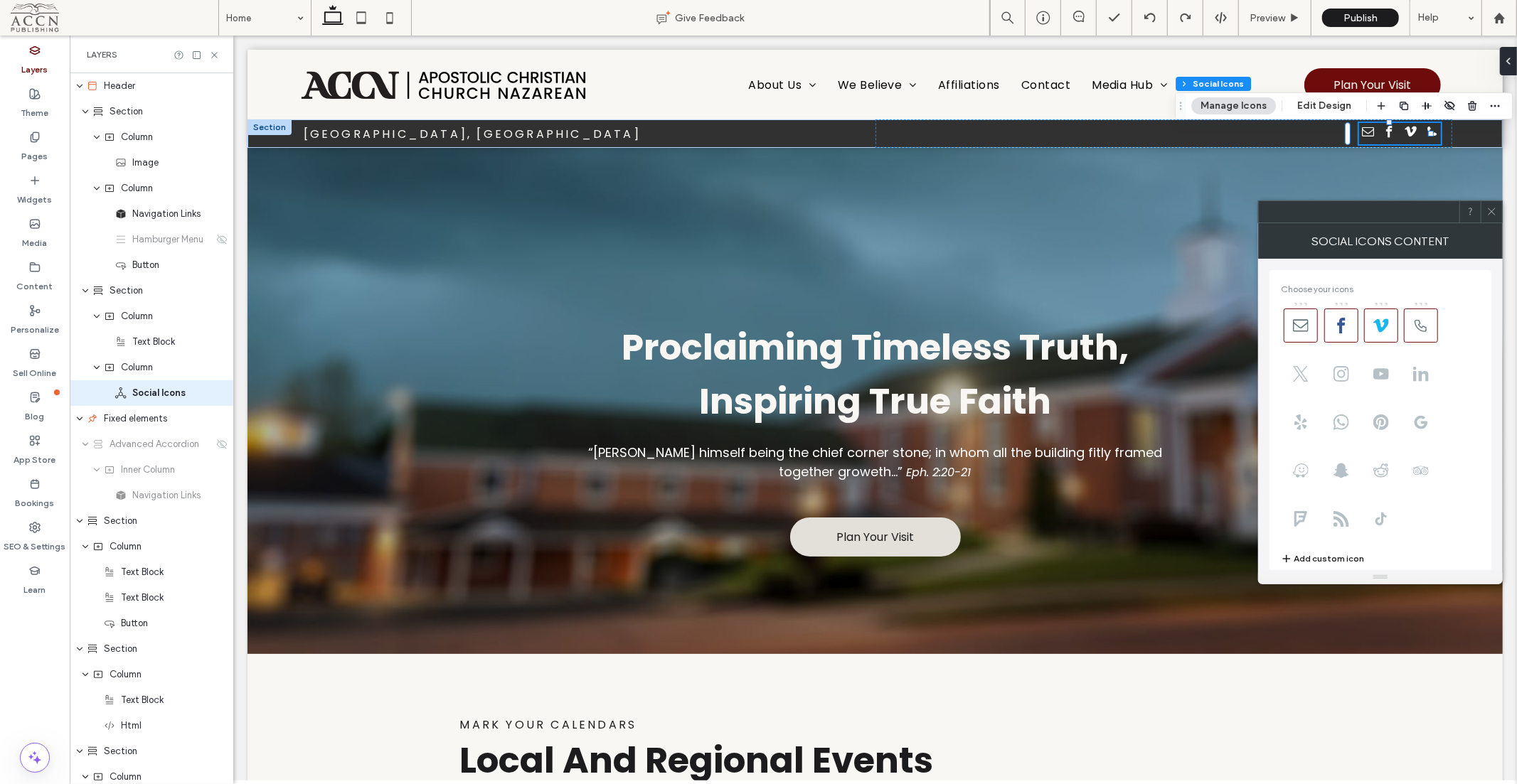
click at [1290, 316] on span at bounding box center [1301, 325] width 34 height 34
click at [1294, 318] on icon at bounding box center [1301, 325] width 16 height 16
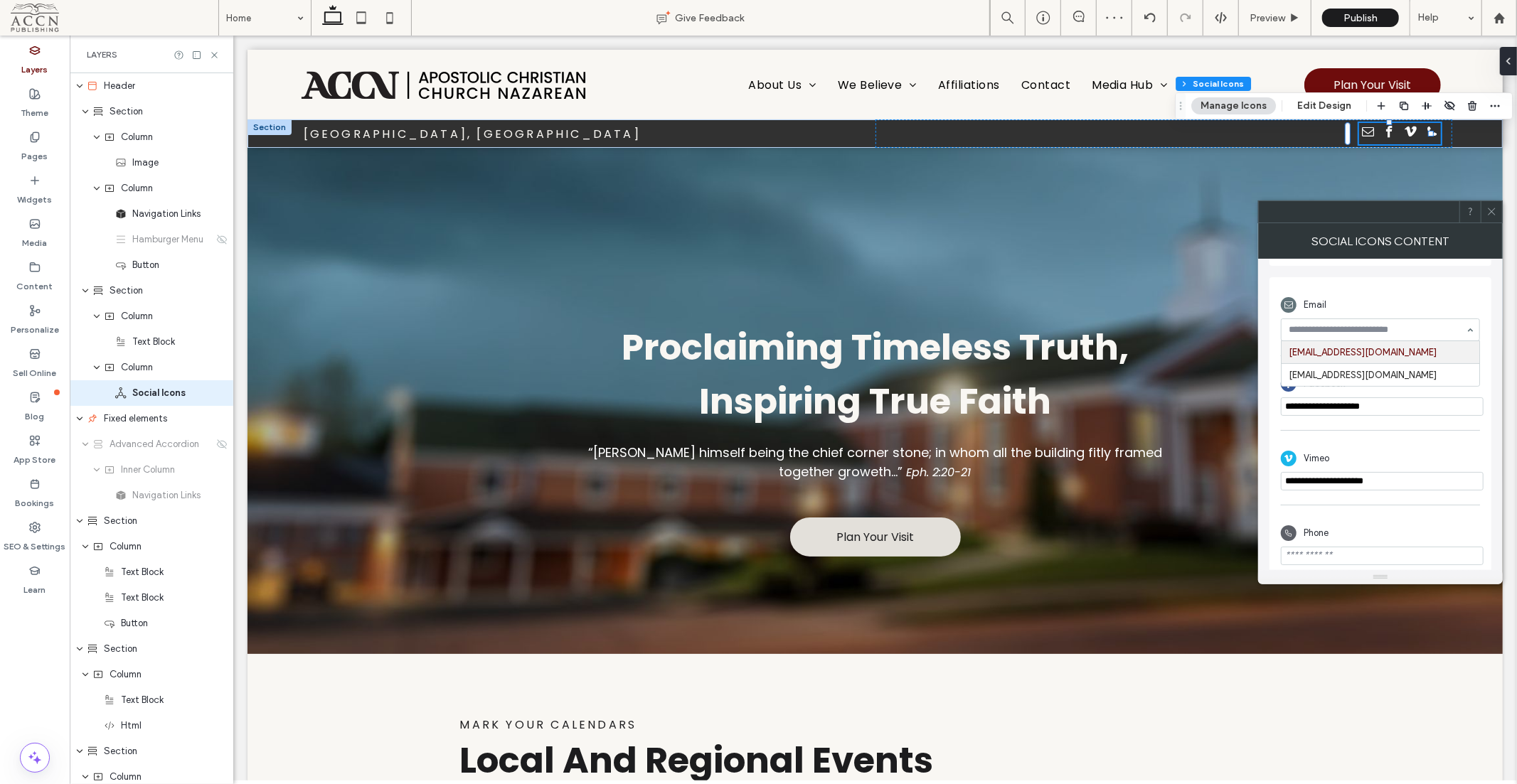
click at [1473, 329] on div "[EMAIL_ADDRESS][DOMAIN_NAME] [EMAIL_ADDRESS][DOMAIN_NAME]" at bounding box center [1380, 330] width 199 height 22
click at [1437, 280] on div "**********" at bounding box center [1380, 428] width 222 height 302
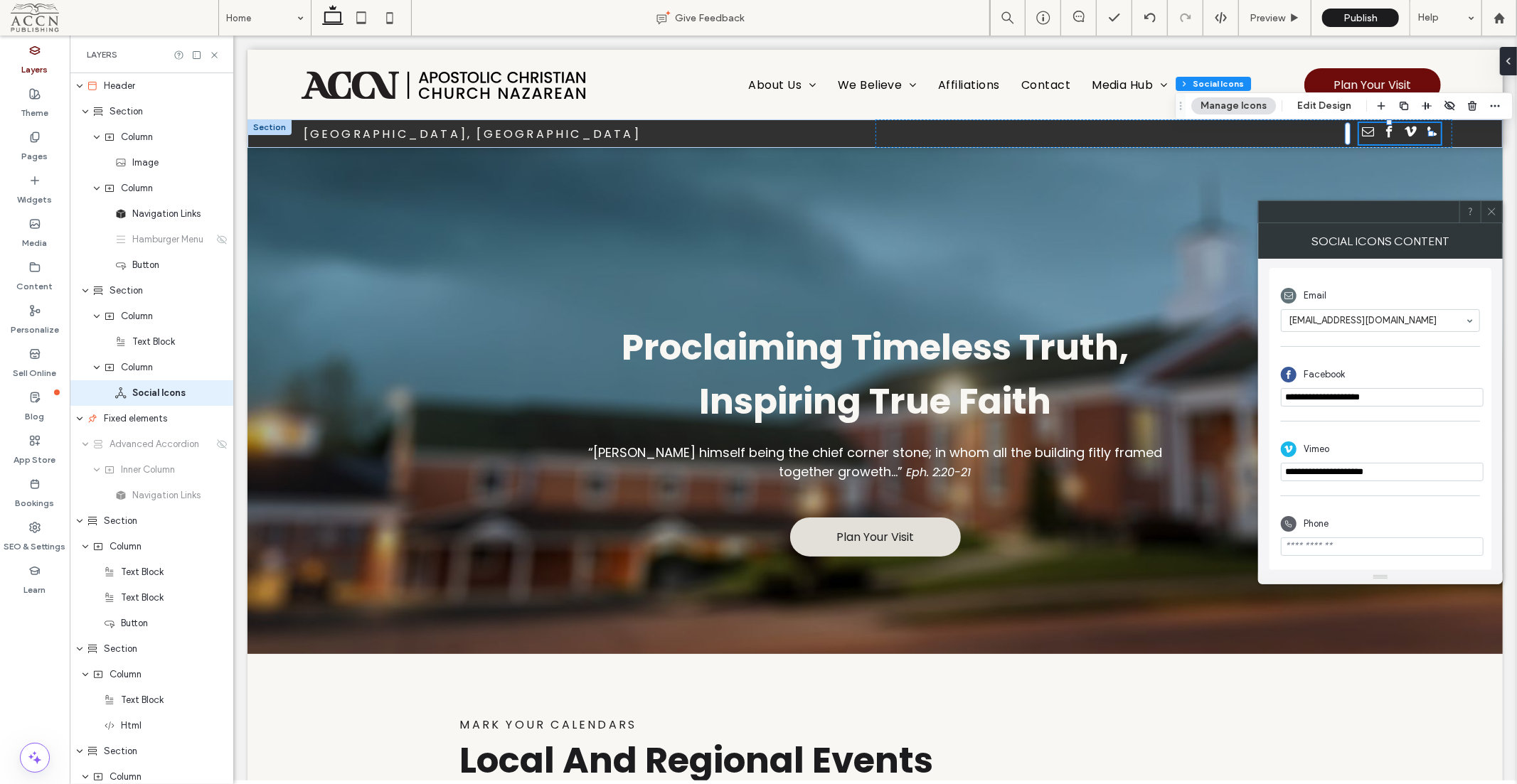
scroll to position [329, 0]
click at [1401, 544] on input "phone" at bounding box center [1382, 547] width 203 height 19
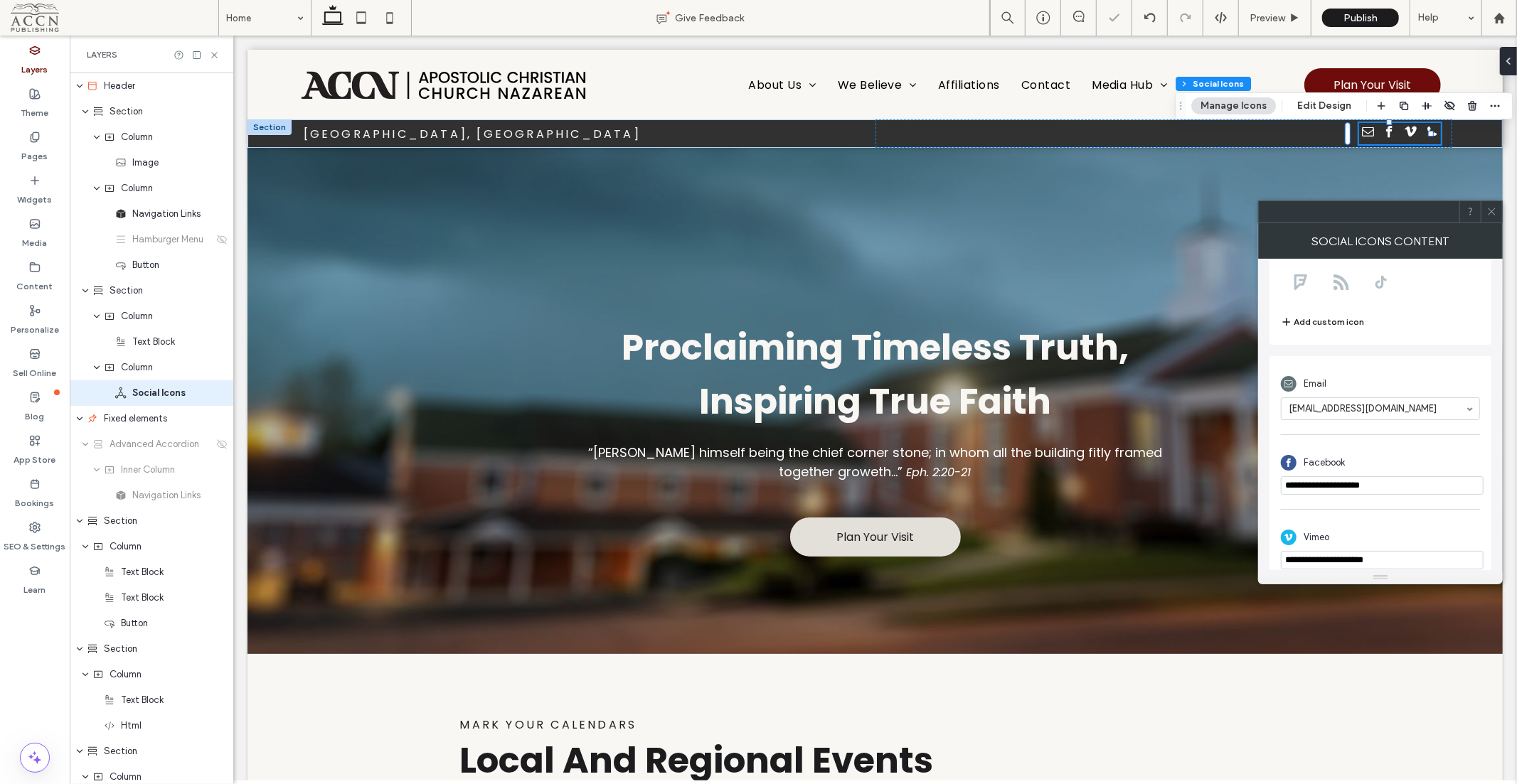
click at [1336, 317] on button "Add custom icon" at bounding box center [1323, 322] width 84 height 17
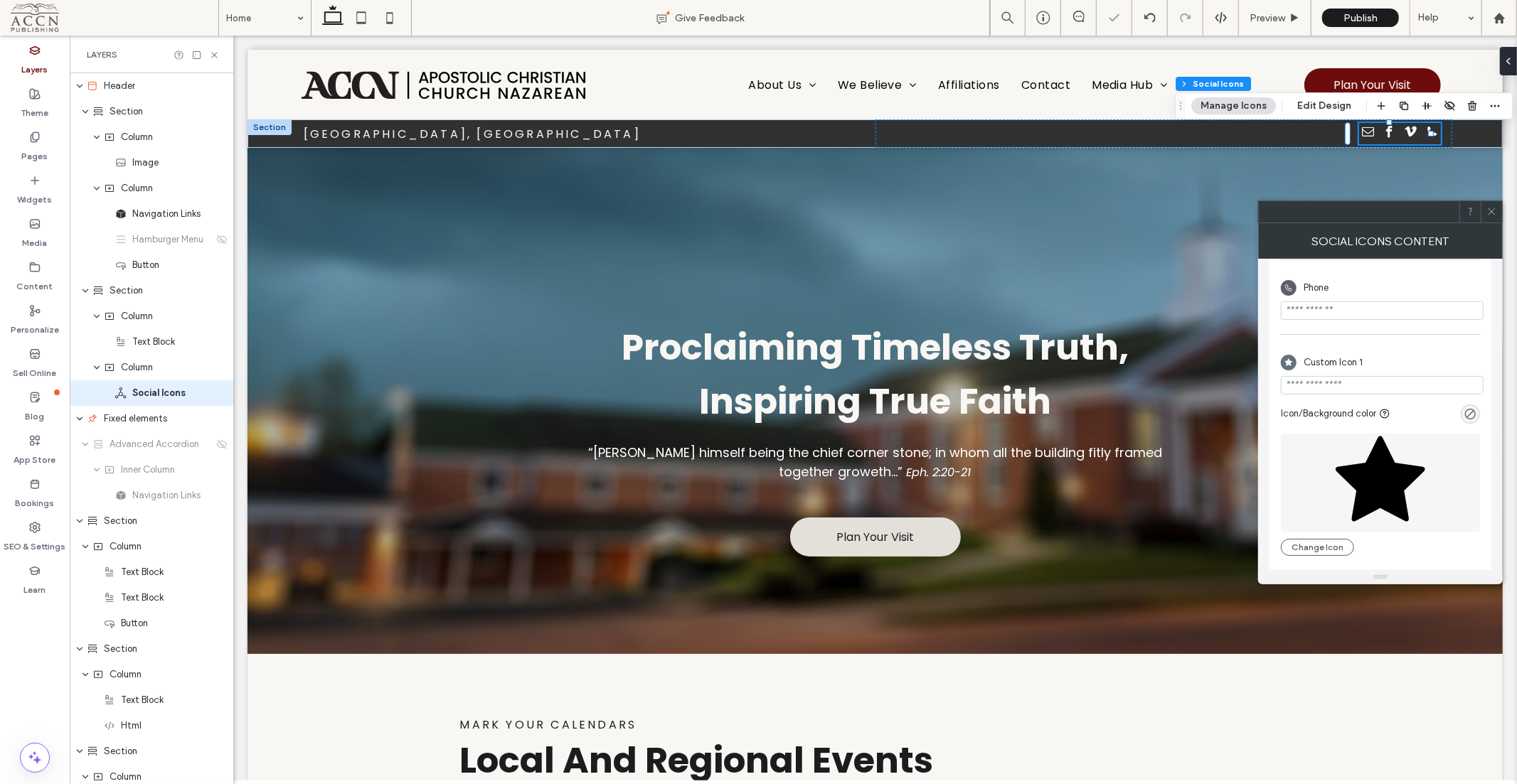
scroll to position [566, 0]
click at [1360, 381] on input "url" at bounding box center [1382, 385] width 203 height 19
click at [1329, 542] on button "Change Icon" at bounding box center [1317, 547] width 73 height 17
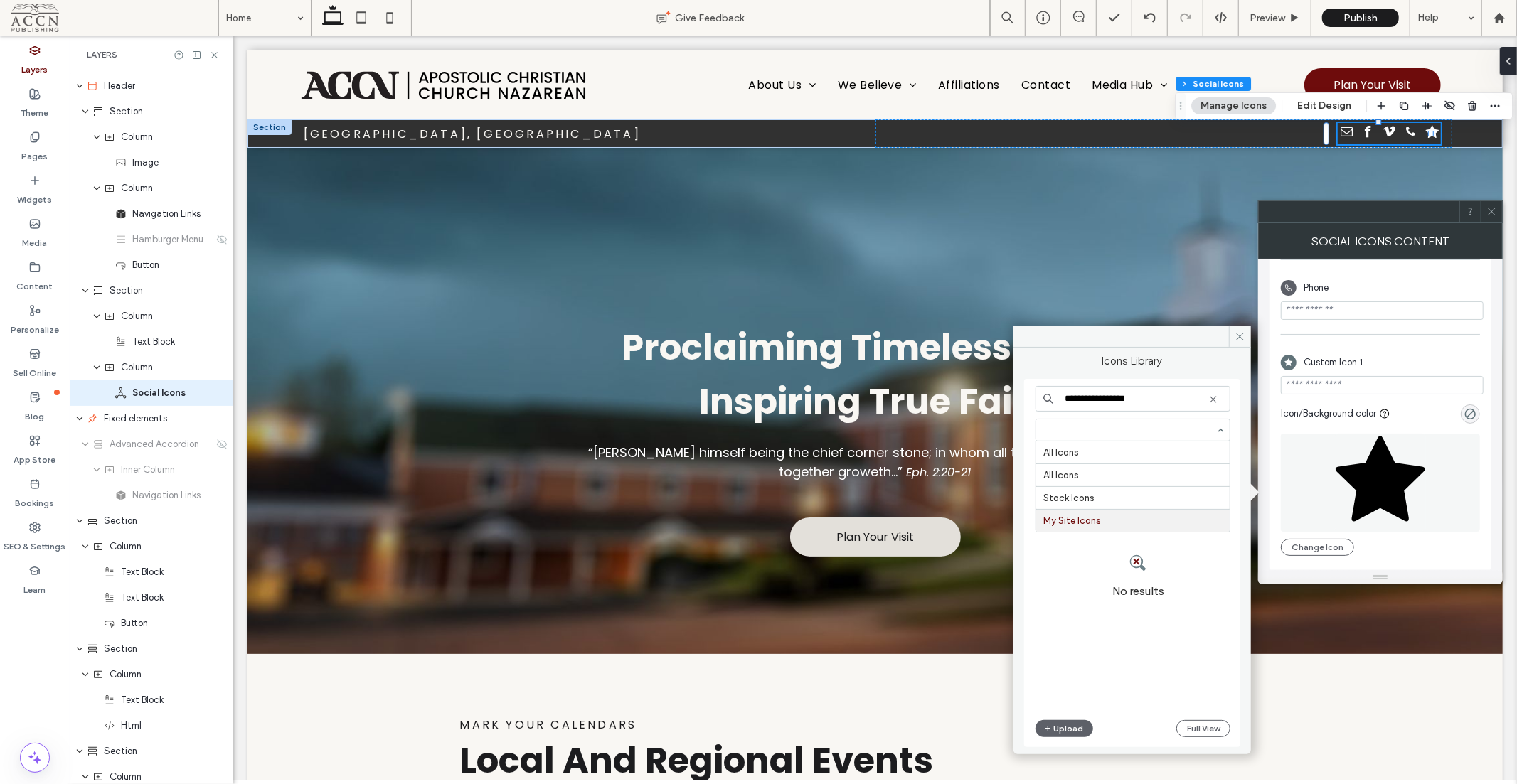
click at [1170, 423] on div at bounding box center [1132, 430] width 193 height 21
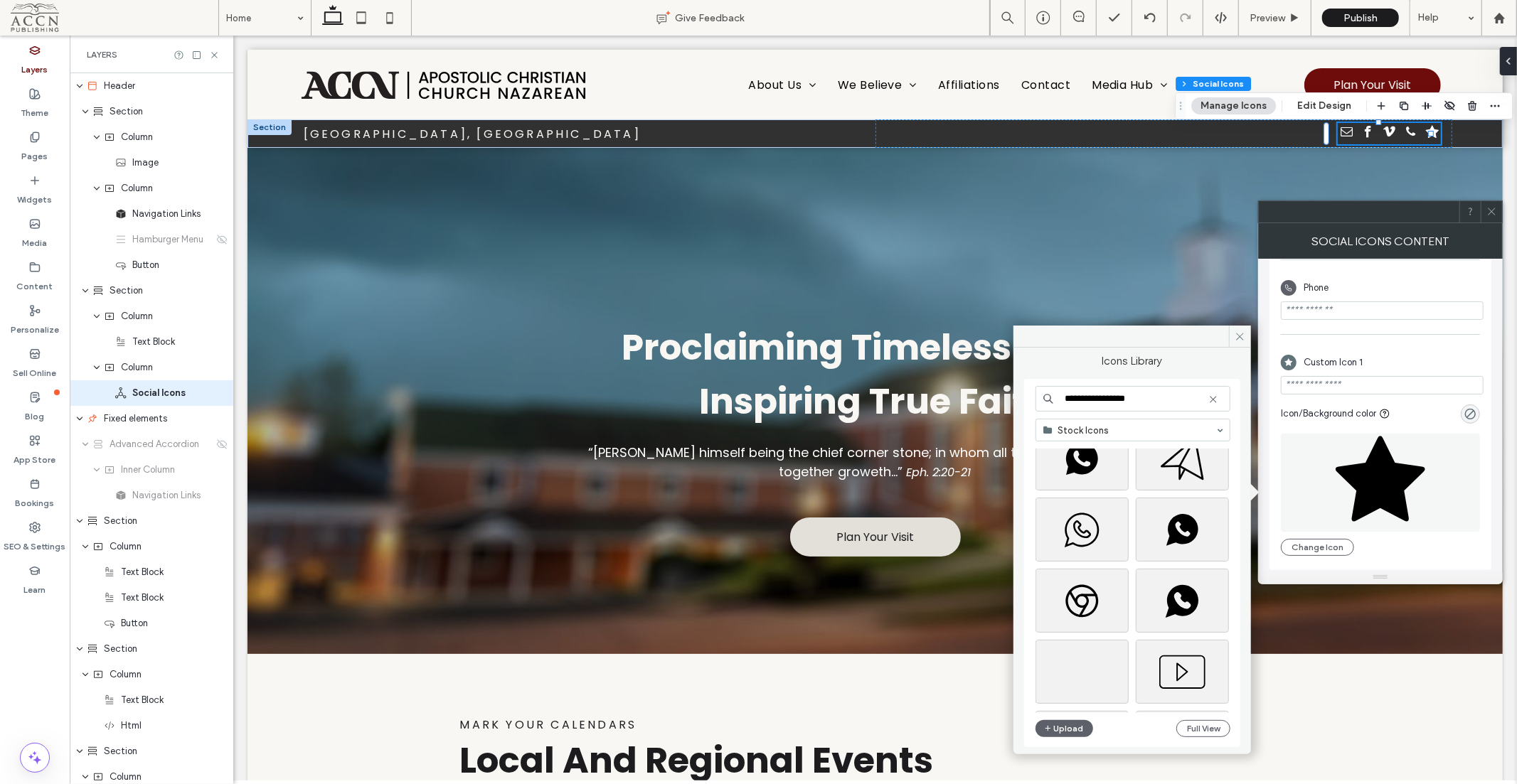
scroll to position [0, 0]
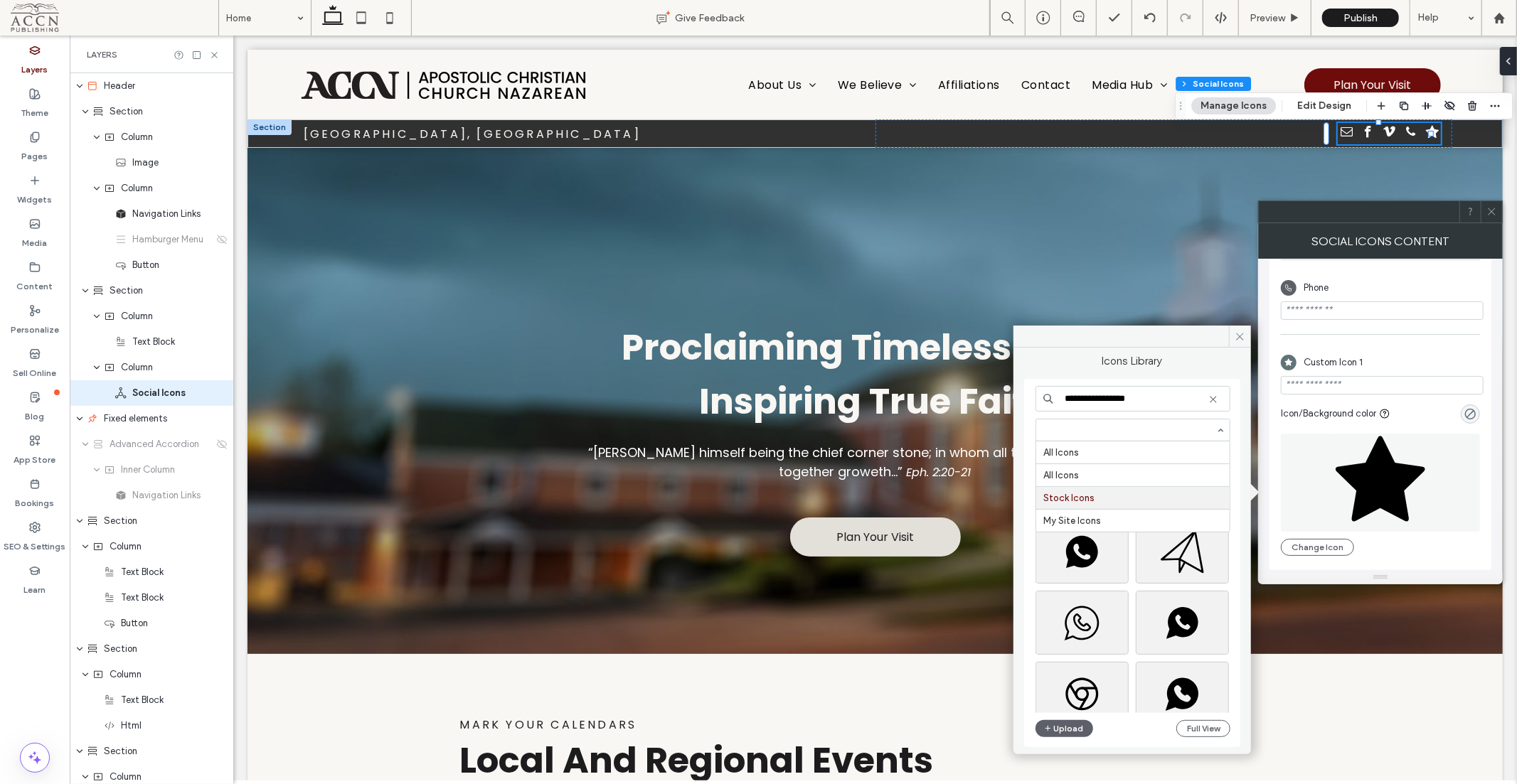
click at [1156, 439] on div at bounding box center [1132, 430] width 193 height 21
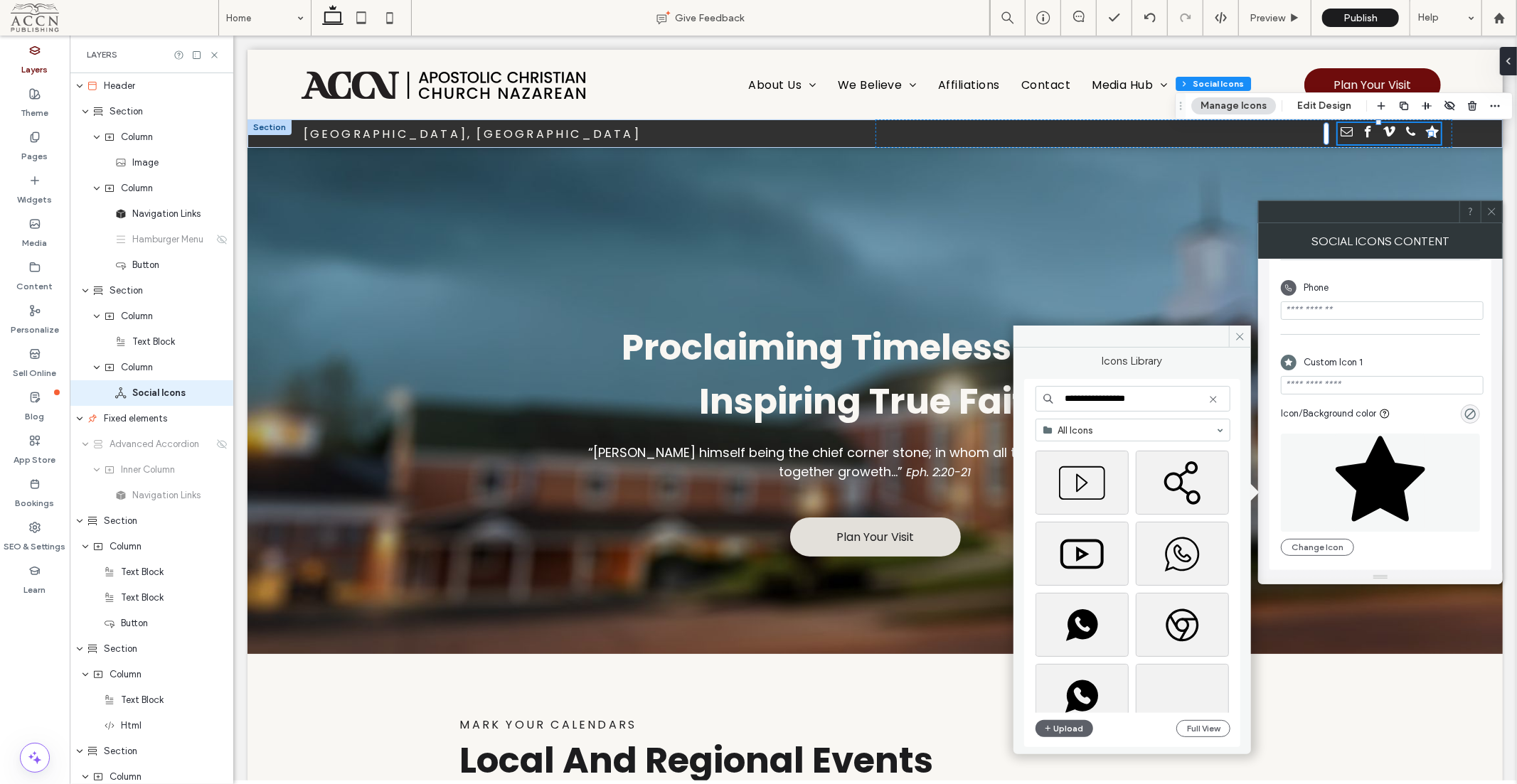
scroll to position [158, 0]
click at [1185, 486] on div "Select" at bounding box center [1182, 486] width 93 height 64
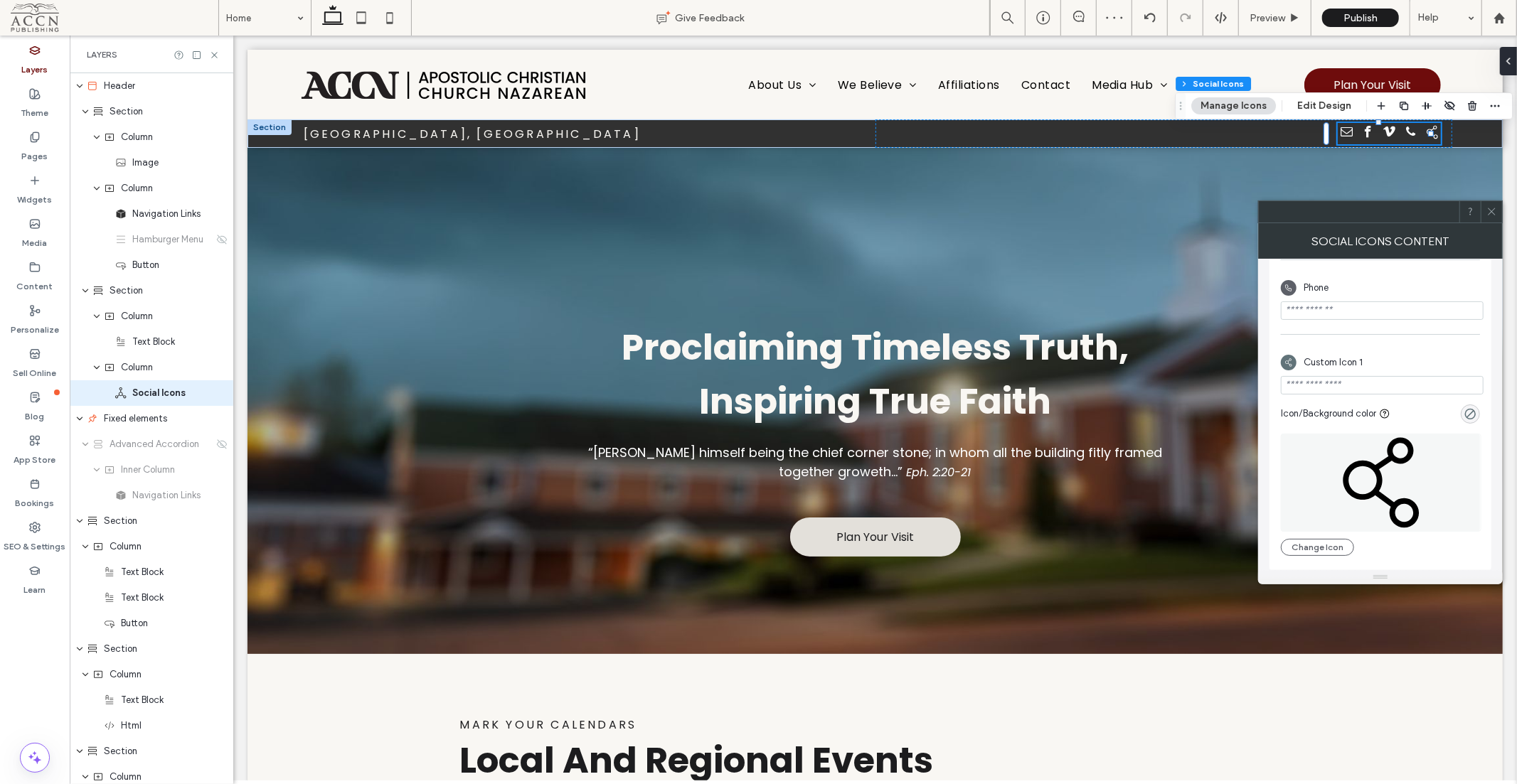
click at [1309, 542] on button "Change Icon" at bounding box center [1317, 547] width 73 height 17
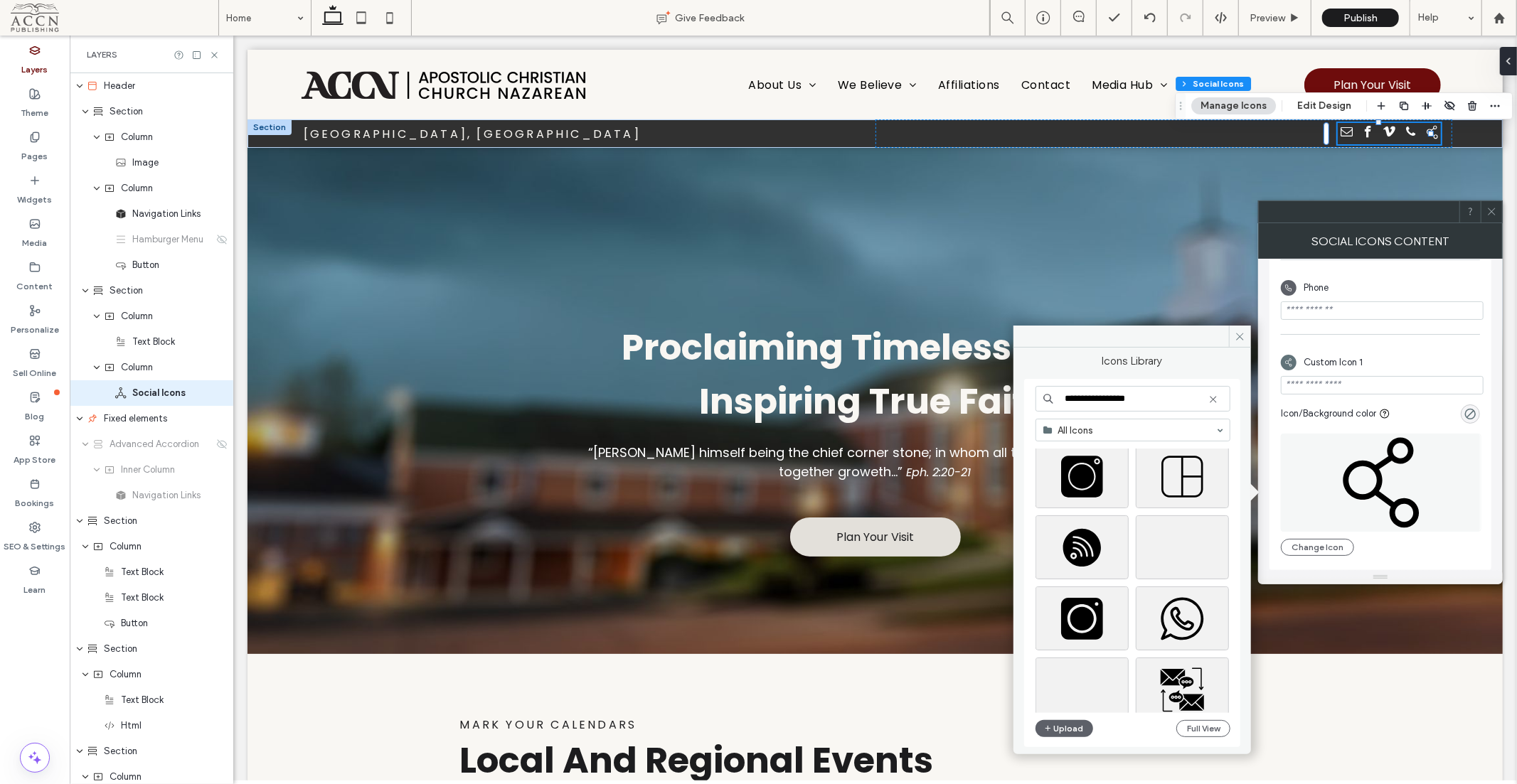
scroll to position [1534, 0]
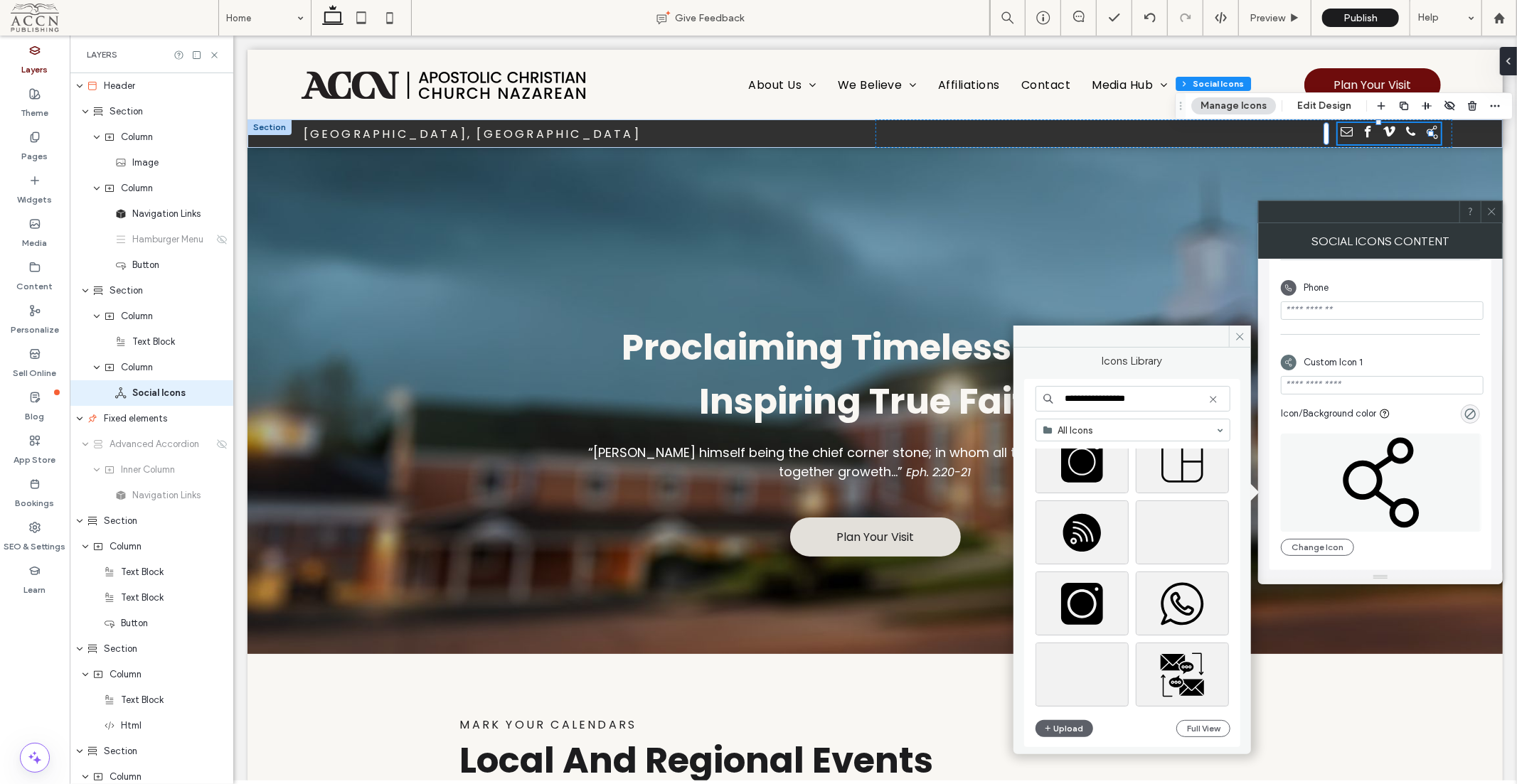
click at [1391, 381] on input "url" at bounding box center [1382, 385] width 203 height 19
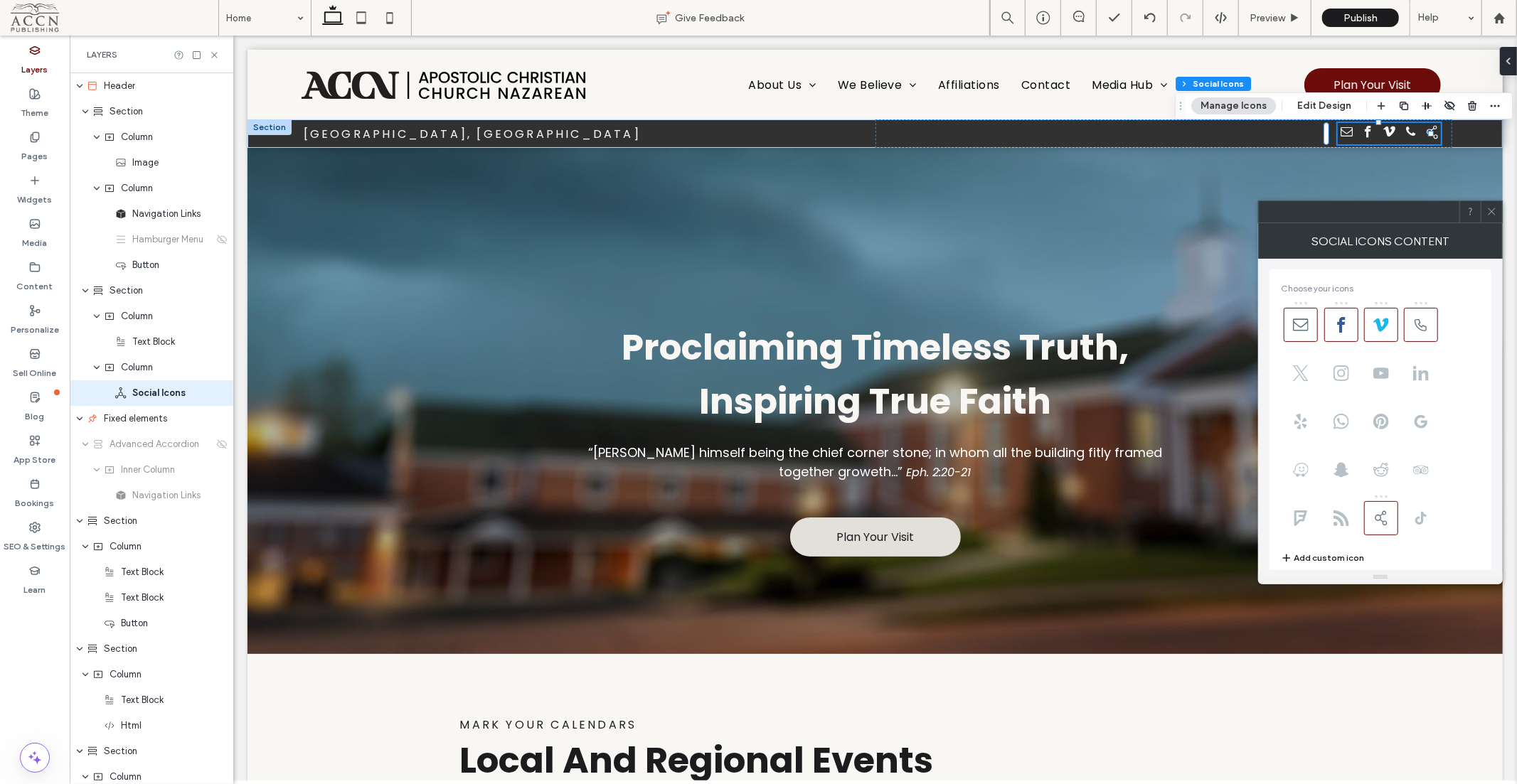
scroll to position [0, 0]
click at [1380, 516] on div at bounding box center [1380, 423] width 199 height 242
click at [1388, 504] on span at bounding box center [1380, 518] width 34 height 34
click at [1493, 214] on icon at bounding box center [1491, 211] width 10 height 10
